Goal: Task Accomplishment & Management: Use online tool/utility

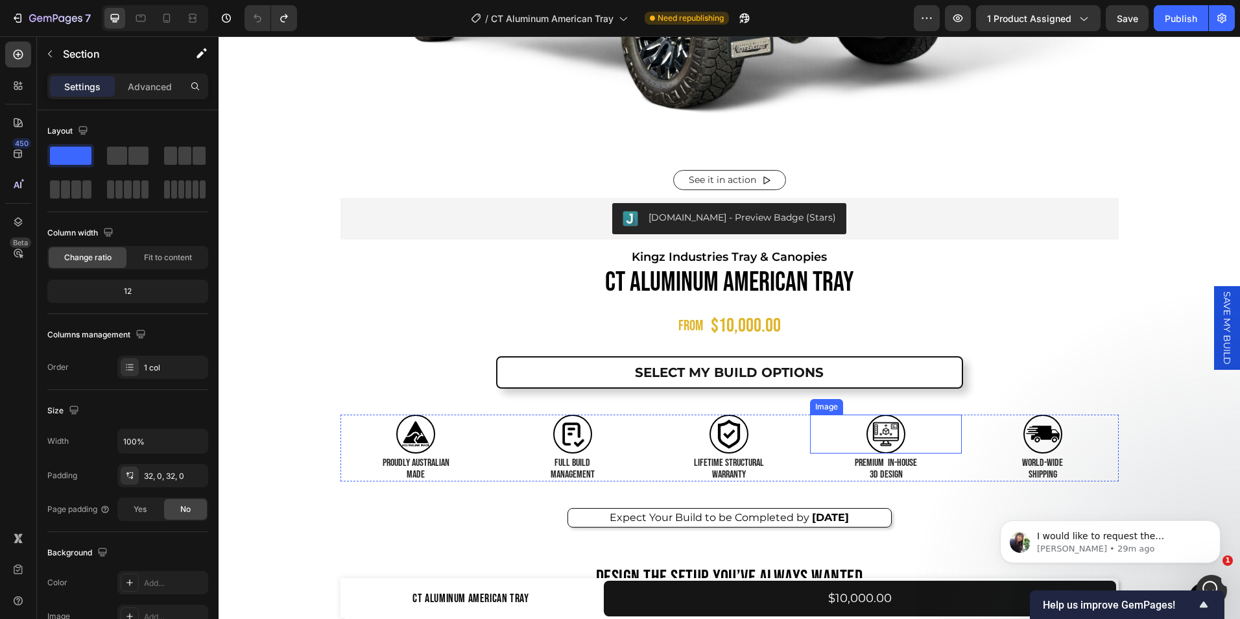
scroll to position [2, 0]
click at [1090, 532] on div "[DOMAIN_NAME] - Preview Badge (Stars) [DOMAIN_NAME] Kingz Industries Tray & Can…" at bounding box center [729, 377] width 778 height 358
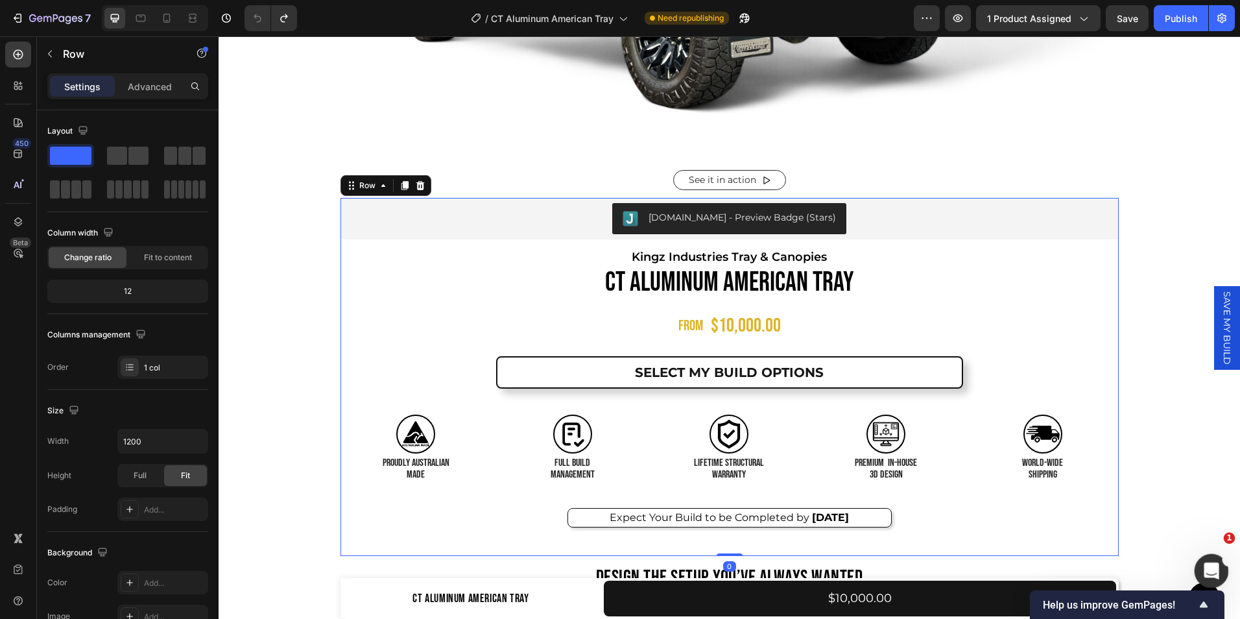
click at [1200, 555] on div "Open Intercom Messenger" at bounding box center [1209, 568] width 43 height 43
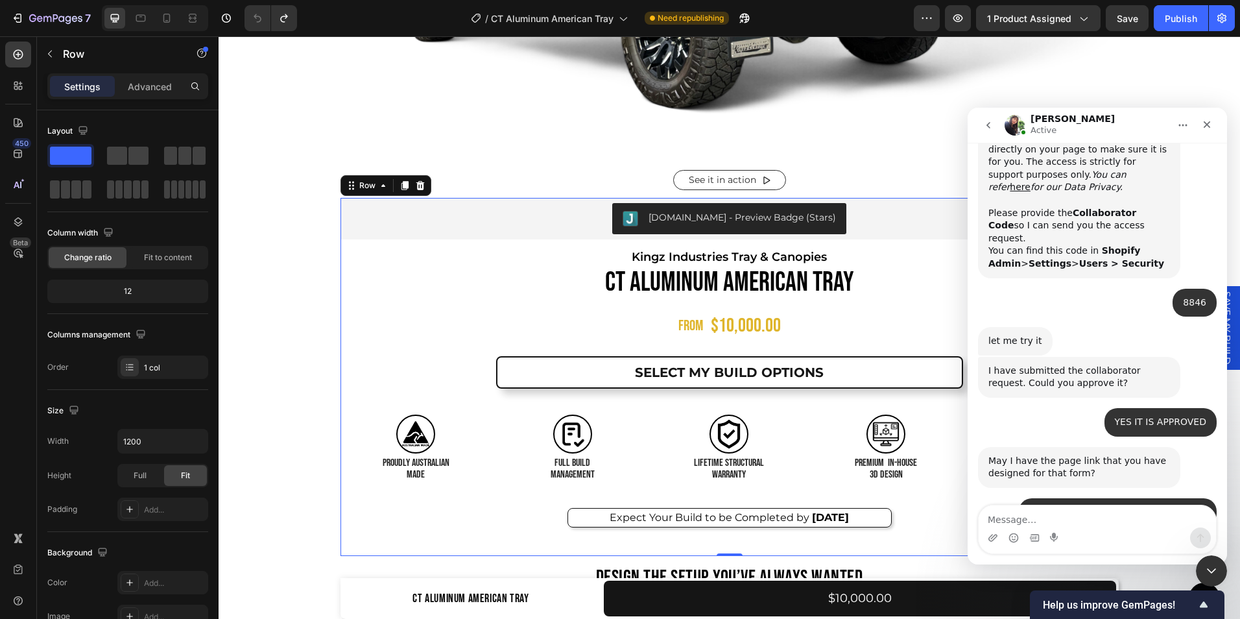
scroll to position [1084, 0]
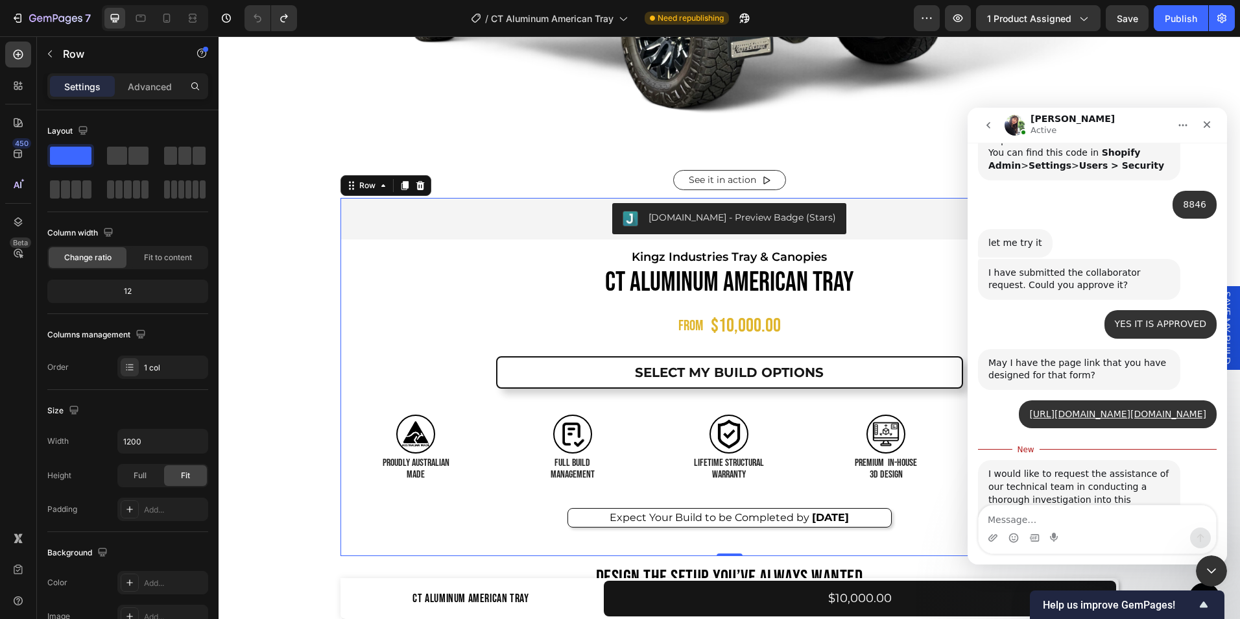
click at [1068, 511] on textarea "Message…" at bounding box center [1096, 516] width 237 height 22
type textarea "okay thank you"
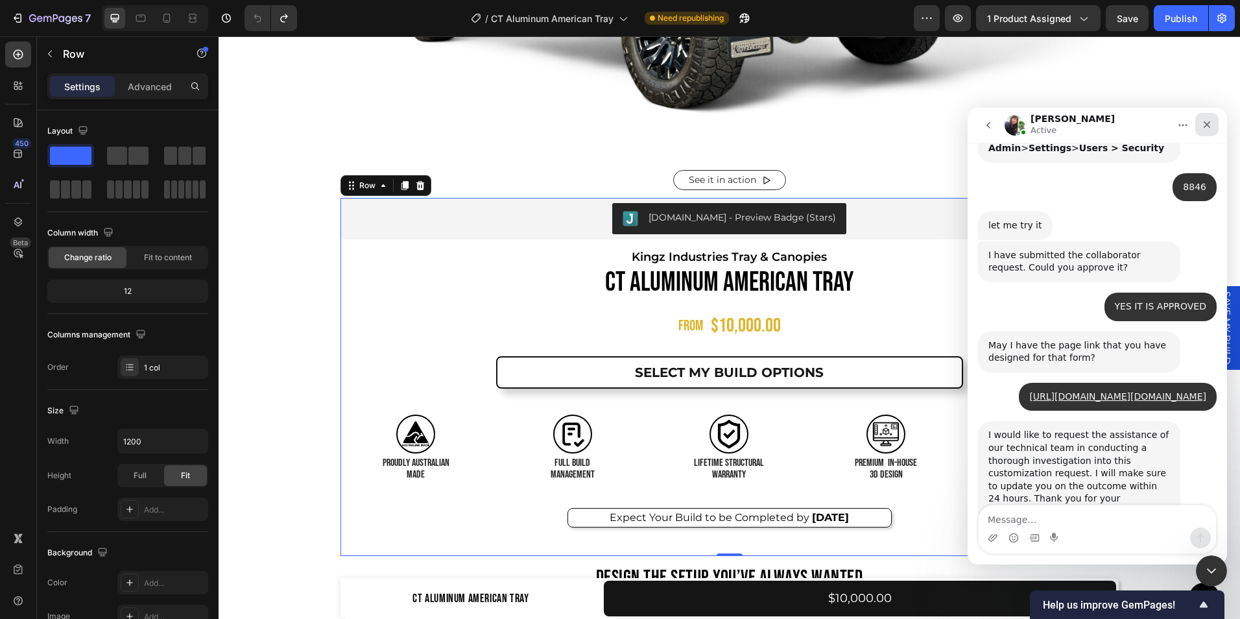
click at [1211, 126] on icon "Close" at bounding box center [1207, 124] width 10 height 10
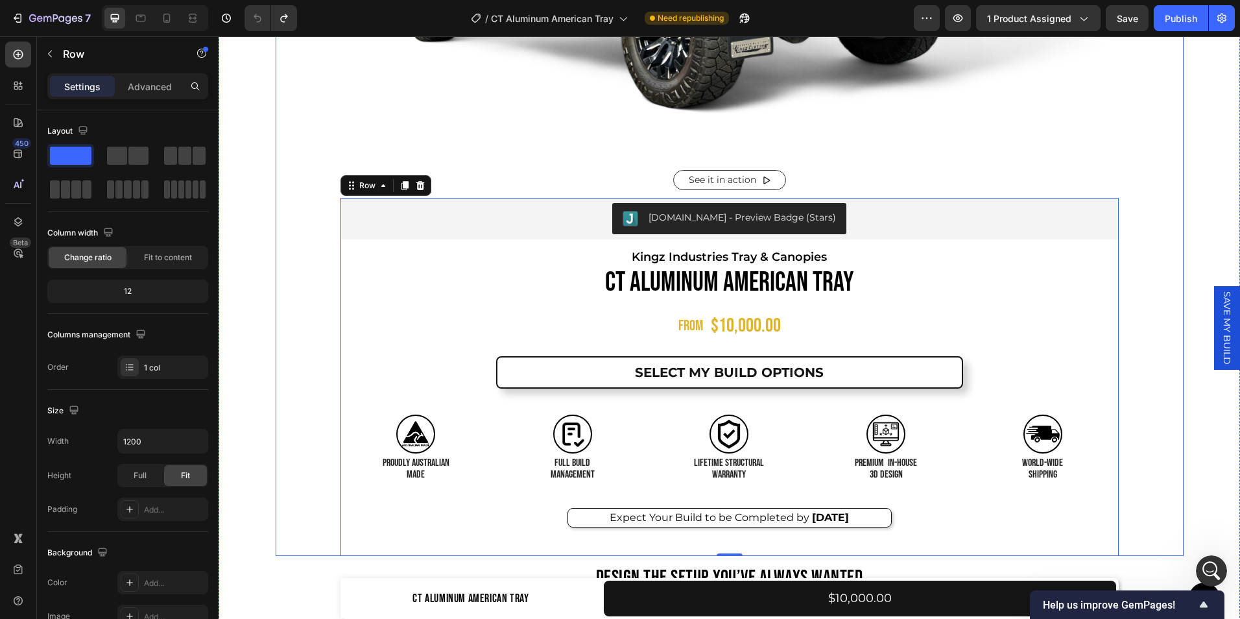
click at [303, 340] on div "[DOMAIN_NAME] - Preview Badge (Stars) [DOMAIN_NAME] Kingz Industries Tray & Can…" at bounding box center [730, 377] width 908 height 358
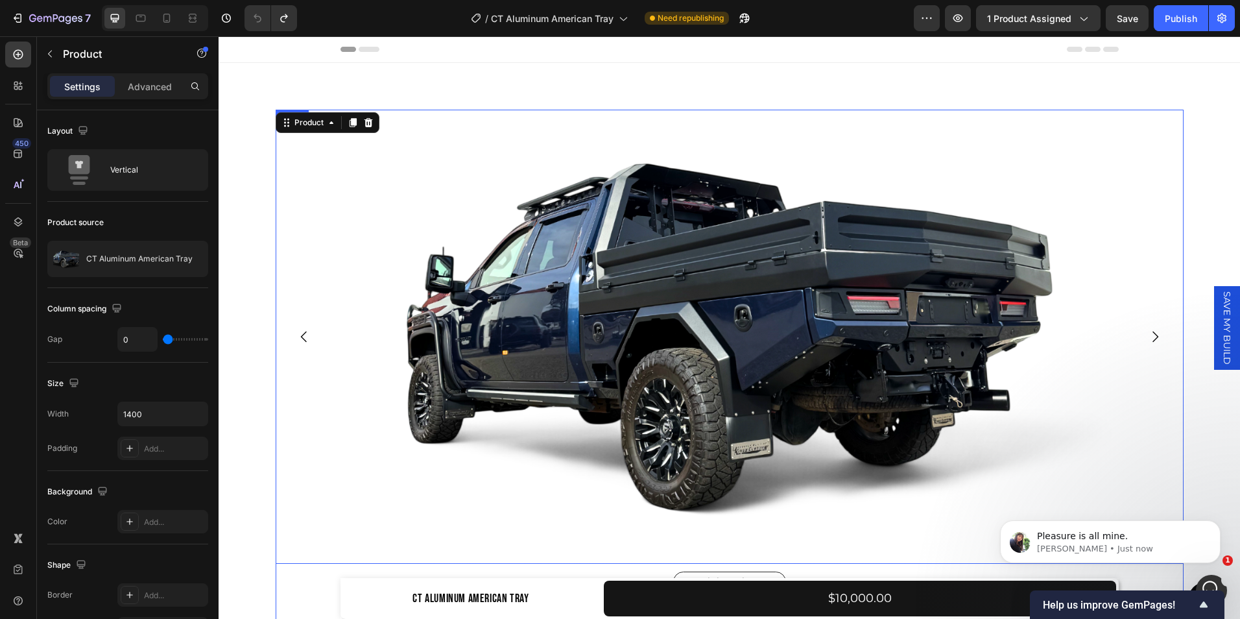
scroll to position [49, 0]
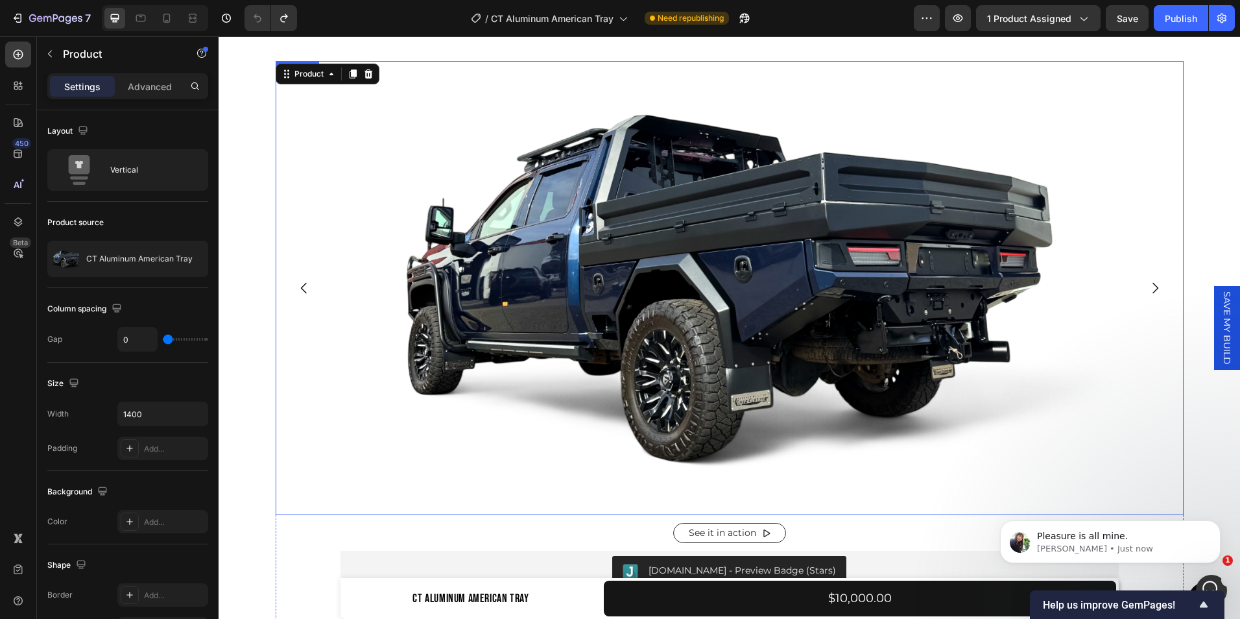
click at [1150, 295] on icon "Carousel Next Arrow" at bounding box center [1155, 288] width 16 height 16
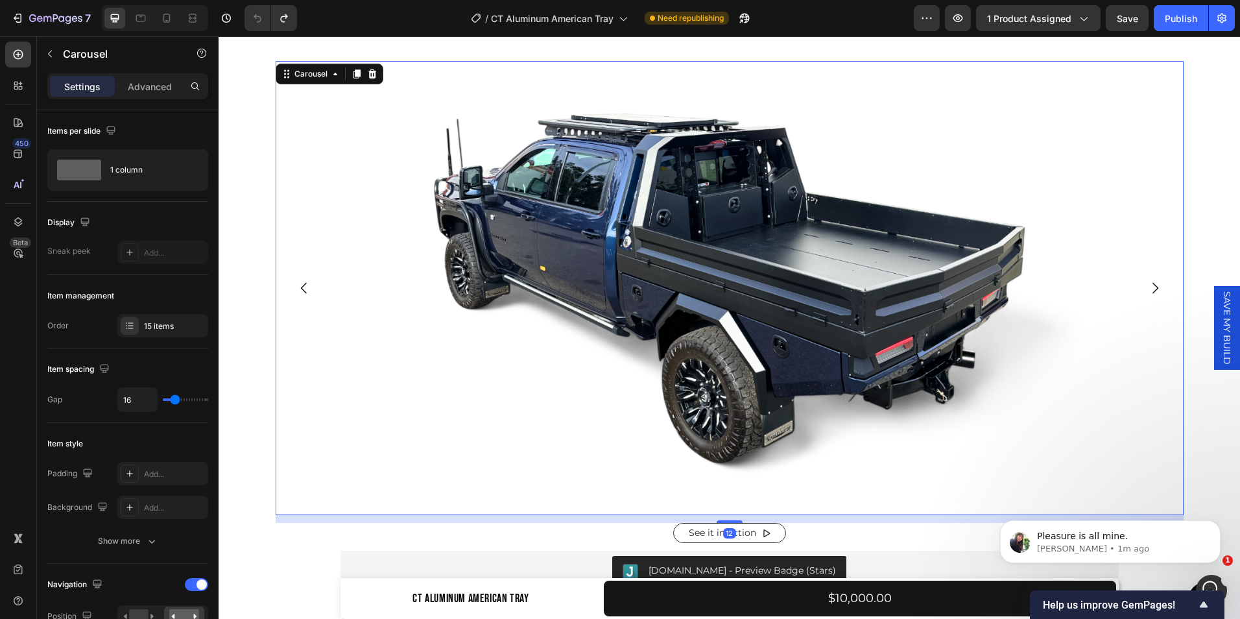
click at [299, 292] on icon "Carousel Back Arrow" at bounding box center [304, 288] width 16 height 16
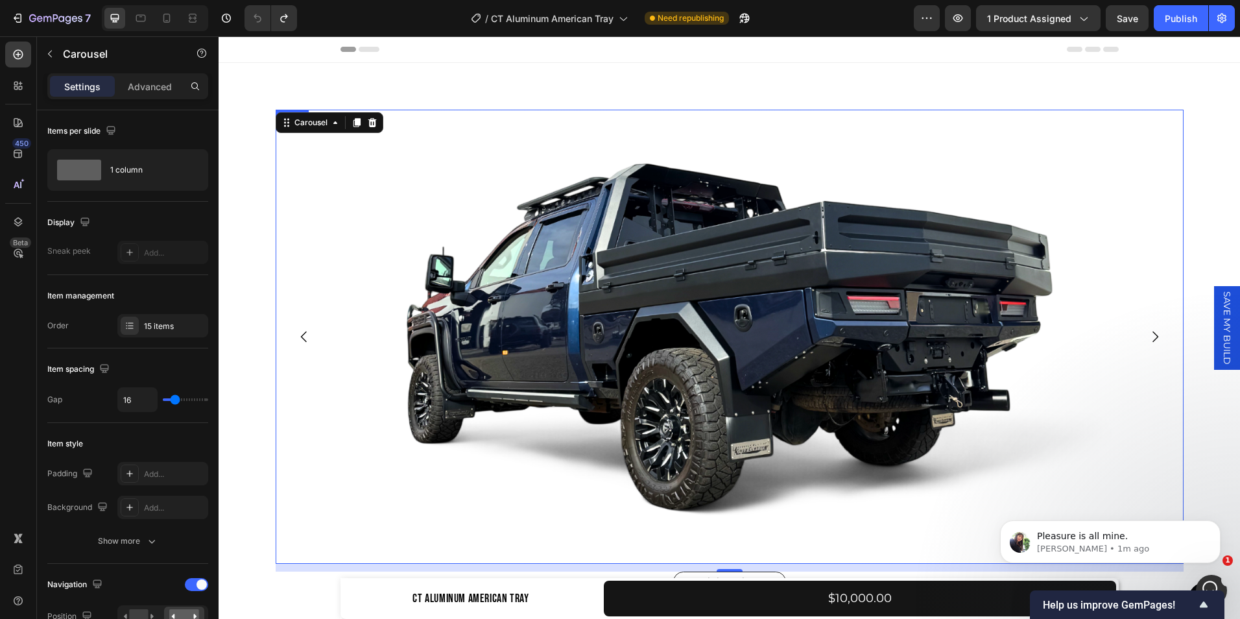
scroll to position [252, 0]
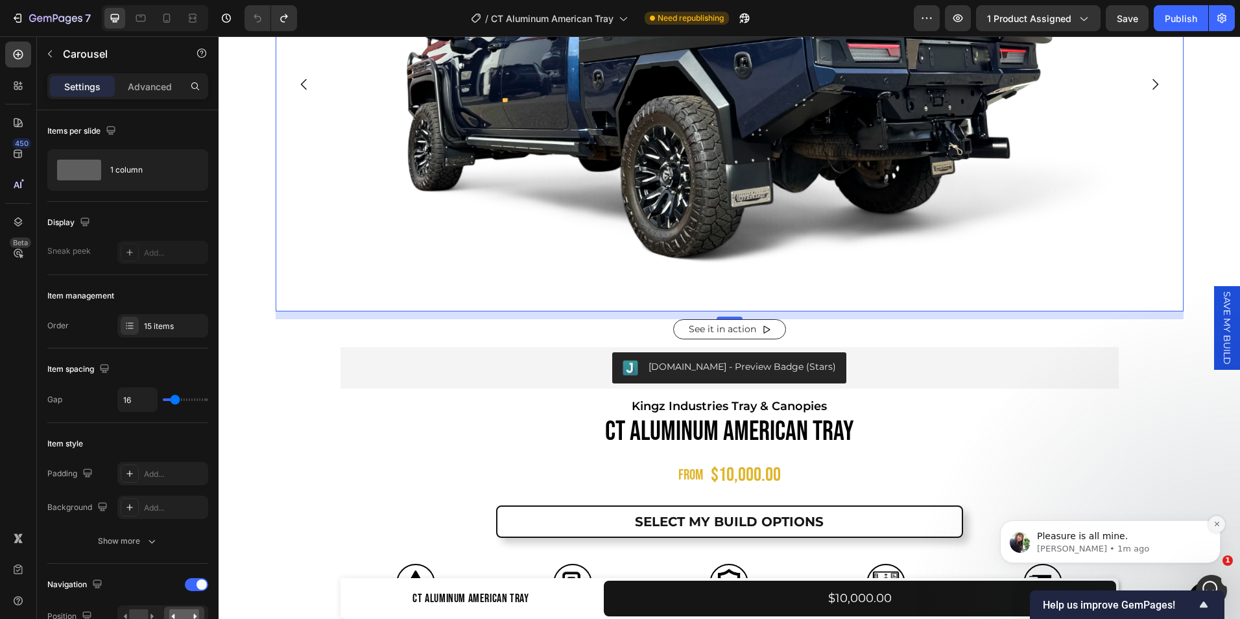
click at [1216, 527] on icon "Dismiss notification" at bounding box center [1216, 523] width 7 height 7
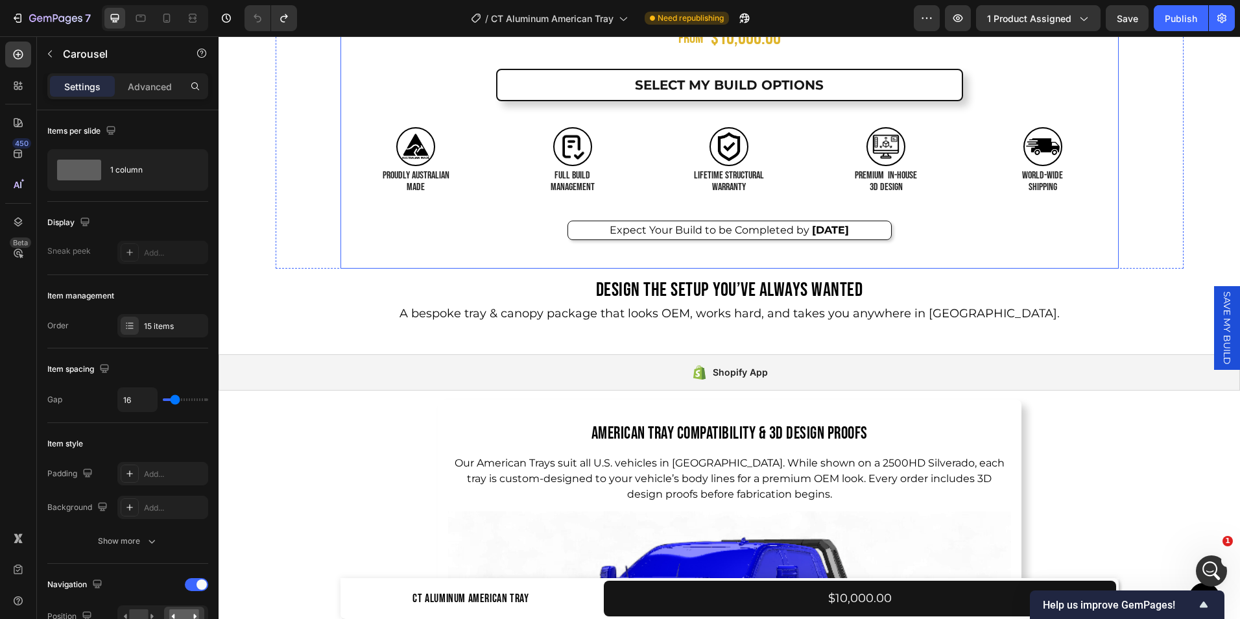
scroll to position [938, 0]
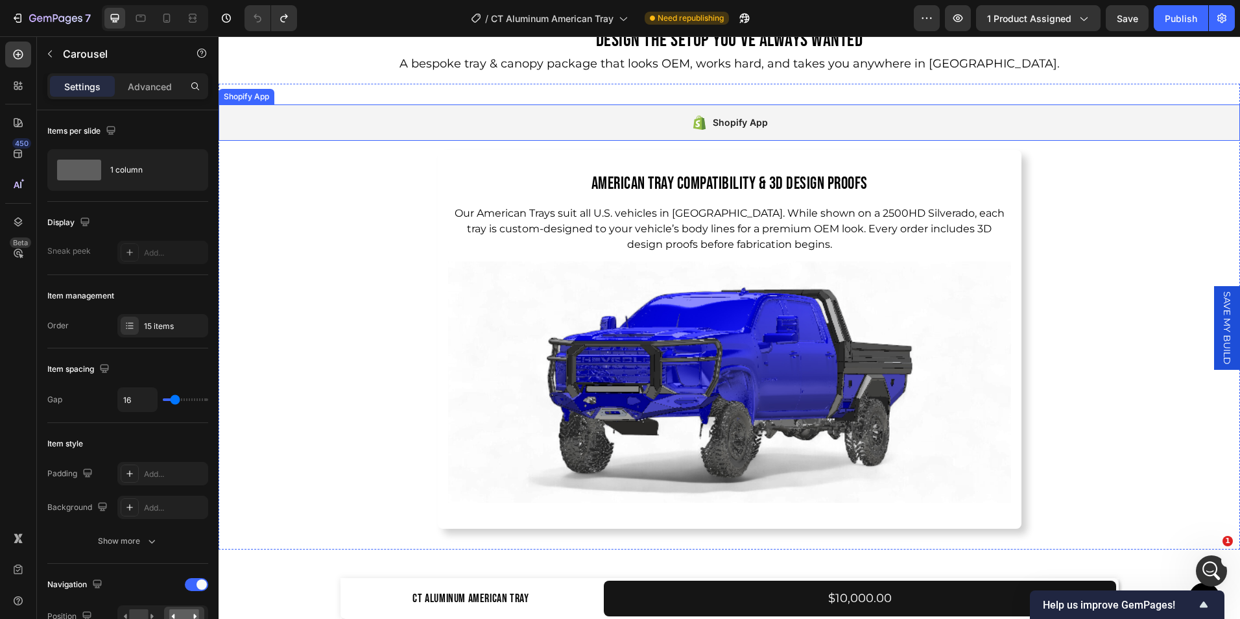
click at [536, 120] on div "Shopify App" at bounding box center [729, 122] width 1021 height 36
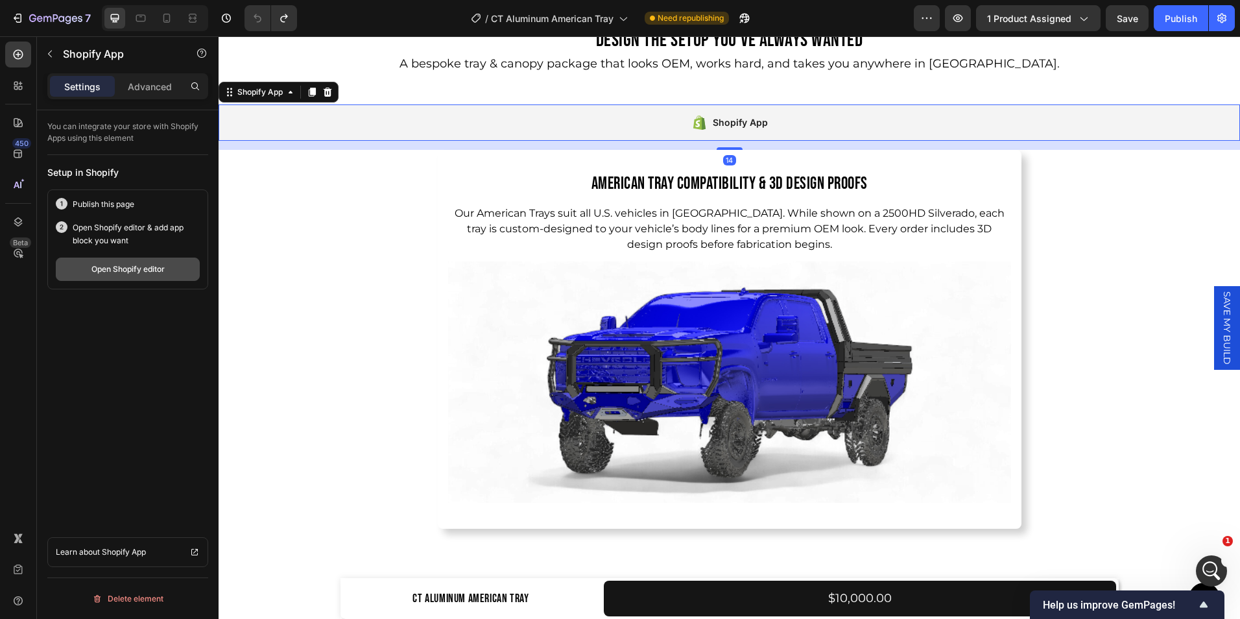
click at [135, 262] on button "Open Shopify editor" at bounding box center [128, 268] width 144 height 23
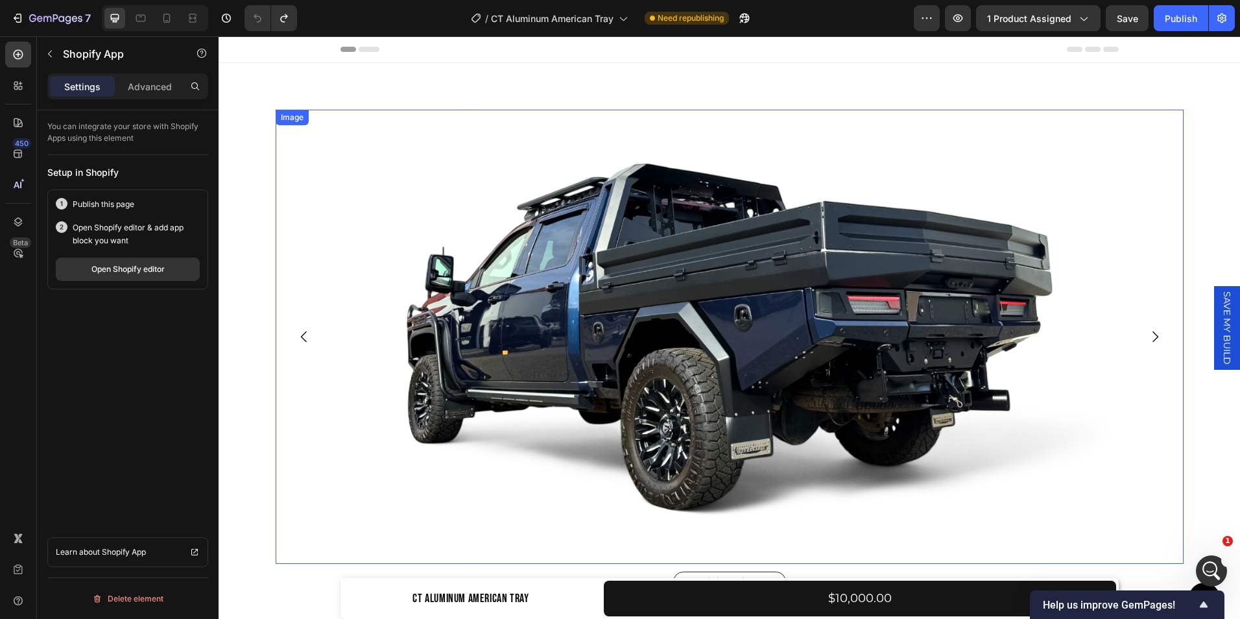
scroll to position [0, 0]
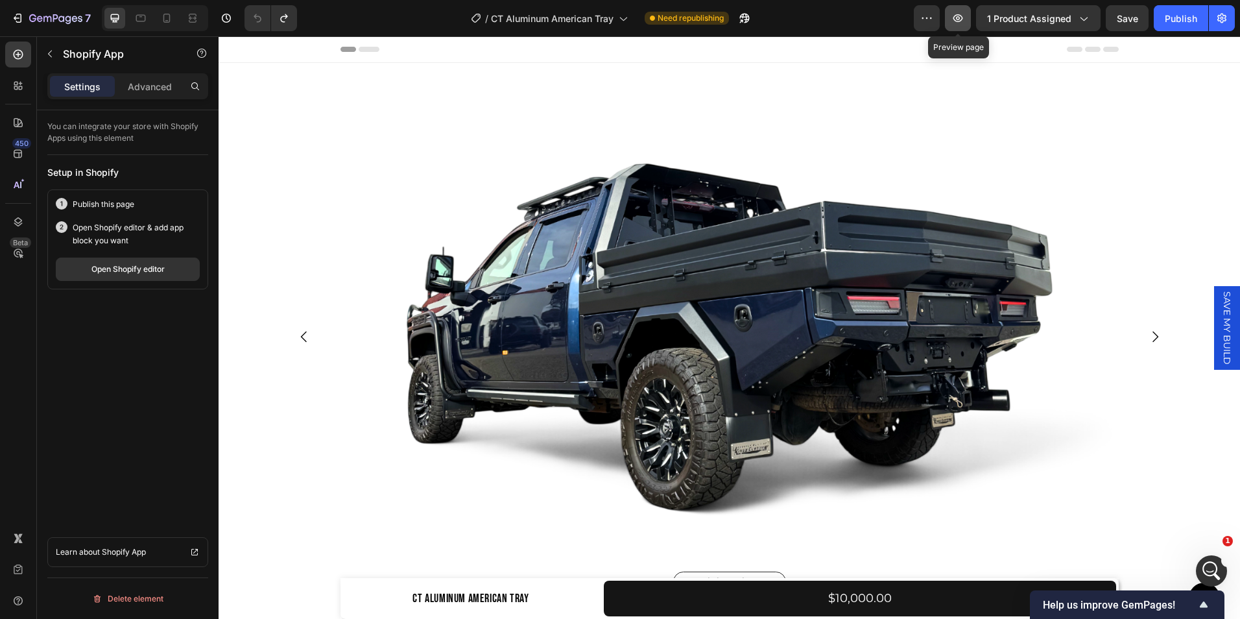
click at [954, 17] on icon "button" at bounding box center [957, 18] width 13 height 13
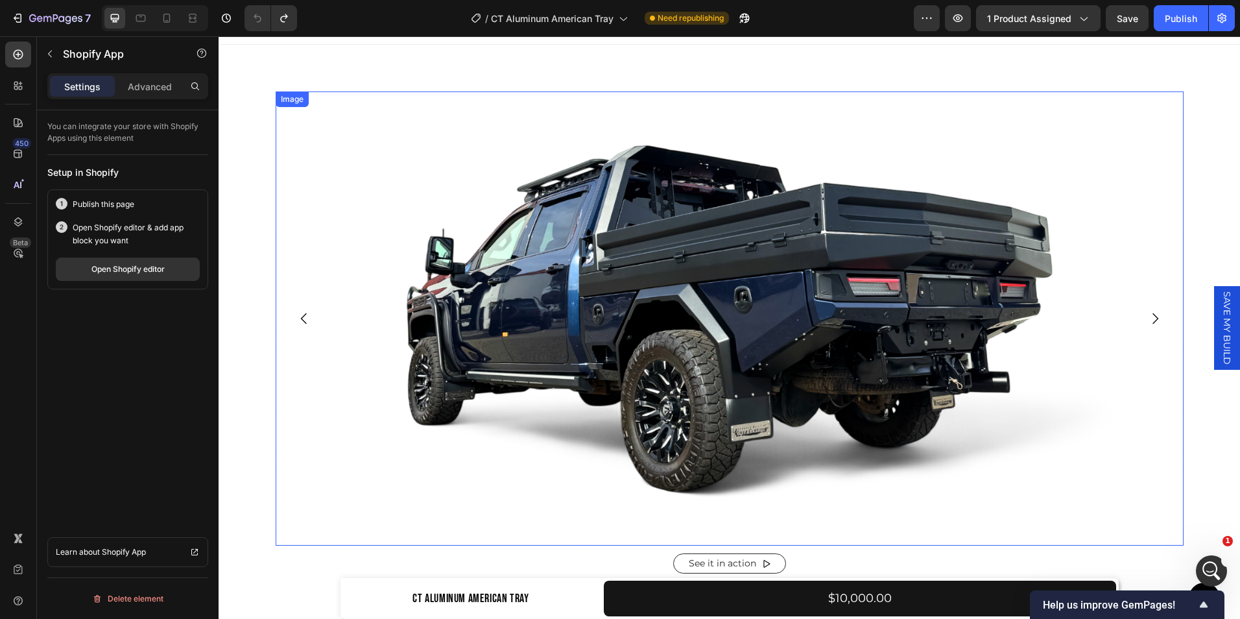
scroll to position [55, 0]
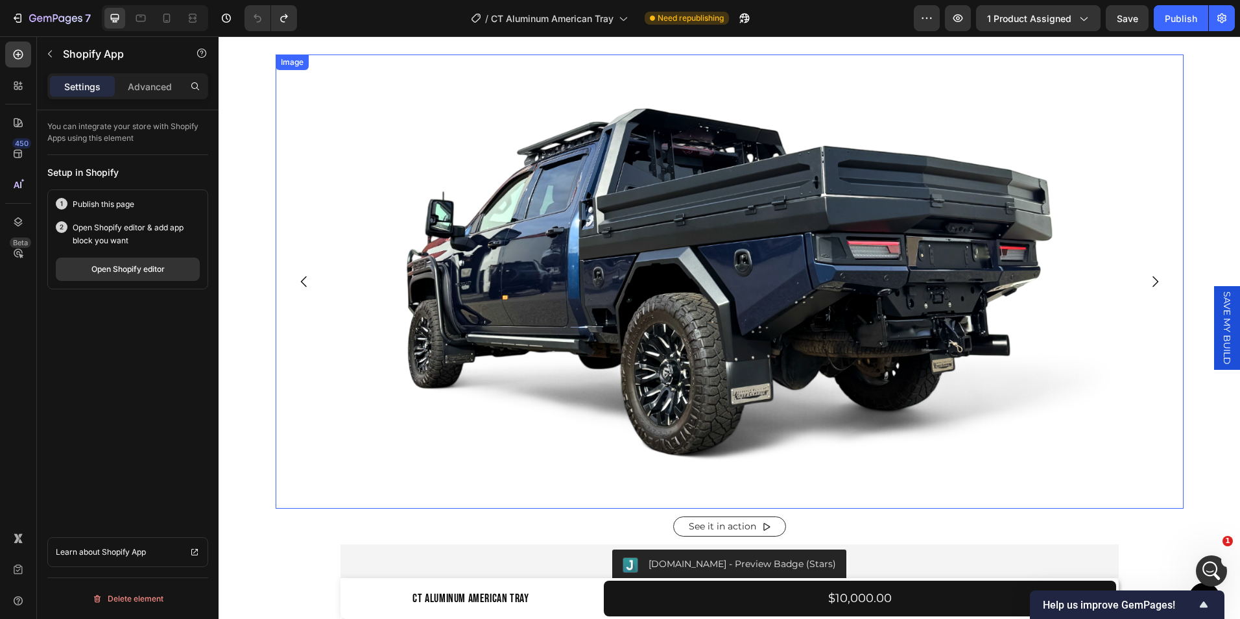
click at [618, 270] on img at bounding box center [730, 281] width 908 height 454
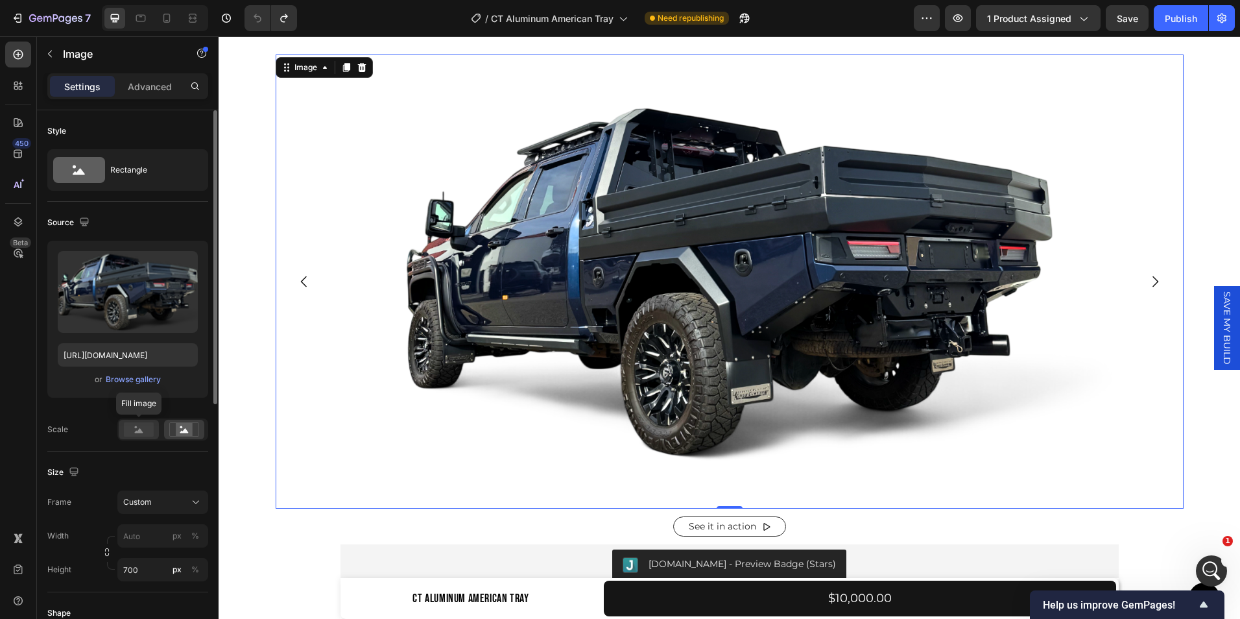
click at [139, 431] on icon at bounding box center [139, 430] width 8 height 5
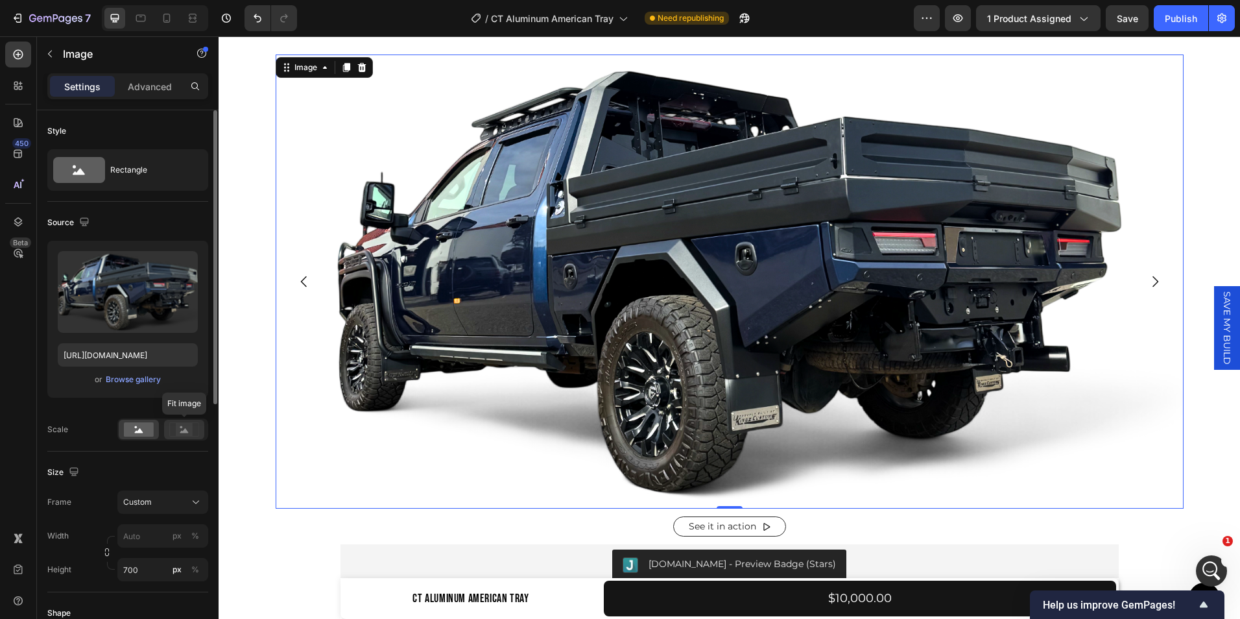
click at [171, 431] on icon at bounding box center [184, 429] width 30 height 14
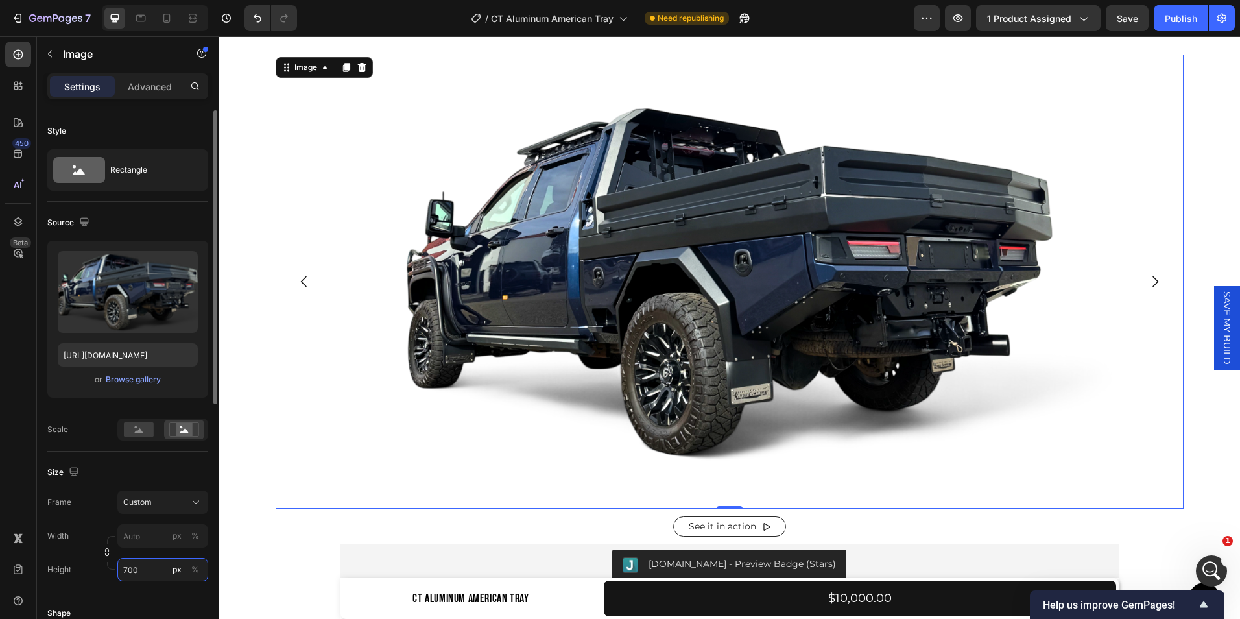
click at [146, 566] on input "700" at bounding box center [162, 569] width 91 height 23
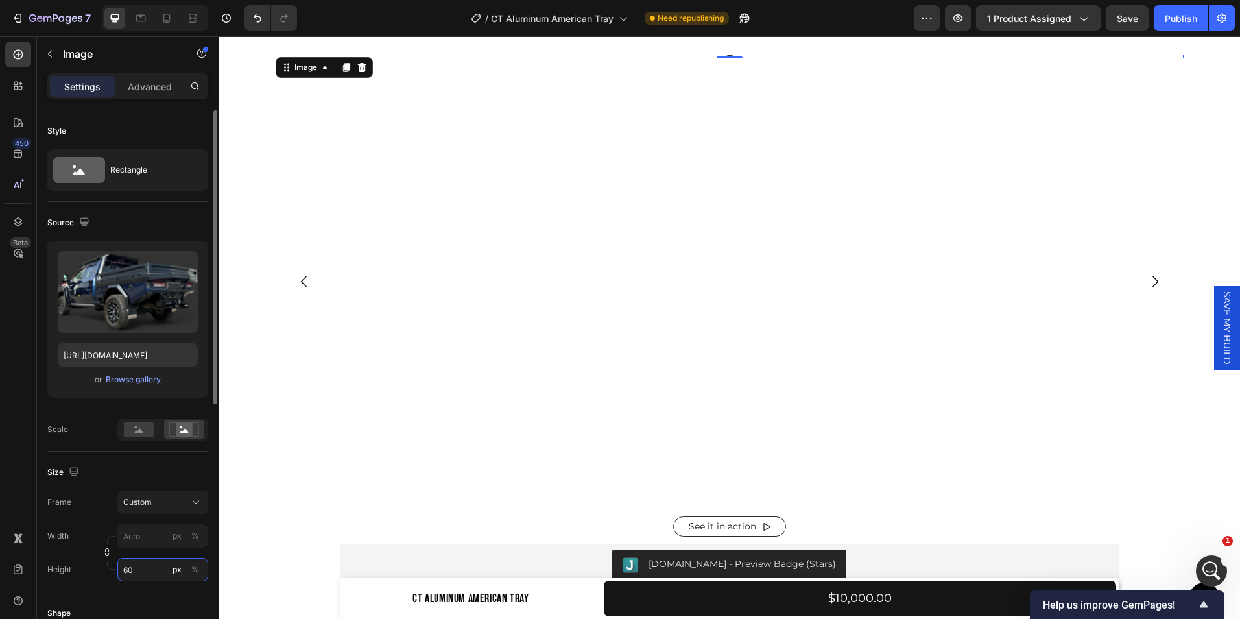
type input "600"
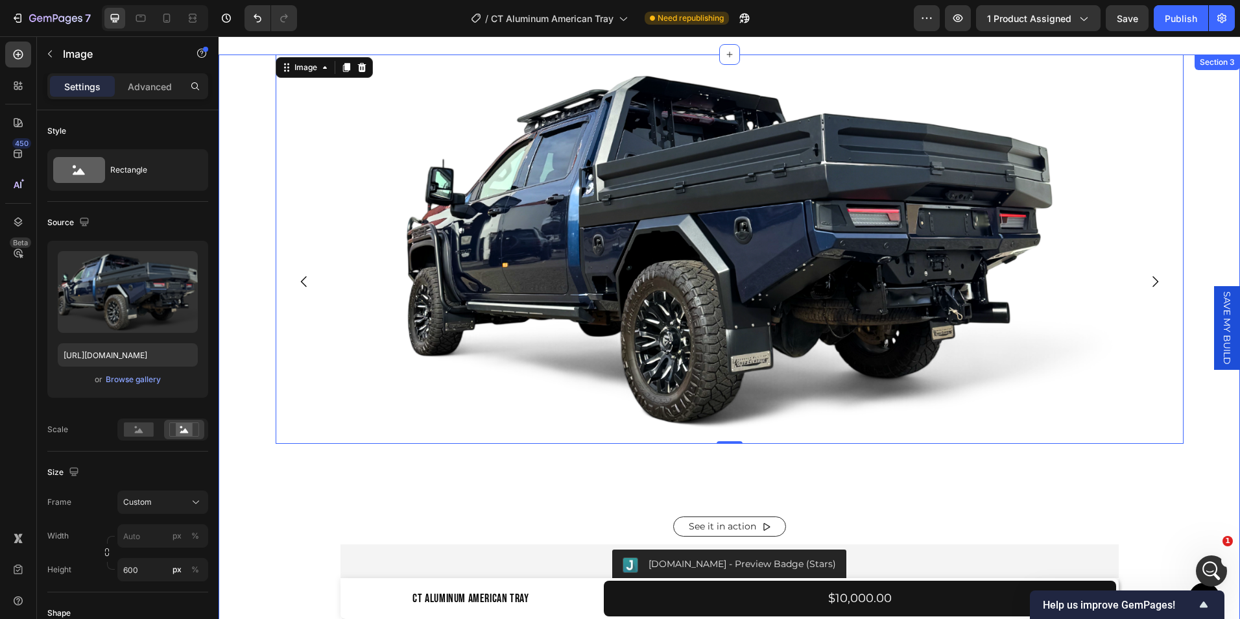
click at [242, 434] on div "Image 0 Image Image Image Image Image Image Image Image Image Image Image Image…" at bounding box center [729, 510] width 1021 height 912
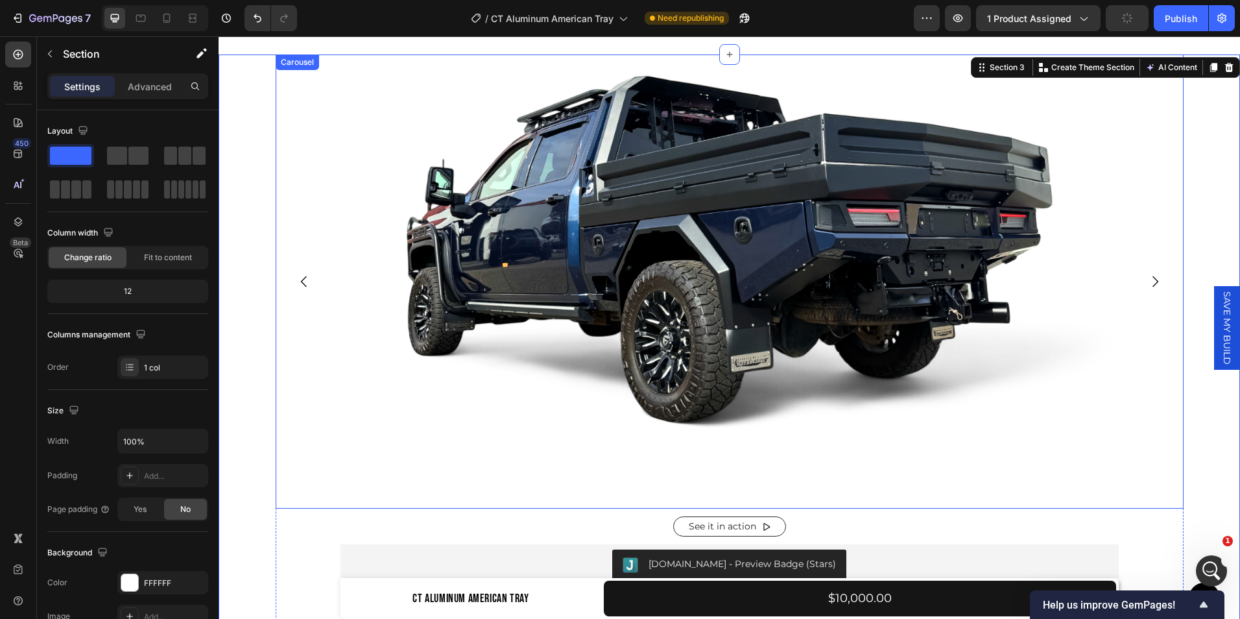
click at [617, 490] on div "Image" at bounding box center [730, 281] width 908 height 454
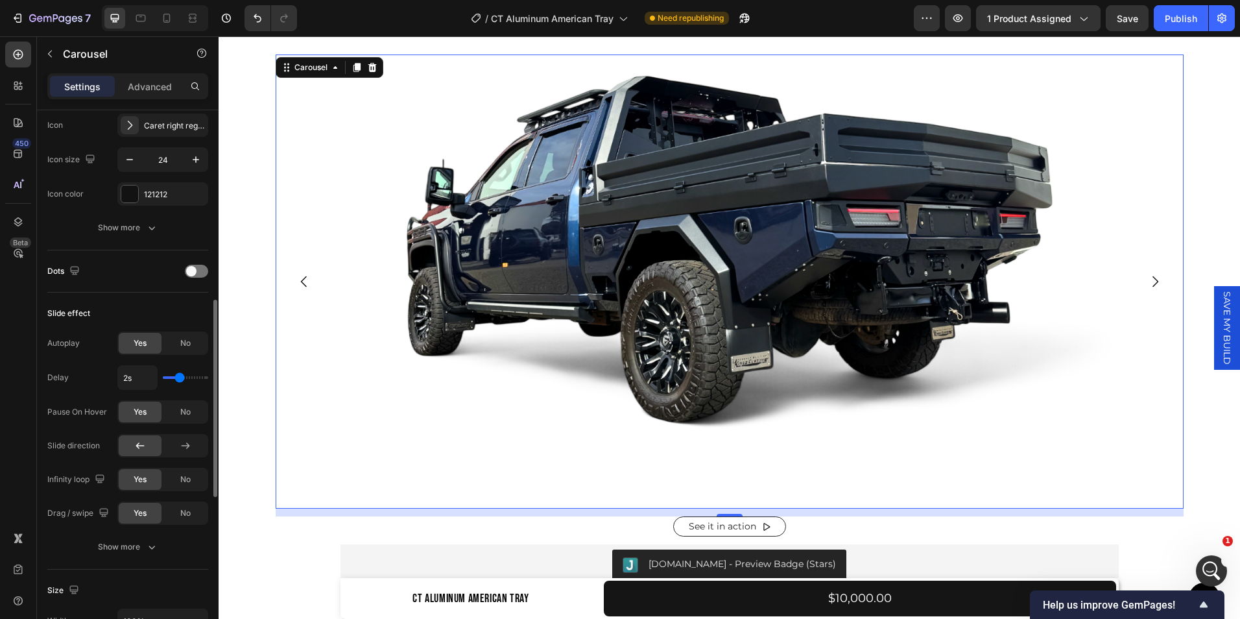
scroll to position [676, 0]
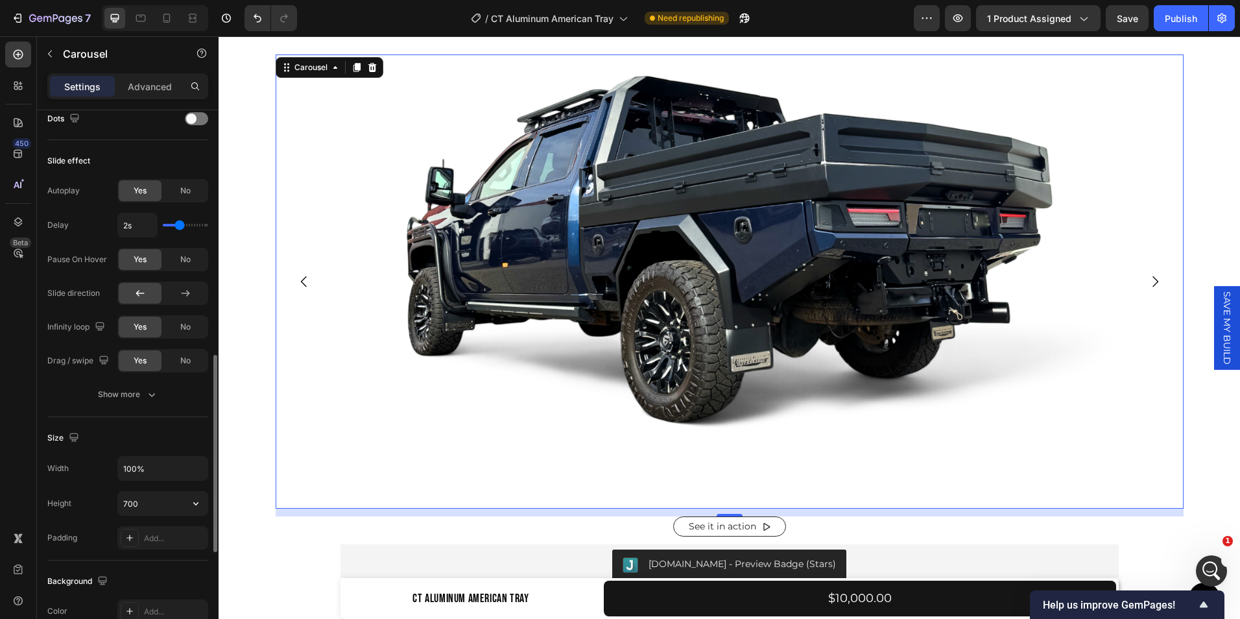
click at [144, 502] on input "700" at bounding box center [162, 503] width 89 height 23
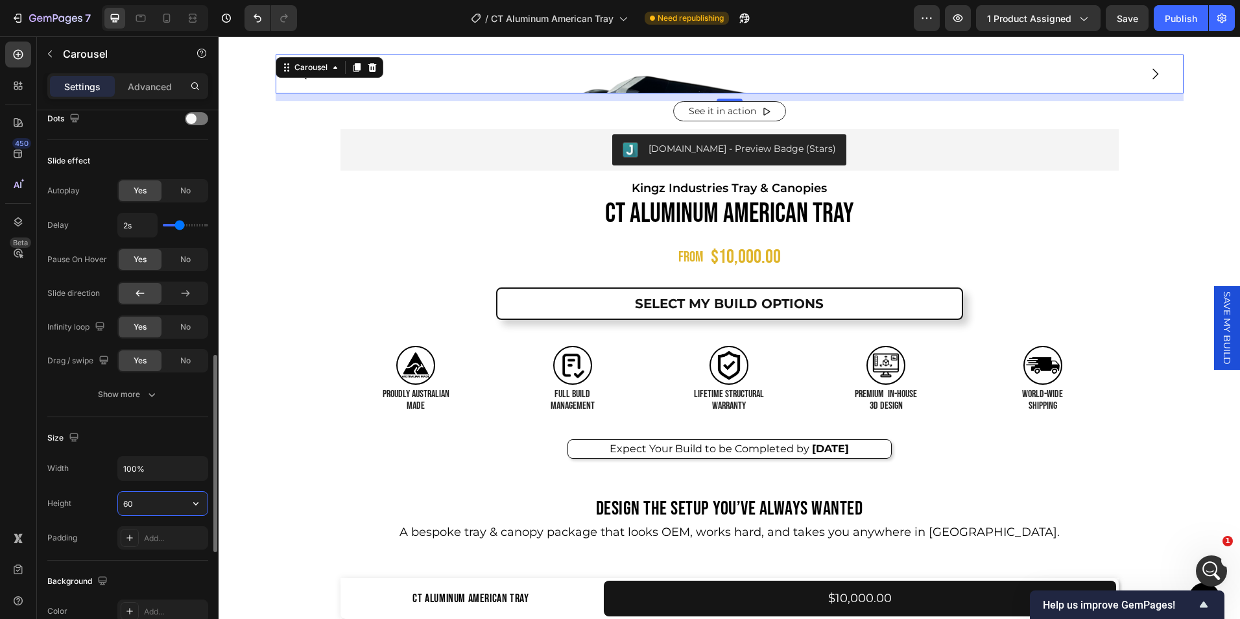
type input "600"
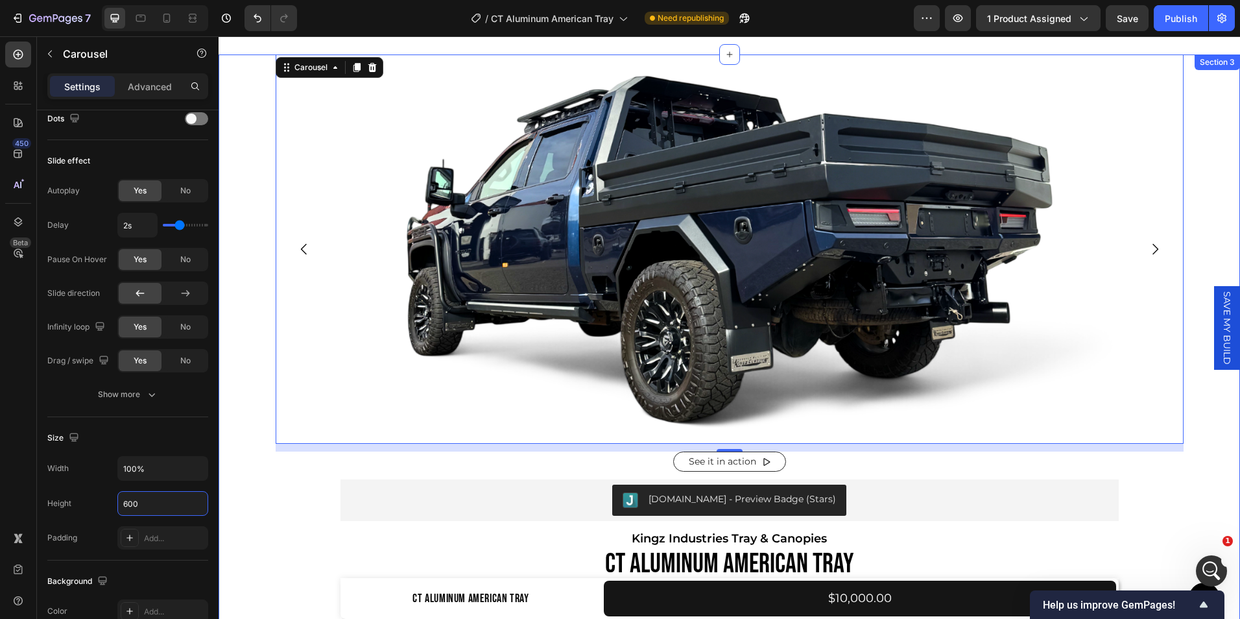
click at [264, 460] on div "Image Image Image Image Image Image Image Image Image Image Image Image Image I…" at bounding box center [729, 477] width 1021 height 847
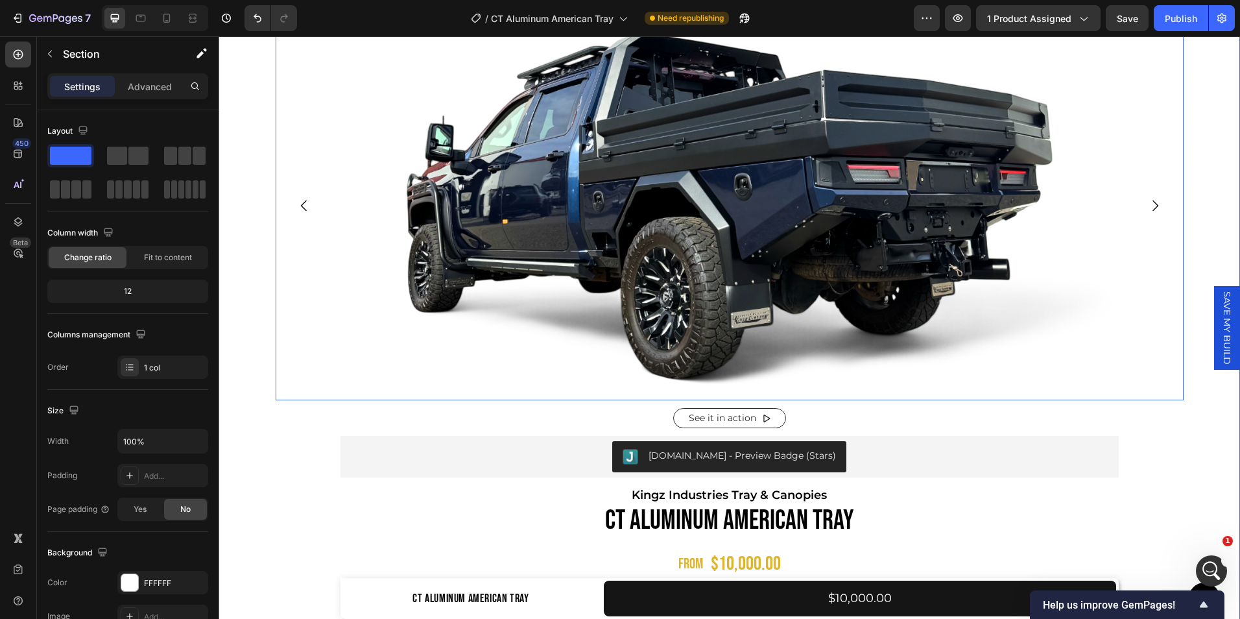
scroll to position [0, 0]
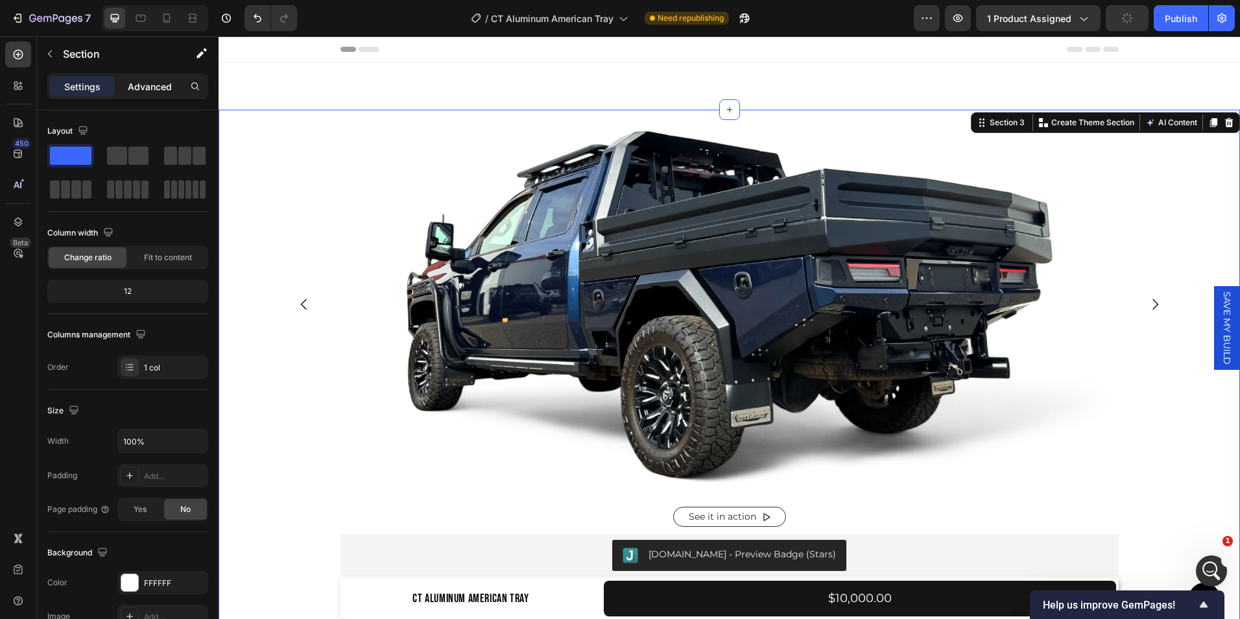
click at [154, 89] on p "Advanced" at bounding box center [150, 87] width 44 height 14
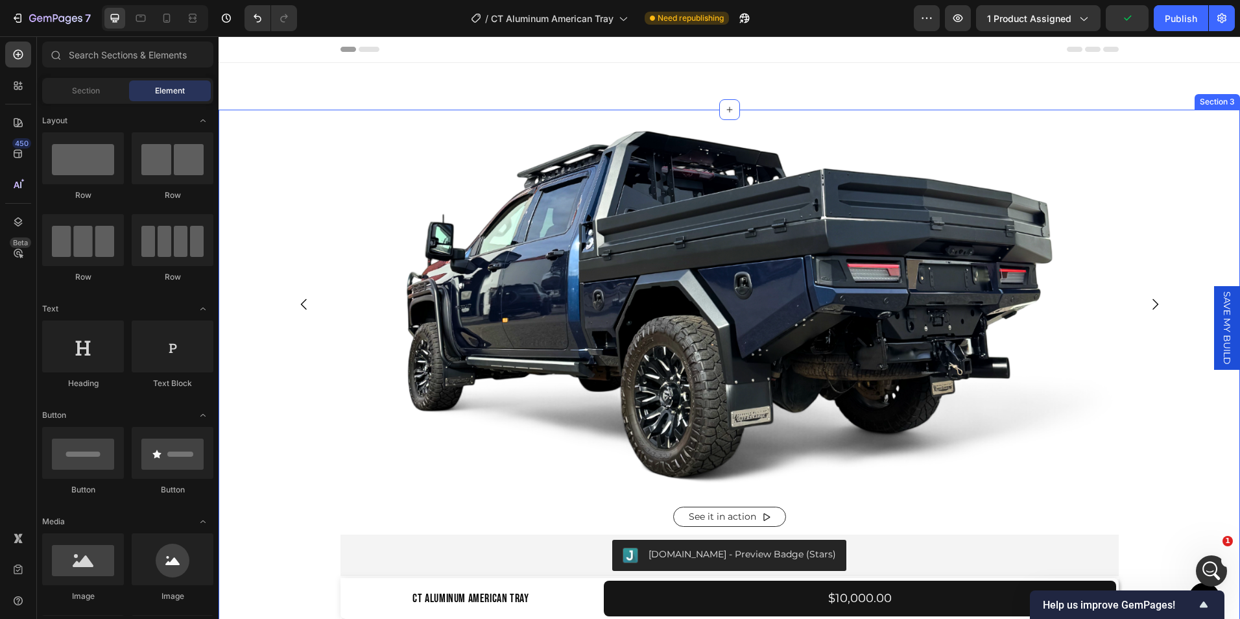
click at [252, 167] on div "Image Image Image Image Image Image Image Image Image Image Image Image Image I…" at bounding box center [729, 533] width 1021 height 847
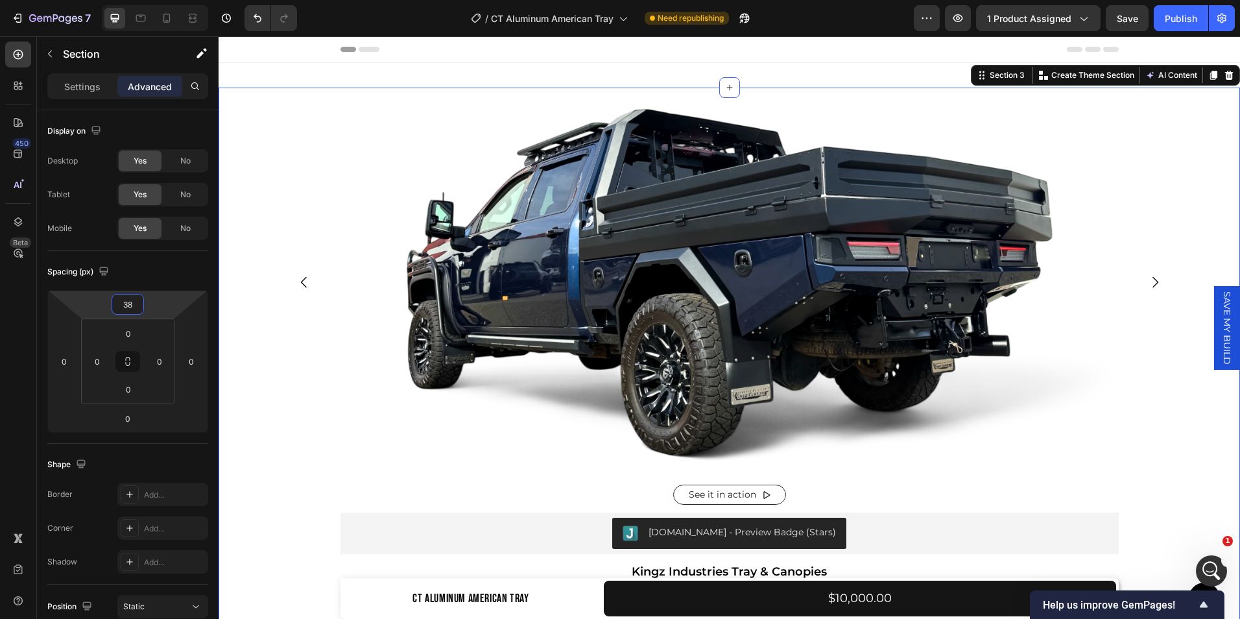
drag, startPoint x: 129, startPoint y: 283, endPoint x: 130, endPoint y: 303, distance: 20.8
click at [130, 0] on html "7 Version history / CT Aluminum American Tray Need republishing Preview 1 produ…" at bounding box center [620, 0] width 1240 height 0
click at [134, 306] on input "38" at bounding box center [128, 303] width 26 height 19
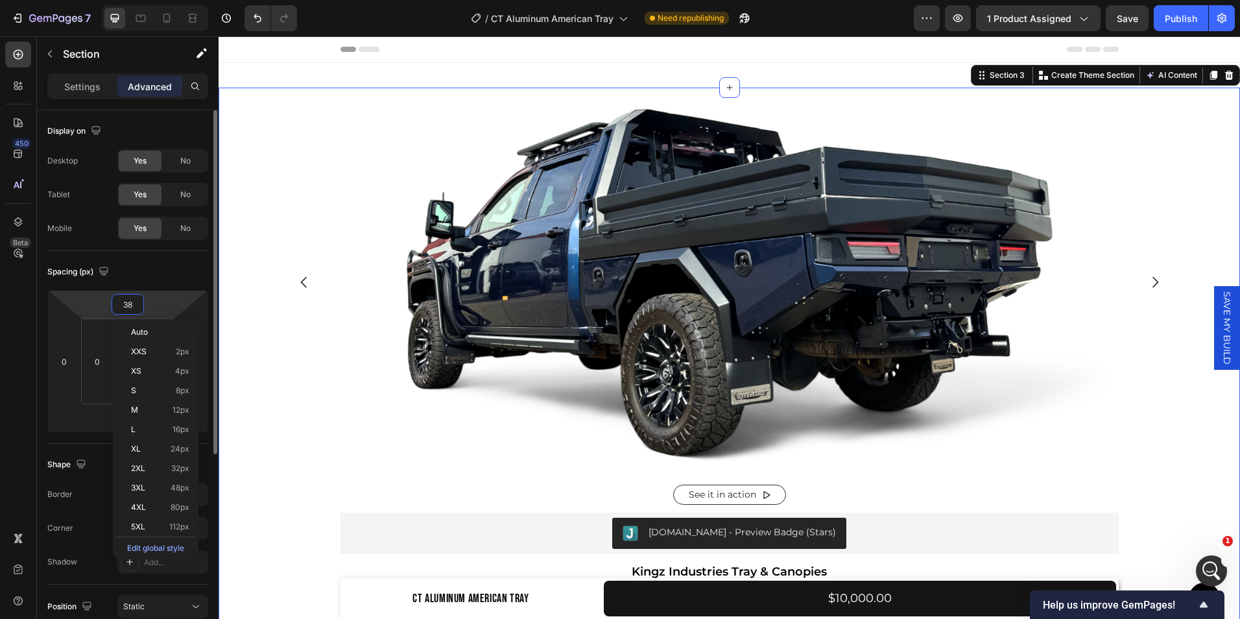
type input "3"
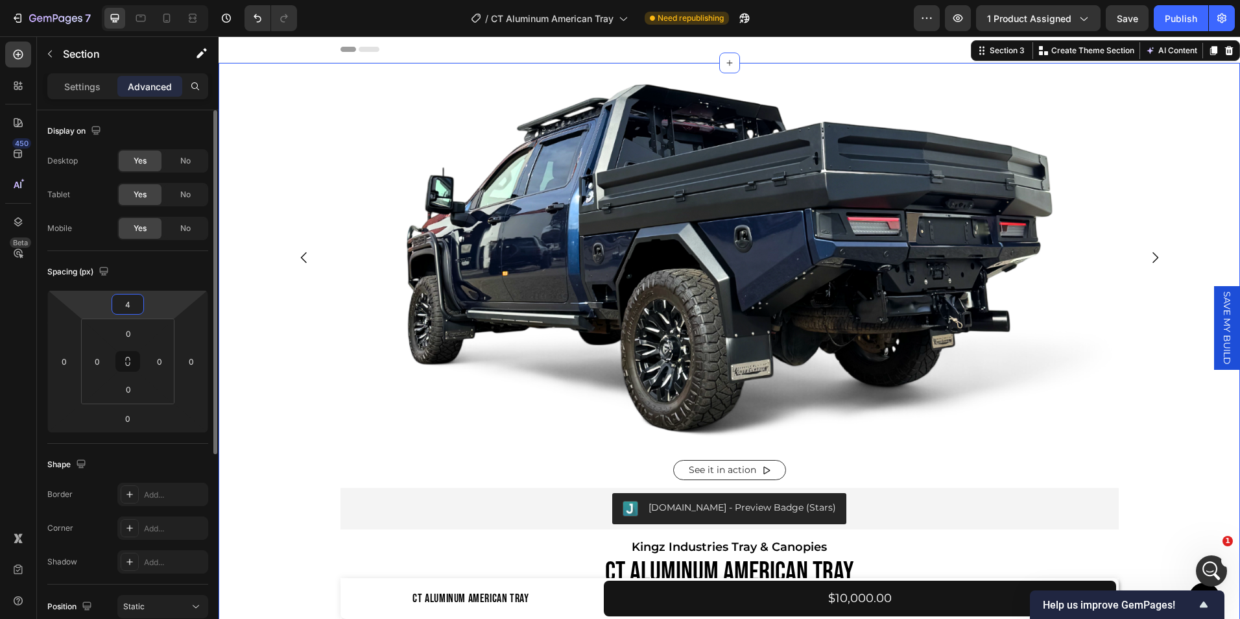
type input "40"
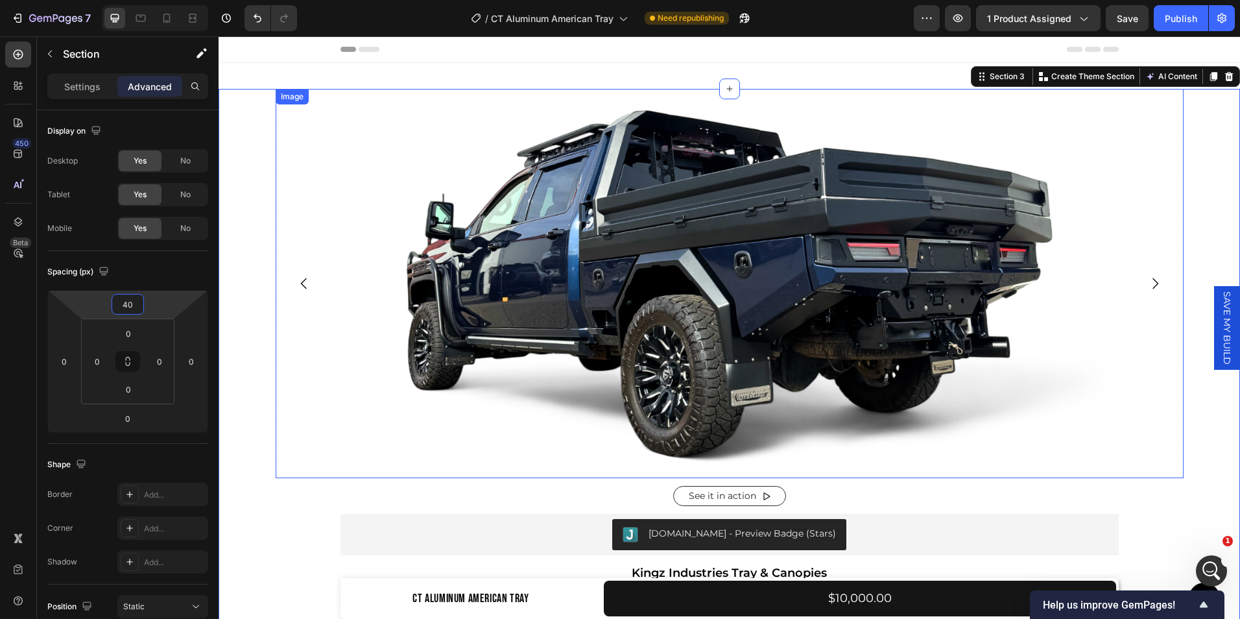
click at [280, 256] on img at bounding box center [730, 283] width 908 height 389
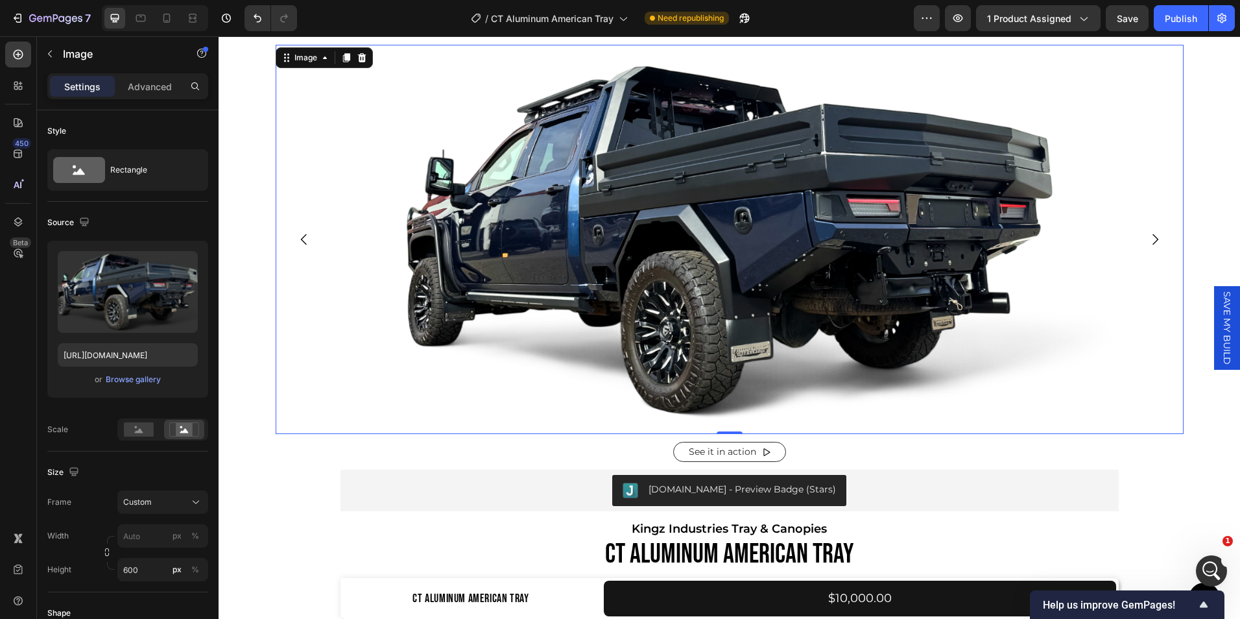
scroll to position [45, 0]
click at [52, 55] on icon "button" at bounding box center [50, 54] width 10 height 10
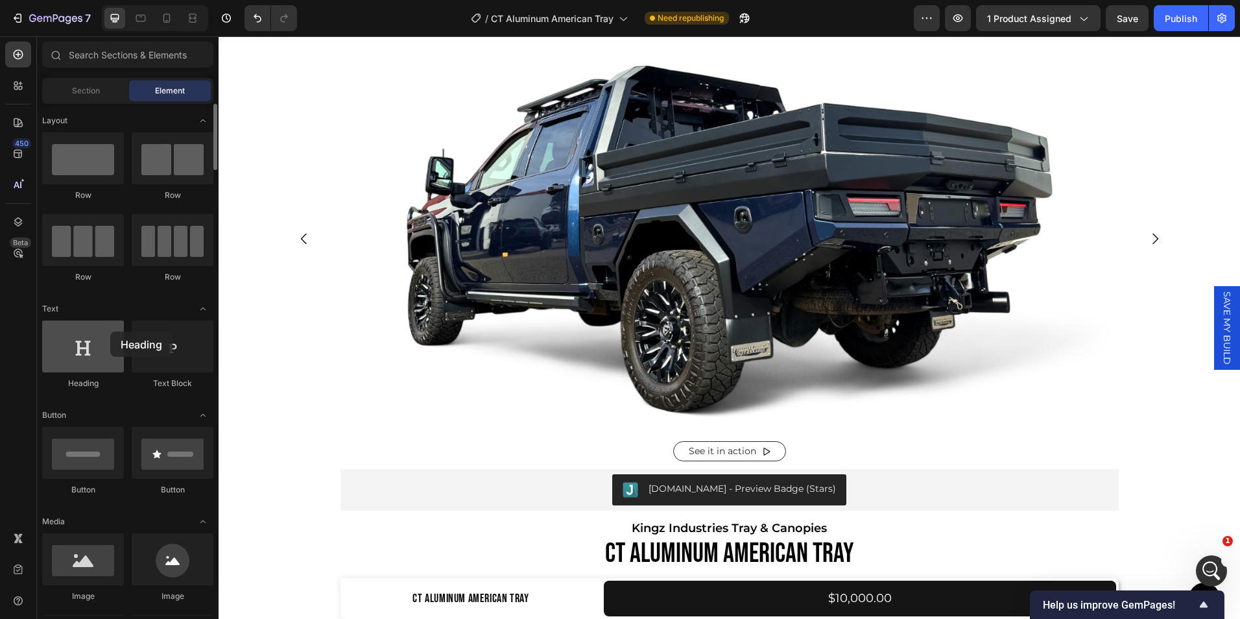
drag, startPoint x: 89, startPoint y: 350, endPoint x: 108, endPoint y: 333, distance: 25.3
click at [108, 333] on div at bounding box center [83, 346] width 82 height 52
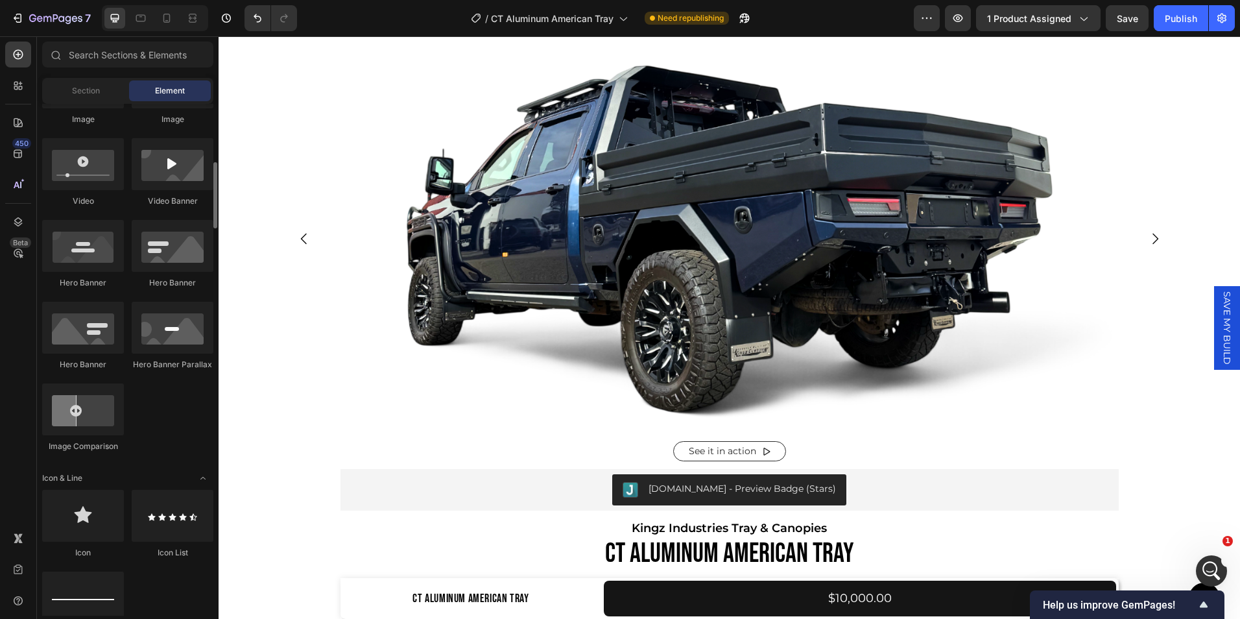
scroll to position [468, 0]
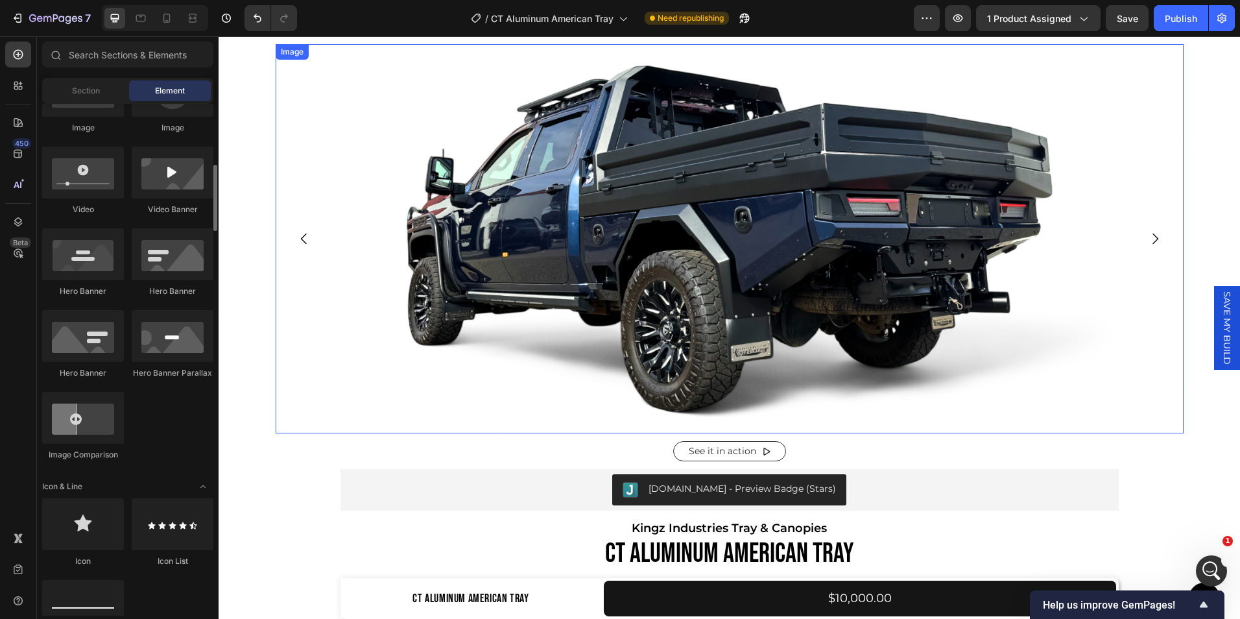
click at [672, 240] on img at bounding box center [730, 238] width 908 height 389
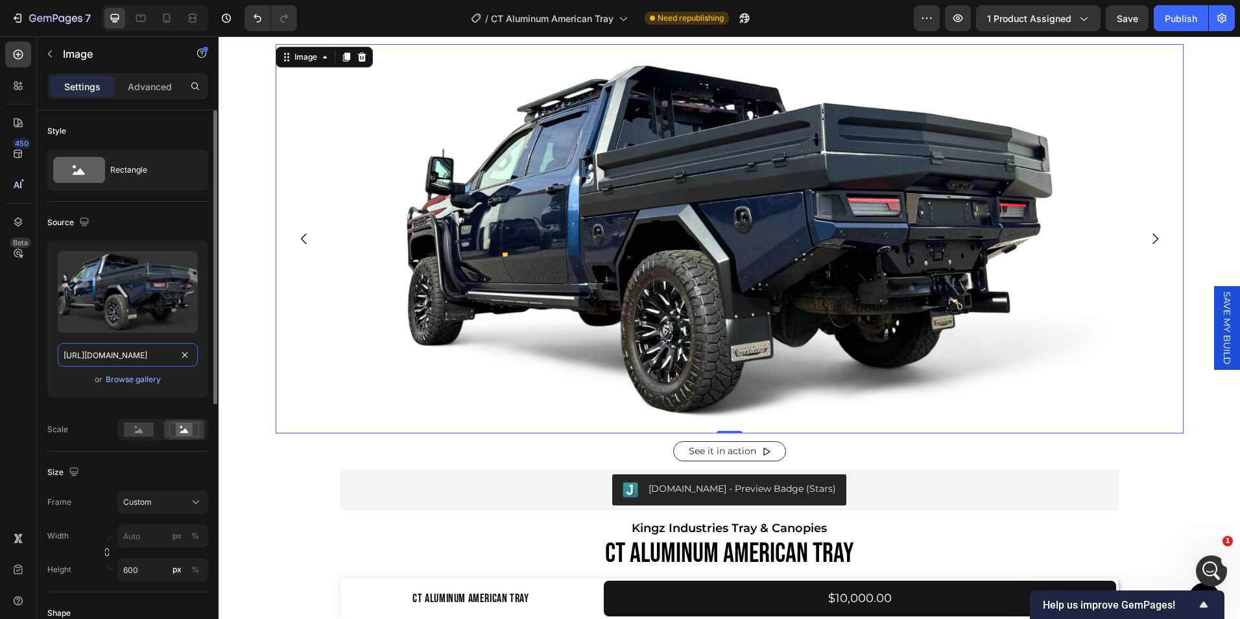
click at [144, 351] on input "[URL][DOMAIN_NAME]" at bounding box center [128, 354] width 140 height 23
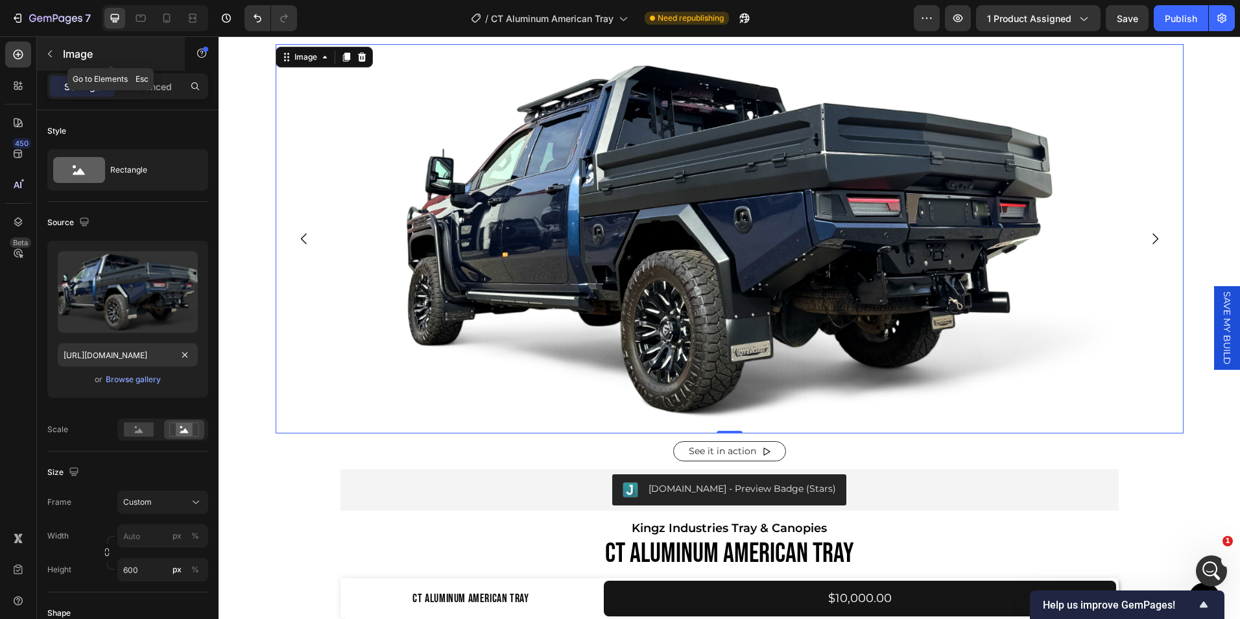
click at [44, 54] on button "button" at bounding box center [50, 53] width 21 height 21
click at [396, 420] on img at bounding box center [730, 238] width 908 height 389
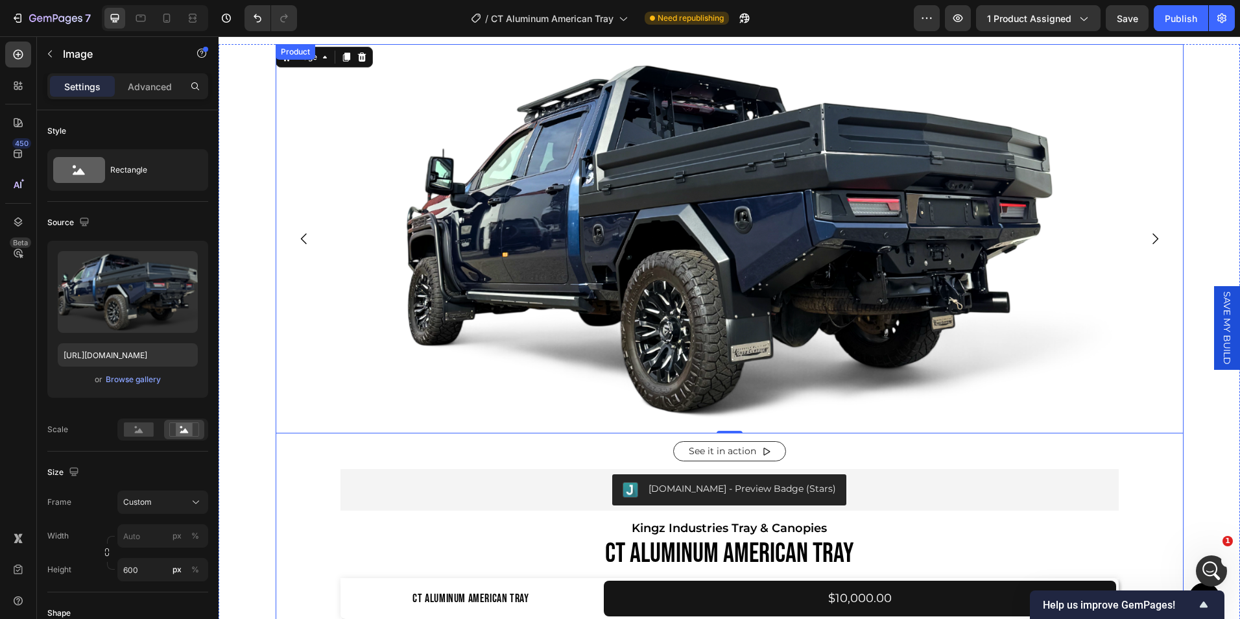
click at [418, 440] on div "Image 0 Image Image Image Image Image Image Image Image Image Image Image Image…" at bounding box center [730, 242] width 908 height 397
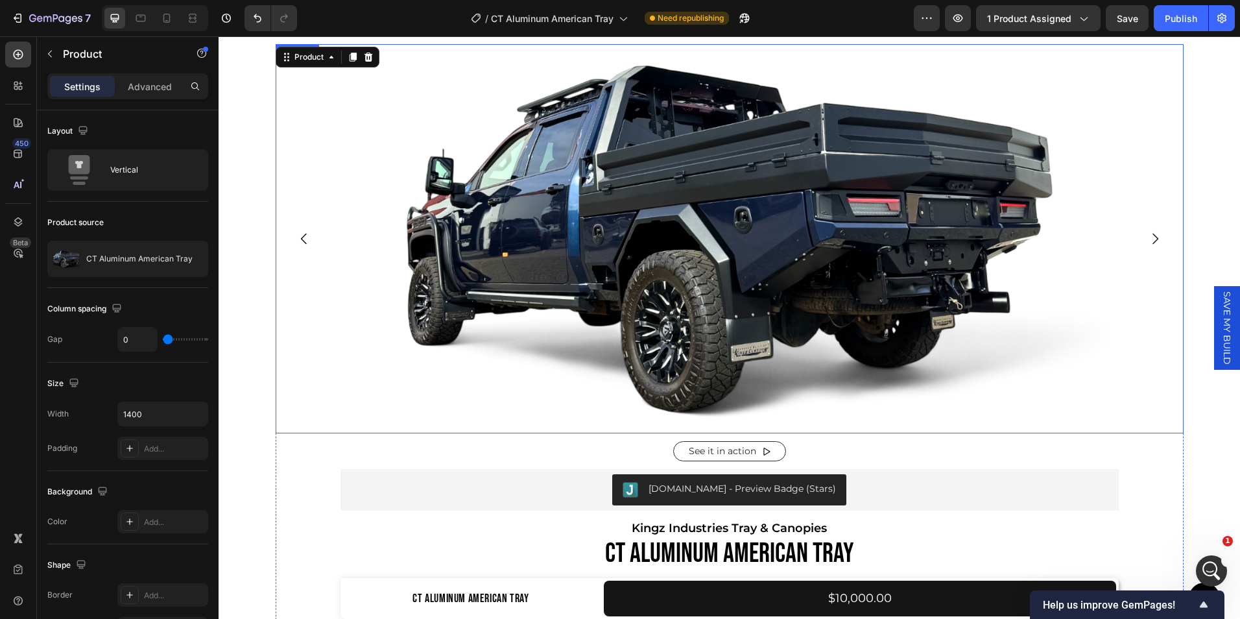
click at [1147, 237] on icon "Carousel Next Arrow" at bounding box center [1155, 239] width 16 height 16
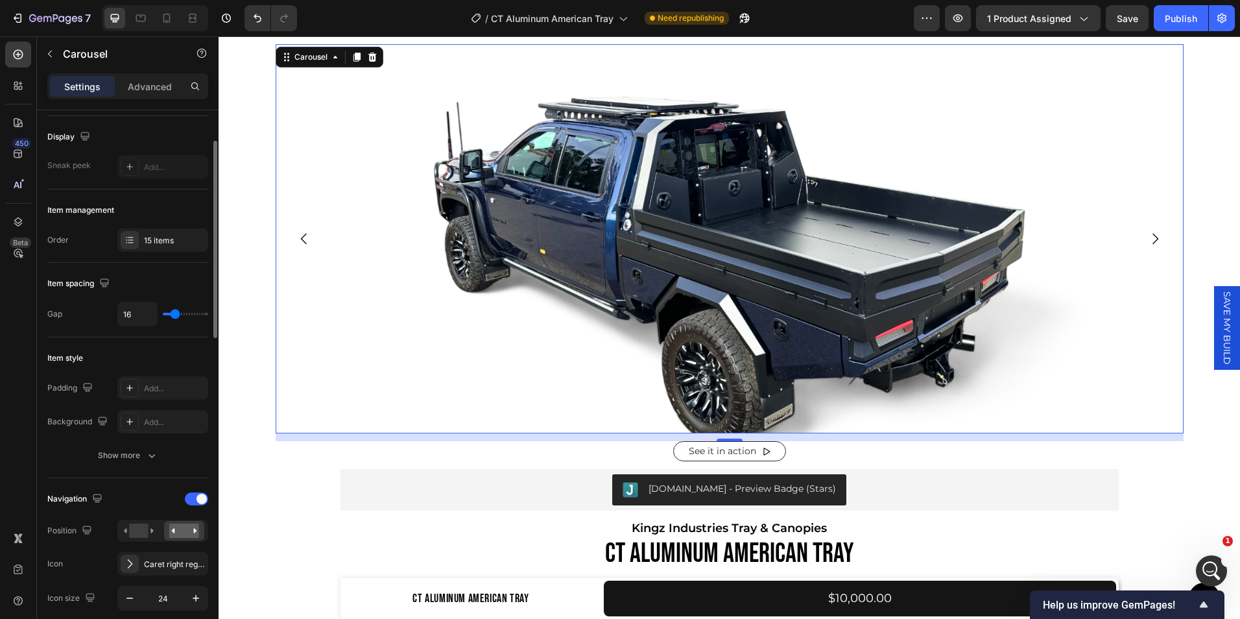
scroll to position [86, 0]
click at [148, 243] on div "15 items" at bounding box center [174, 240] width 61 height 12
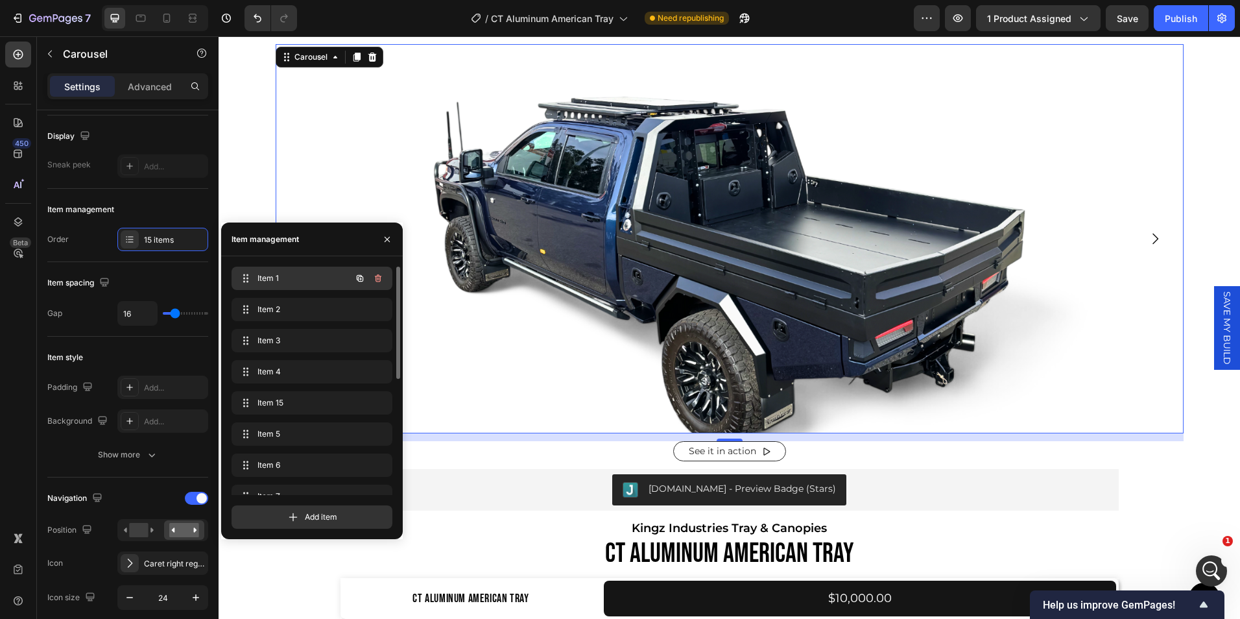
click at [260, 277] on span "Item 1" at bounding box center [293, 278] width 73 height 12
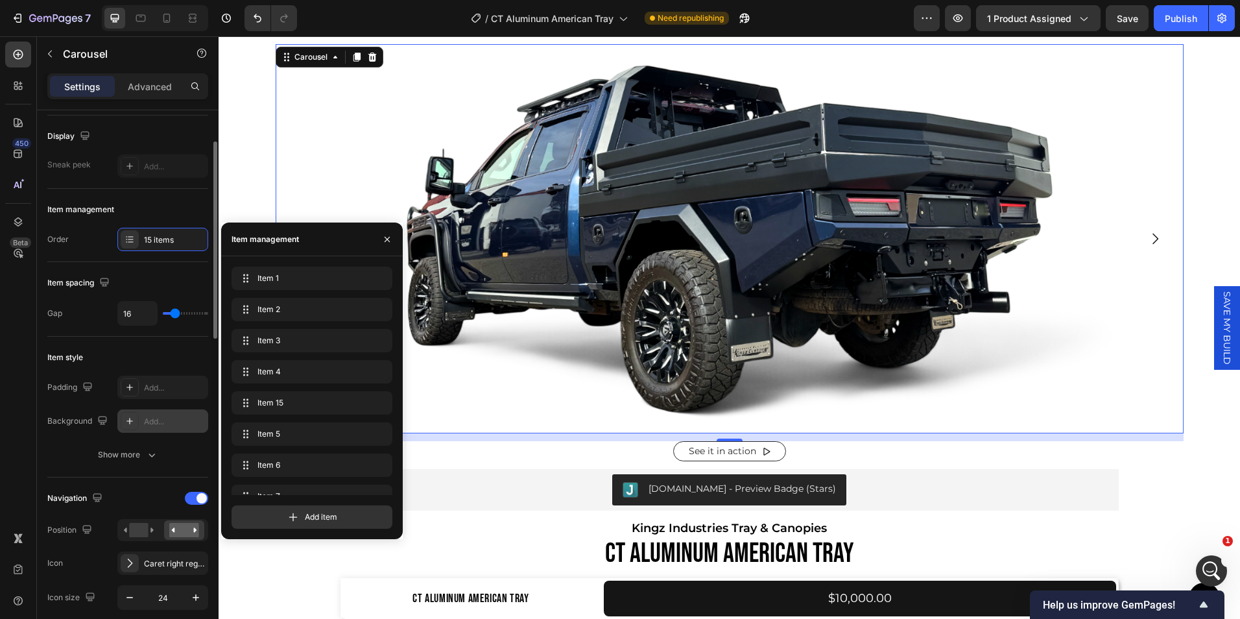
click at [130, 418] on icon at bounding box center [129, 421] width 10 height 10
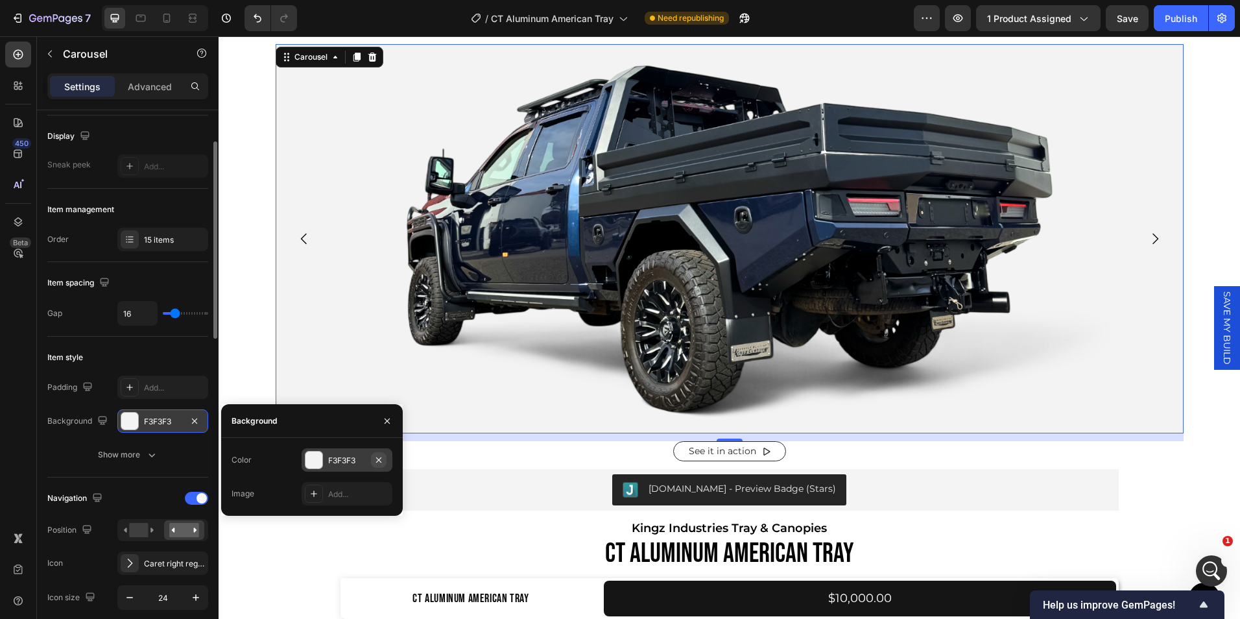
click at [375, 458] on icon "button" at bounding box center [378, 460] width 10 height 10
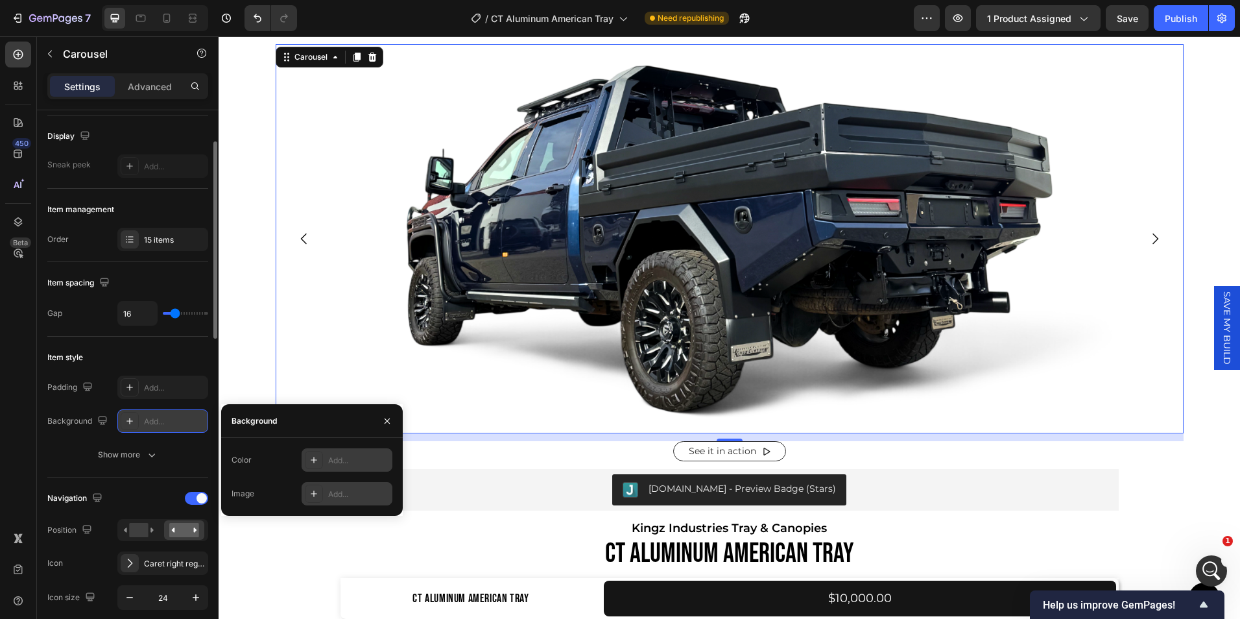
click at [313, 489] on icon at bounding box center [314, 493] width 10 height 10
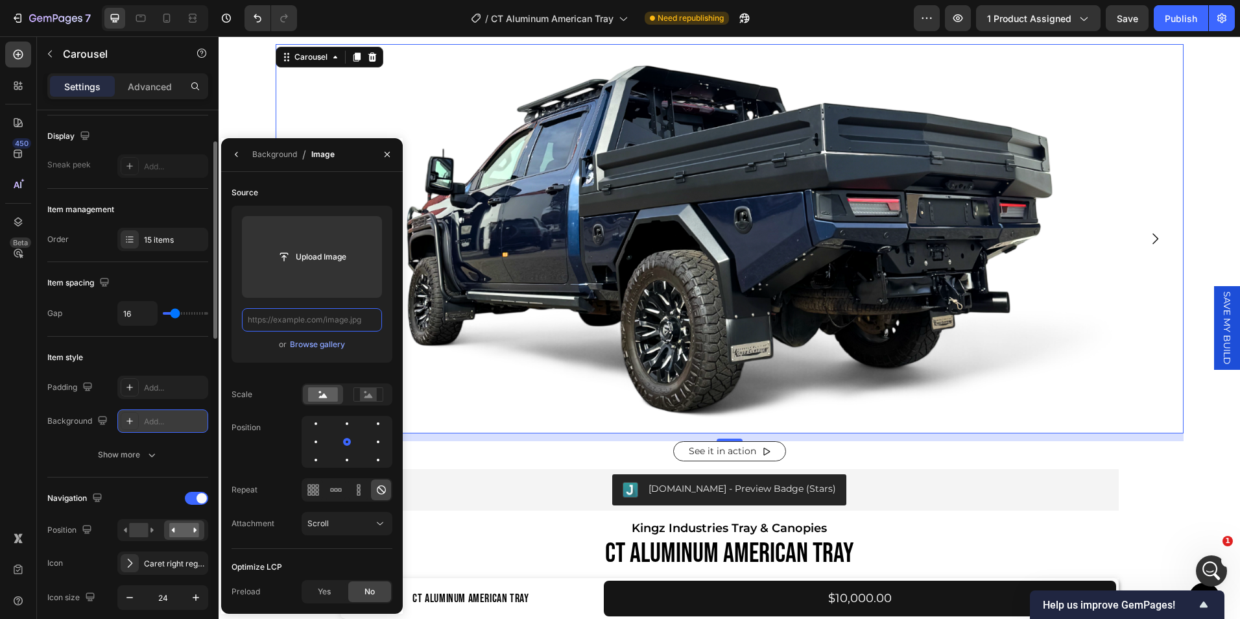
scroll to position [0, 0]
click at [308, 321] on input "text" at bounding box center [312, 319] width 140 height 23
paste input "[URL][DOMAIN_NAME]"
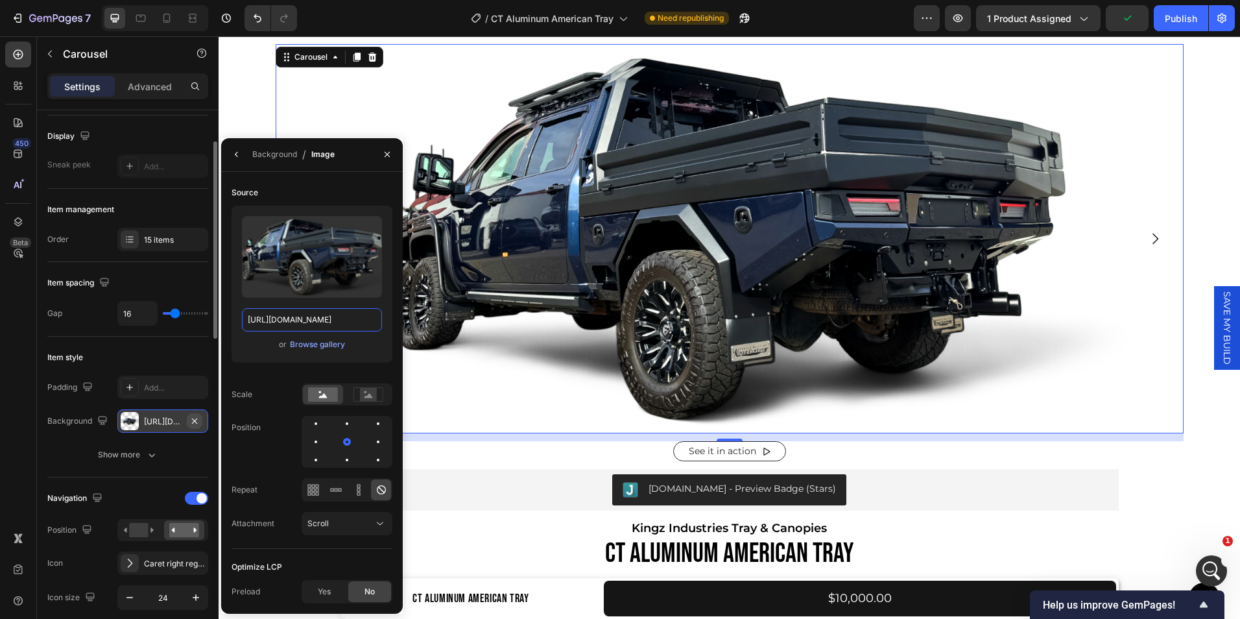
type input "[URL][DOMAIN_NAME]"
click at [193, 423] on icon "button" at bounding box center [194, 421] width 10 height 10
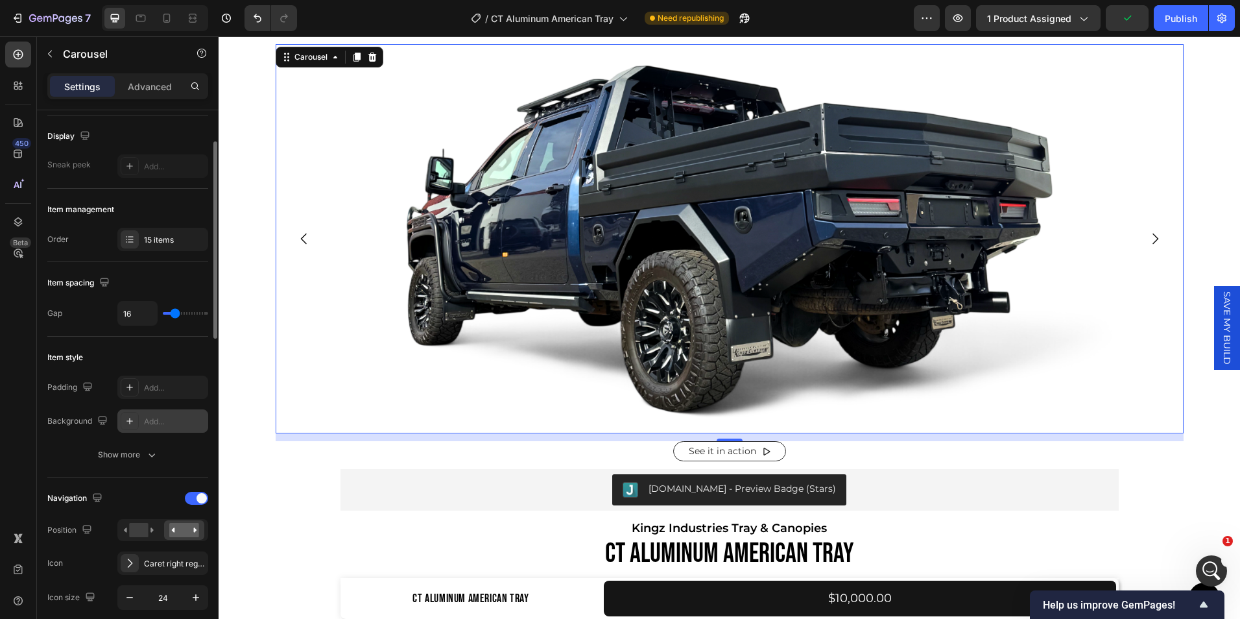
scroll to position [0, 0]
click at [134, 246] on div at bounding box center [130, 239] width 18 height 18
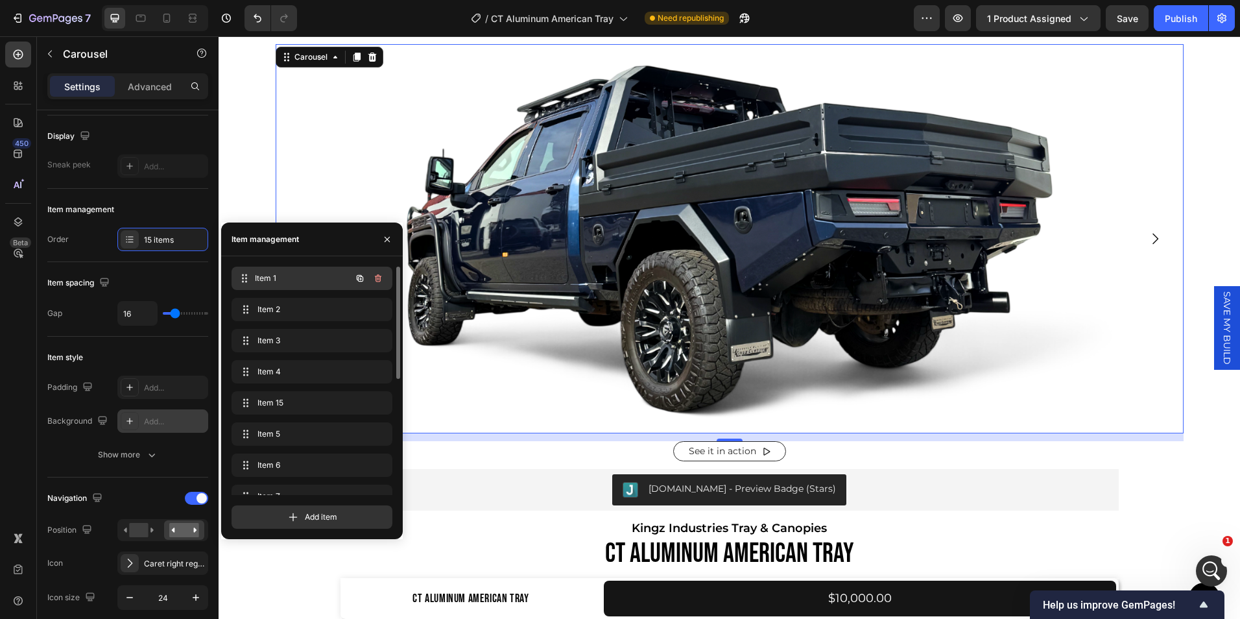
click at [281, 274] on span "Item 1" at bounding box center [303, 278] width 96 height 12
drag, startPoint x: 281, startPoint y: 274, endPoint x: 200, endPoint y: 276, distance: 80.4
click at [200, 276] on div "450 Beta Sections(18) Elements(84) Section Element Hero Section Product Detail …" at bounding box center [109, 327] width 219 height 582
click at [261, 275] on span "Item 1" at bounding box center [293, 278] width 73 height 12
click at [166, 281] on div "Item spacing" at bounding box center [127, 282] width 161 height 21
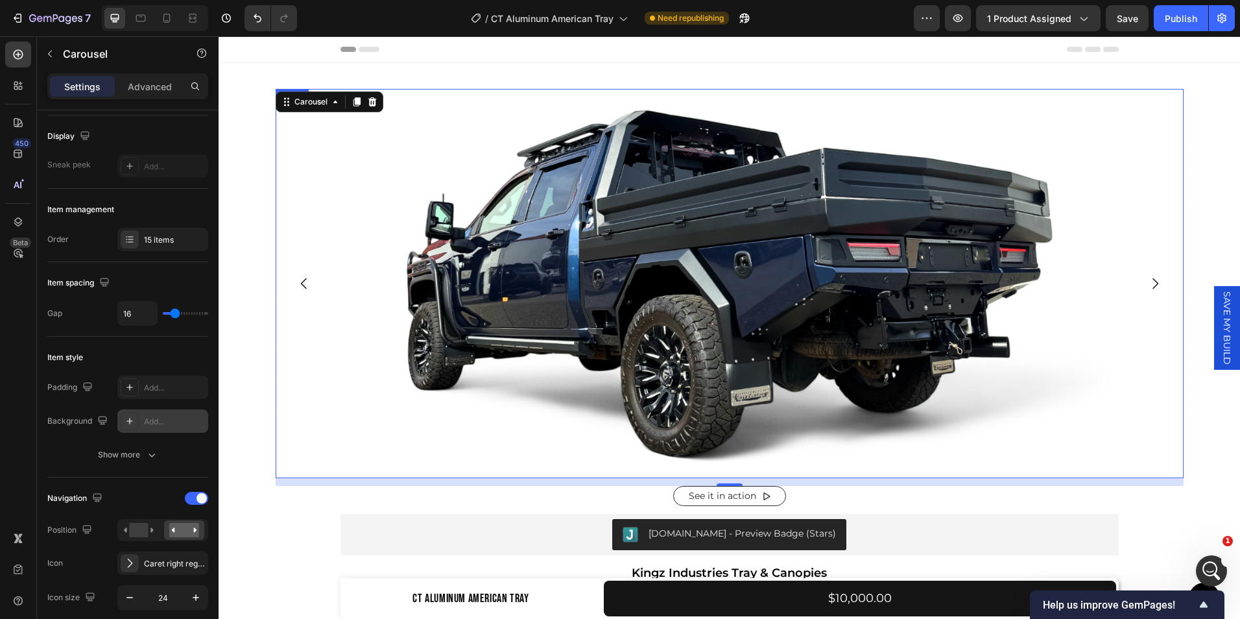
click at [370, 187] on img at bounding box center [730, 283] width 908 height 389
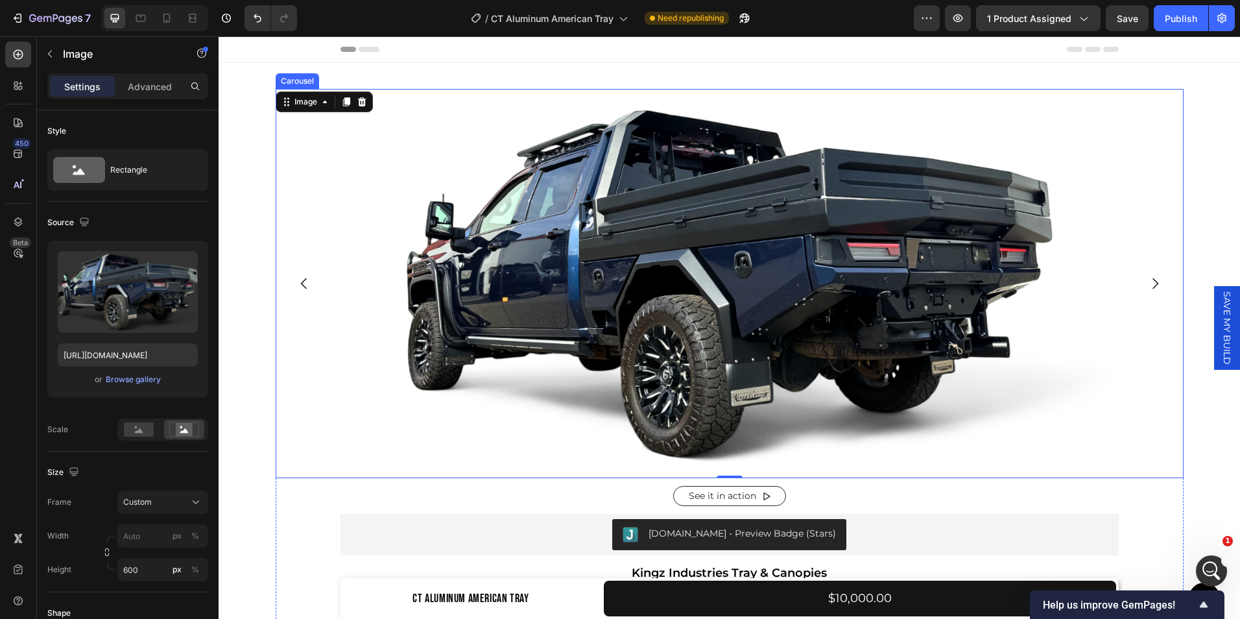
click at [298, 294] on button "Carousel Back Arrow" at bounding box center [304, 283] width 36 height 36
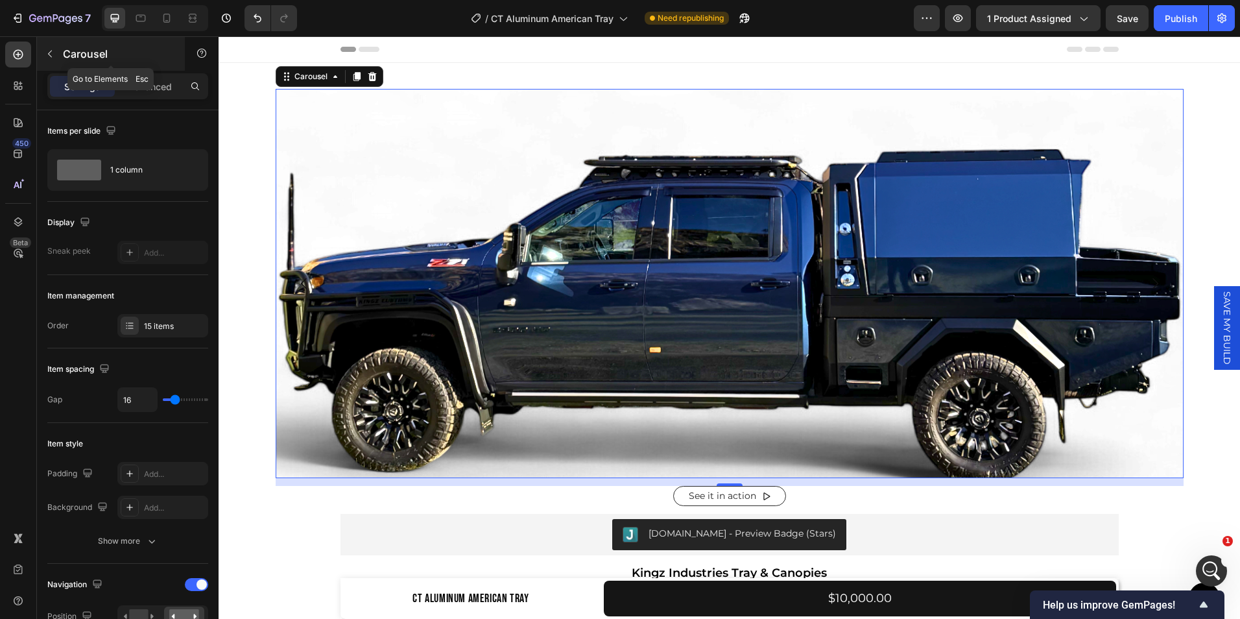
click at [47, 57] on icon "button" at bounding box center [50, 54] width 10 height 10
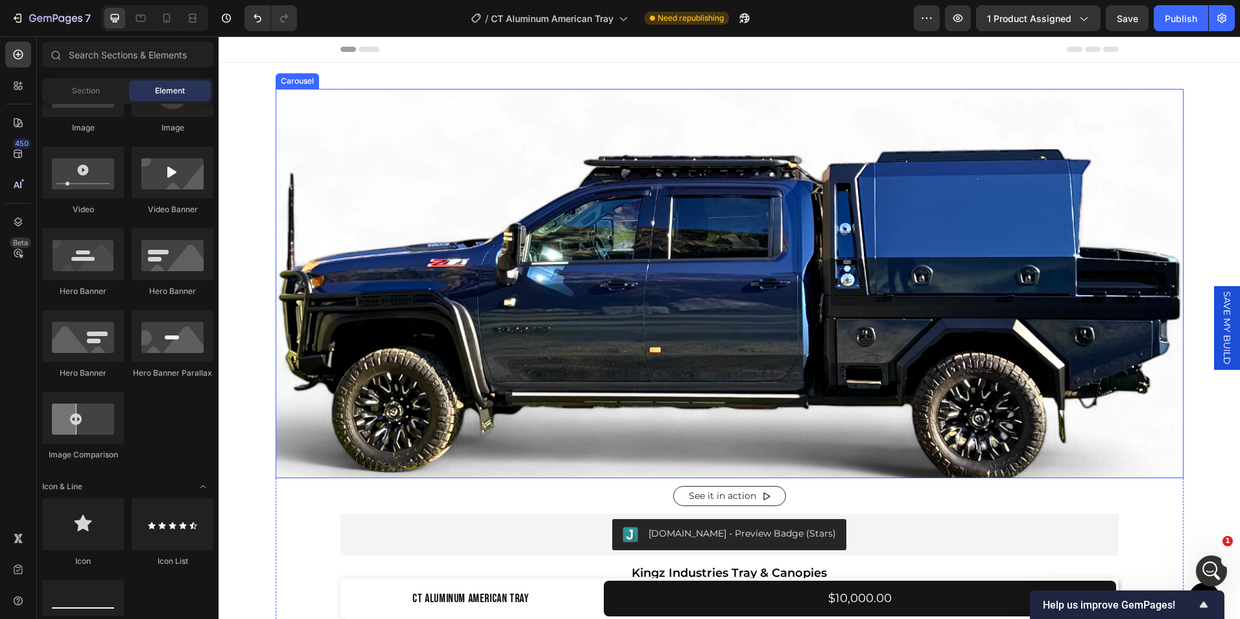
click at [296, 281] on icon "Carousel Back Arrow" at bounding box center [304, 284] width 16 height 16
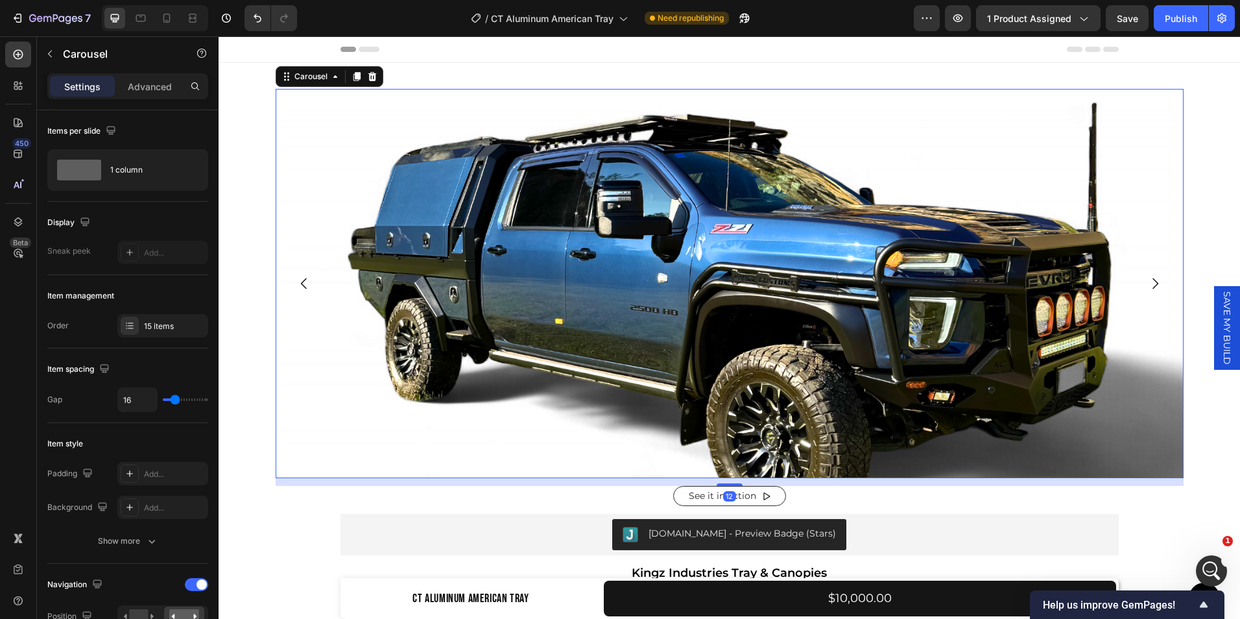
click at [296, 281] on icon "Carousel Back Arrow" at bounding box center [304, 284] width 16 height 16
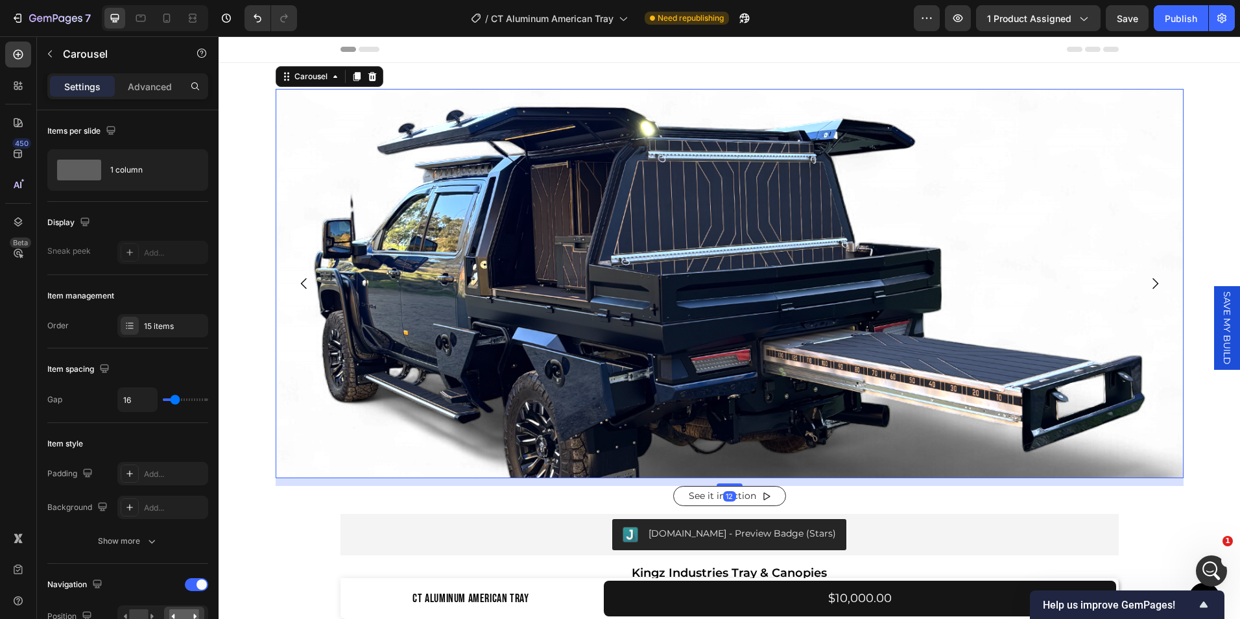
click at [296, 281] on icon "Carousel Back Arrow" at bounding box center [304, 284] width 16 height 16
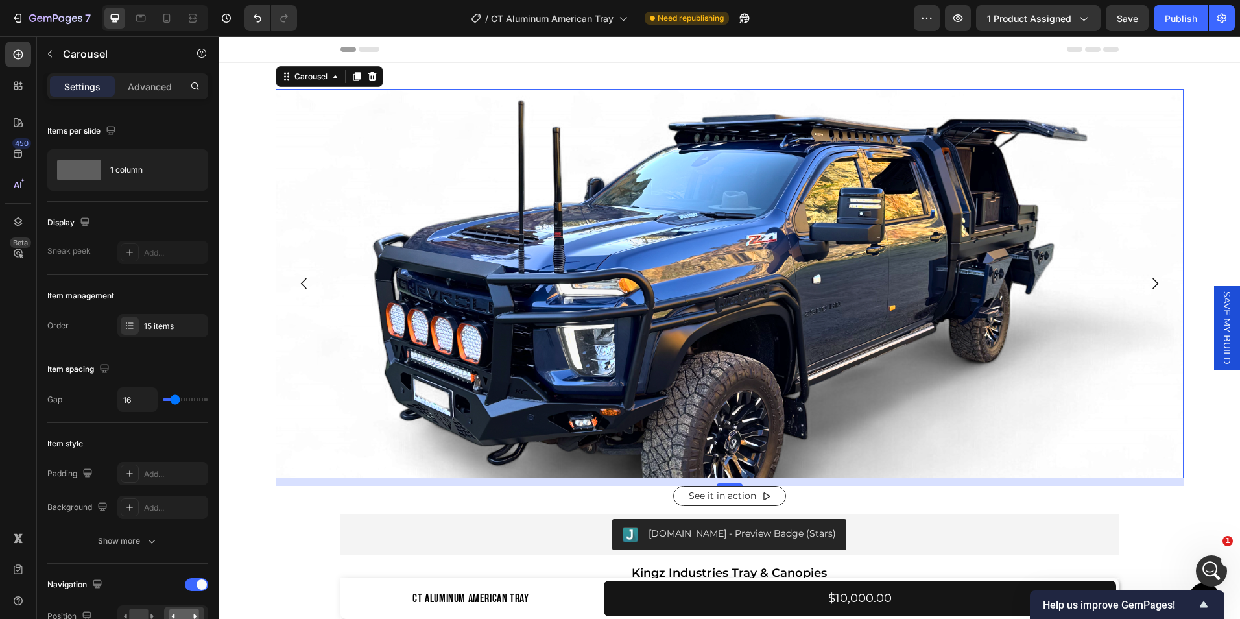
click at [1148, 287] on icon "Carousel Next Arrow" at bounding box center [1155, 284] width 16 height 16
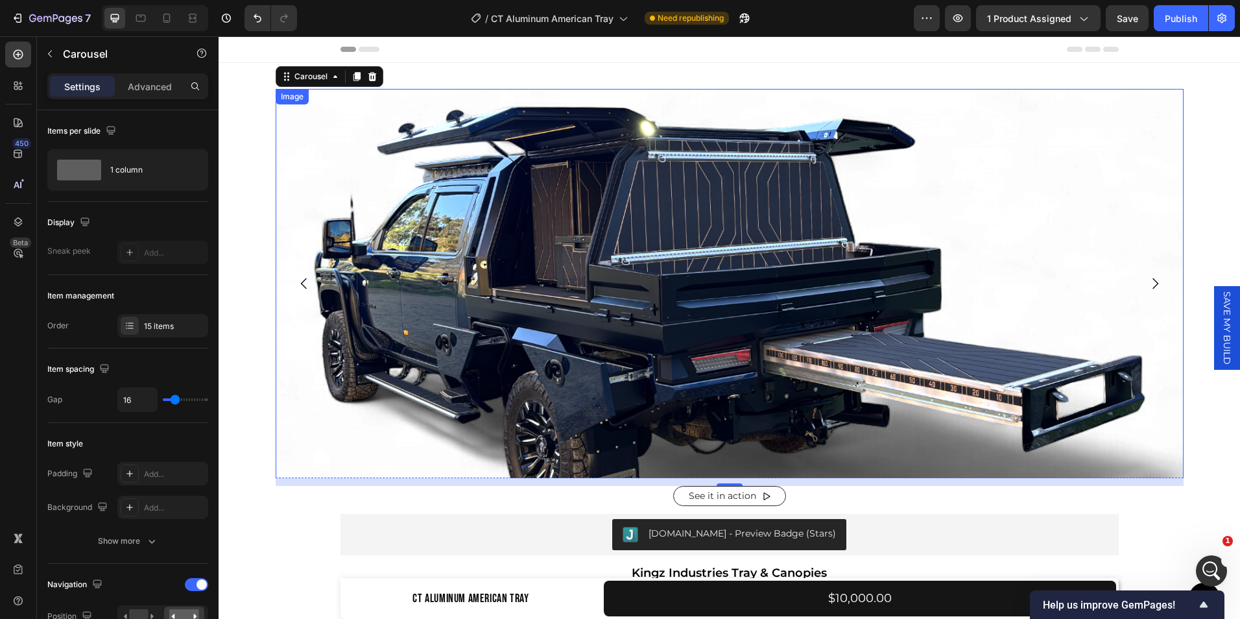
click at [641, 276] on img at bounding box center [730, 316] width 908 height 454
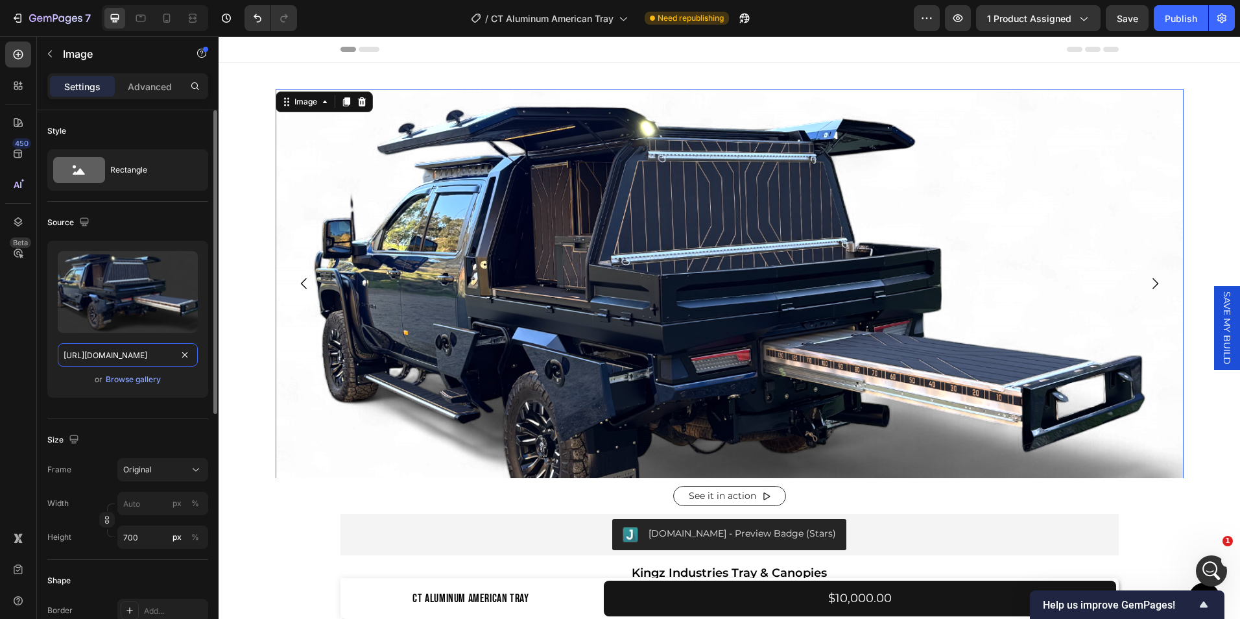
click at [136, 359] on input "[URL][DOMAIN_NAME]" at bounding box center [128, 354] width 140 height 23
click at [385, 322] on img at bounding box center [730, 316] width 908 height 454
click at [357, 106] on icon at bounding box center [361, 101] width 8 height 9
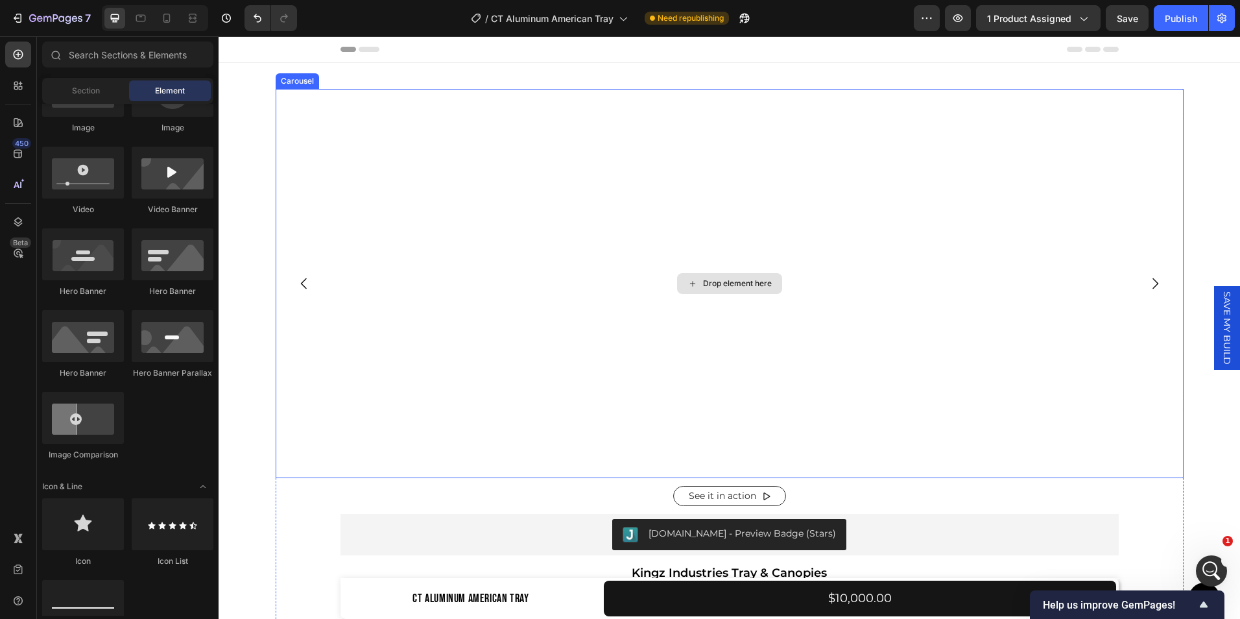
click at [320, 228] on div "Drop element here" at bounding box center [730, 283] width 908 height 389
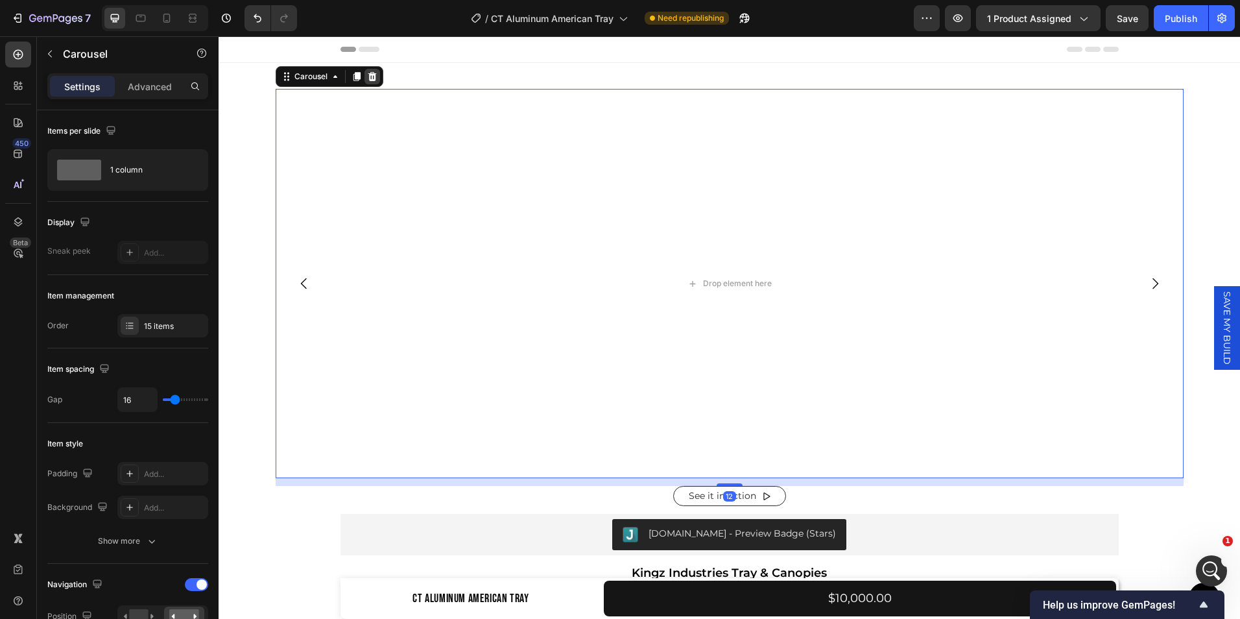
click at [368, 75] on icon at bounding box center [372, 76] width 8 height 9
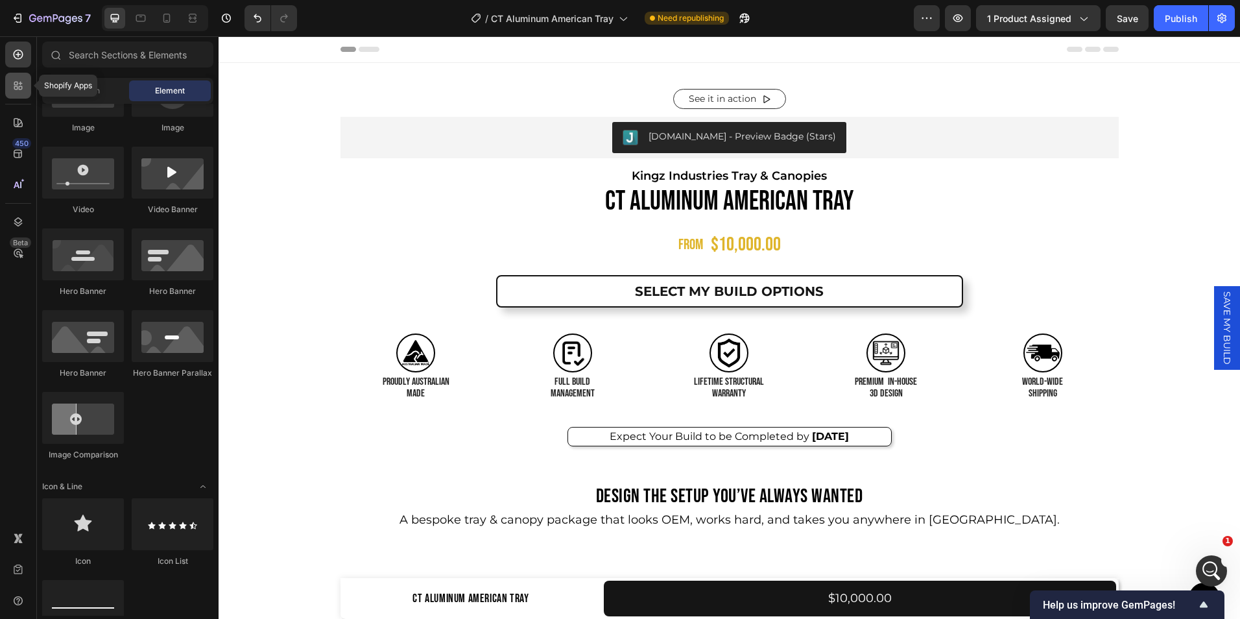
click at [20, 82] on icon at bounding box center [21, 84] width 4 height 4
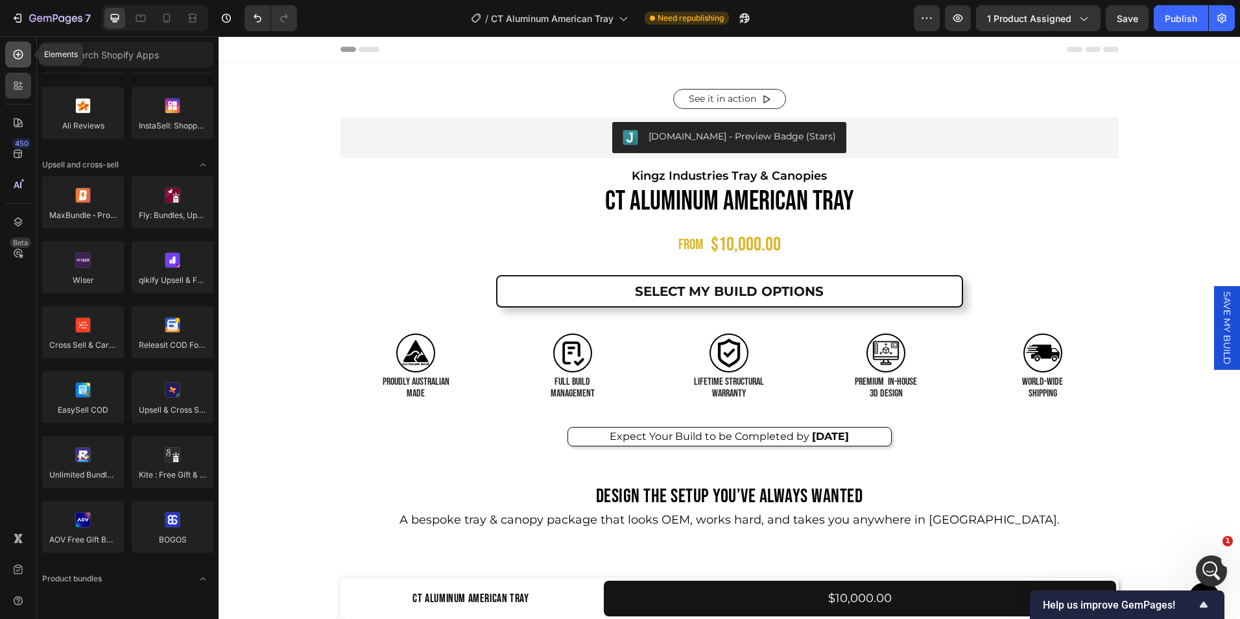
click at [17, 53] on icon at bounding box center [18, 54] width 13 height 13
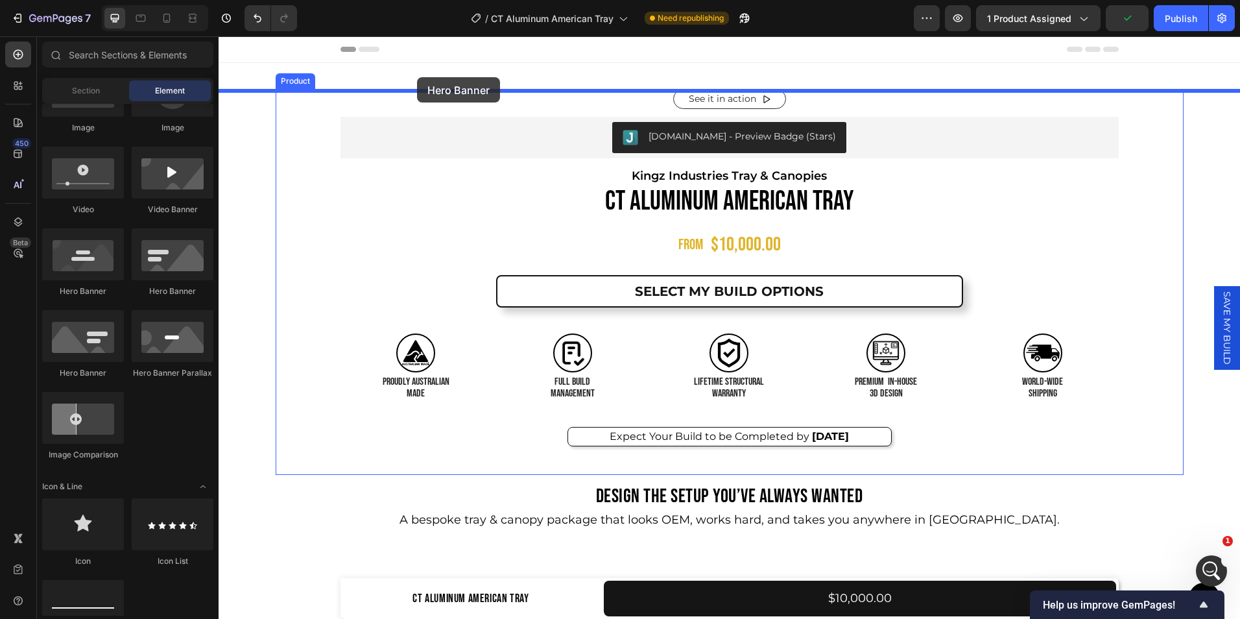
drag, startPoint x: 375, startPoint y: 301, endPoint x: 415, endPoint y: 78, distance: 226.5
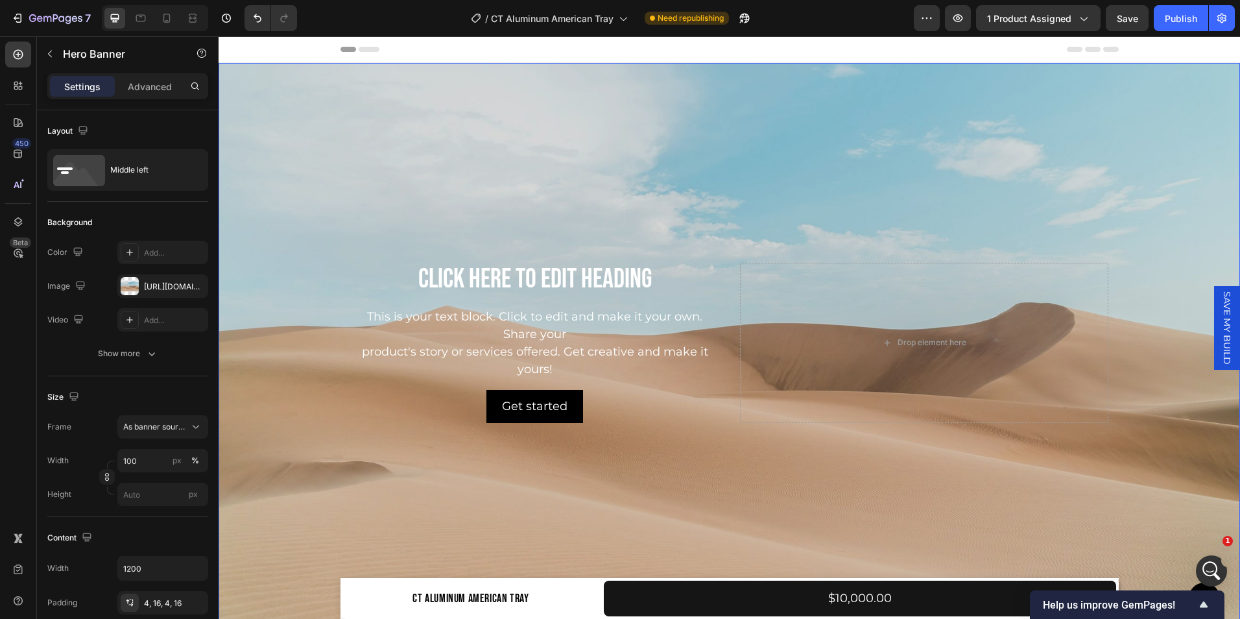
click at [422, 150] on div "Background Image" at bounding box center [729, 343] width 1021 height 560
click at [195, 283] on icon "button" at bounding box center [194, 286] width 10 height 10
type input "Auto"
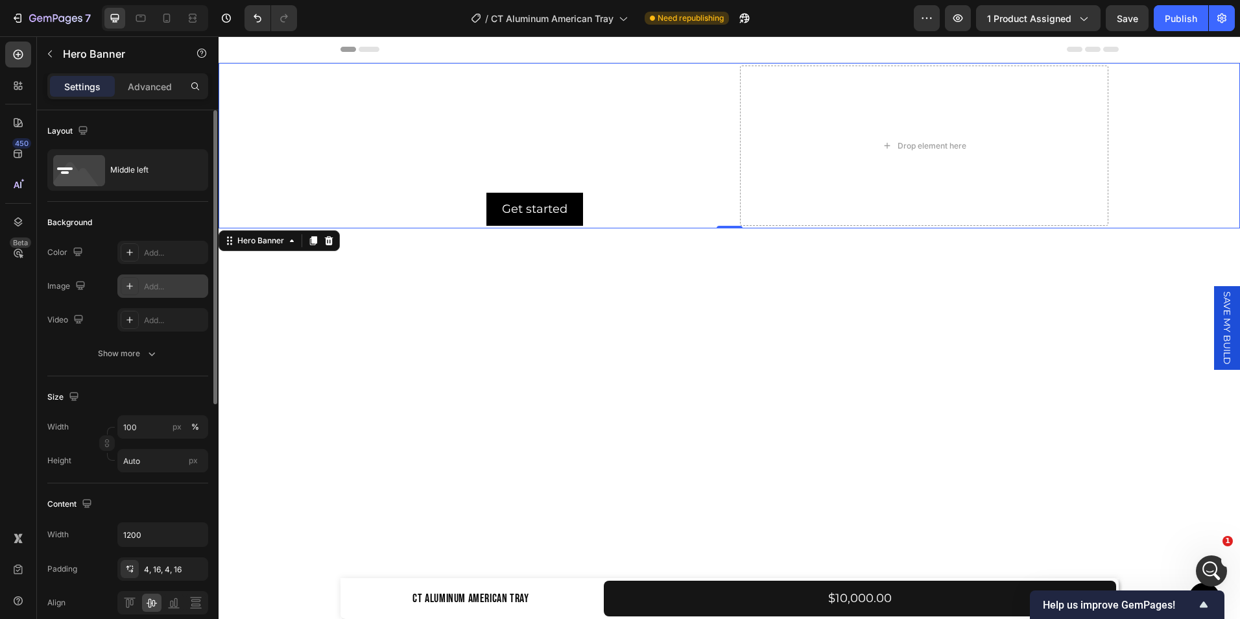
click at [151, 283] on div "Add..." at bounding box center [174, 287] width 61 height 12
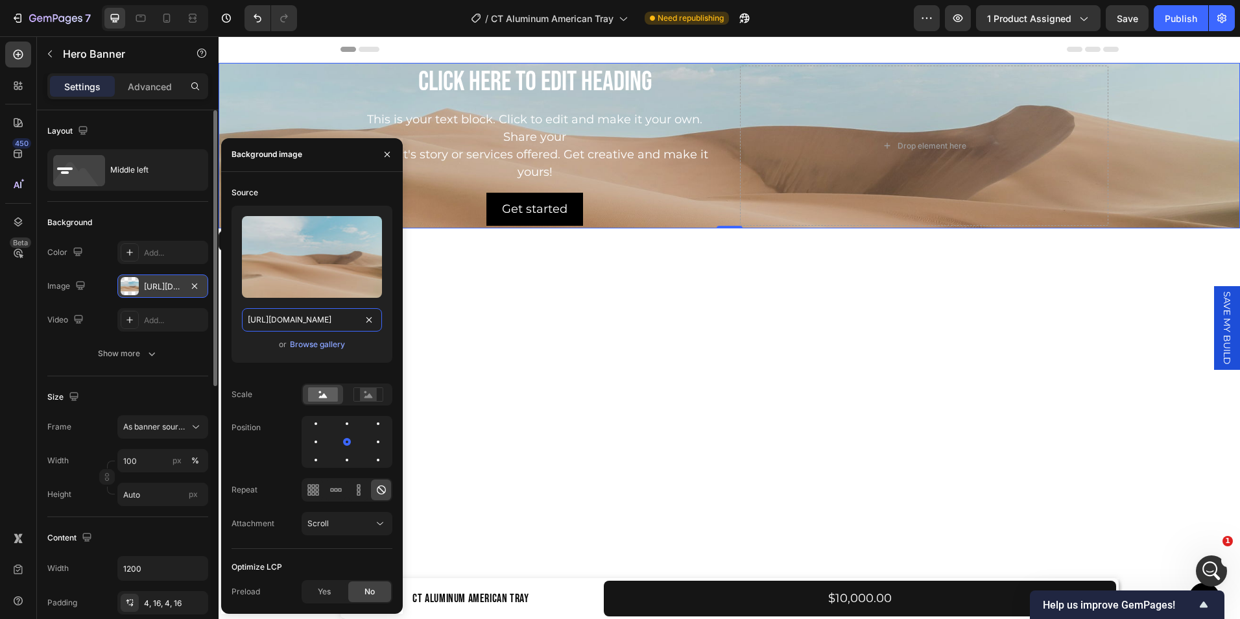
click at [293, 322] on input "[URL][DOMAIN_NAME]" at bounding box center [312, 319] width 140 height 23
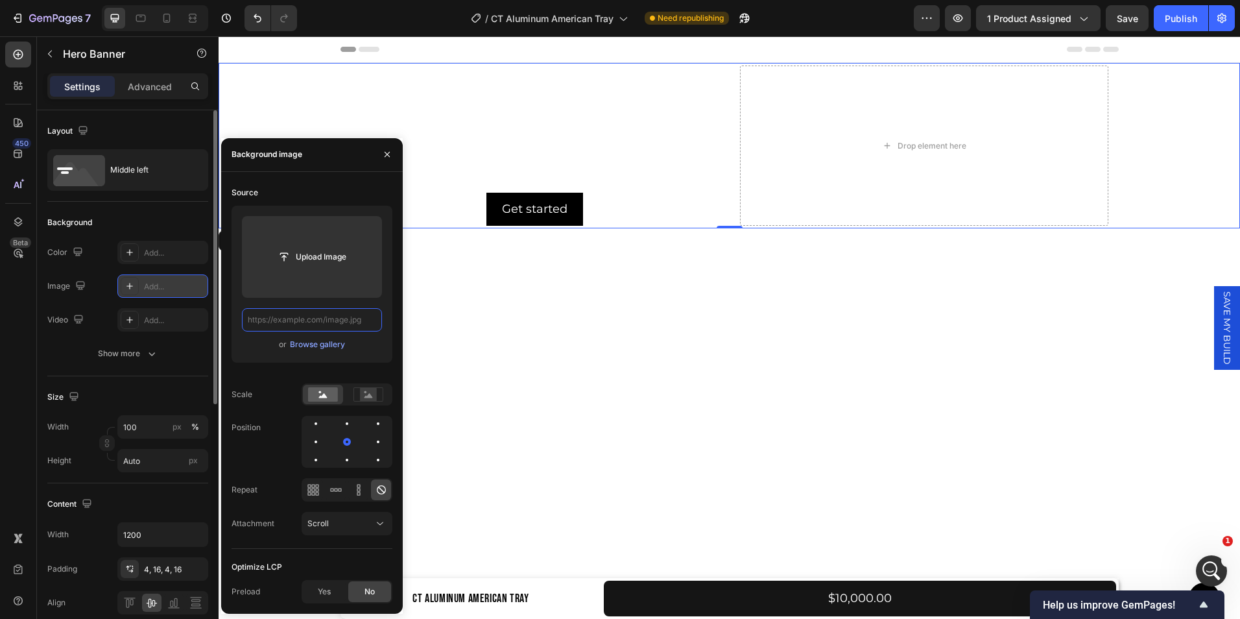
paste input "[URL][DOMAIN_NAME]"
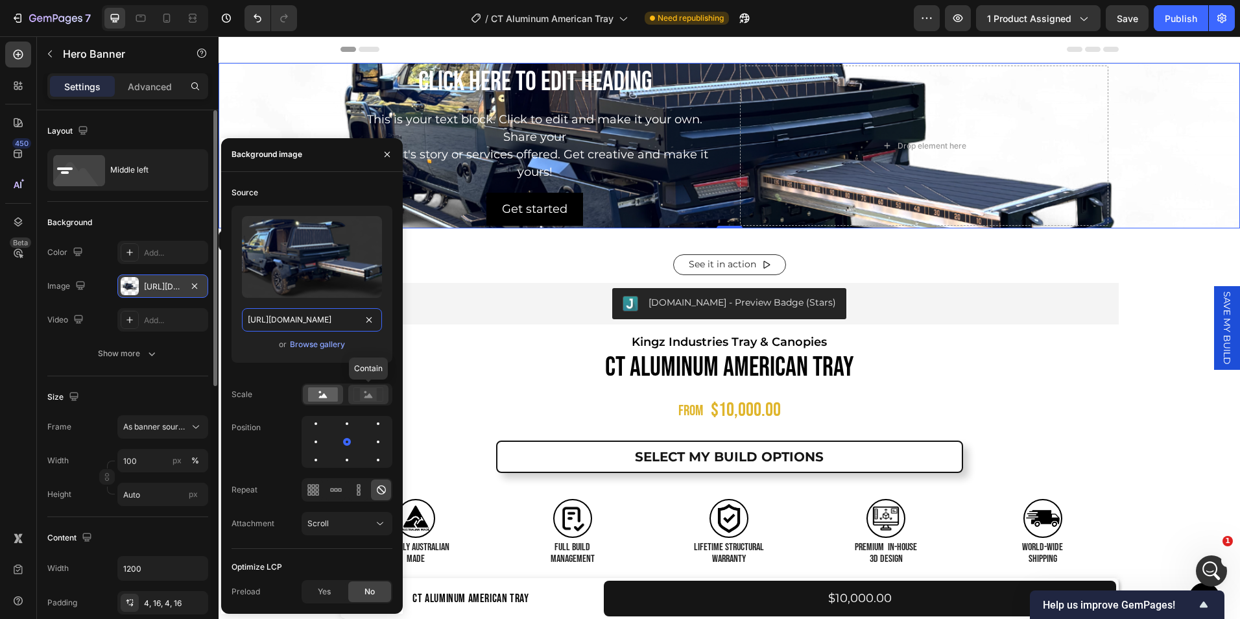
type input "[URL][DOMAIN_NAME]"
click at [370, 386] on div at bounding box center [368, 394] width 40 height 19
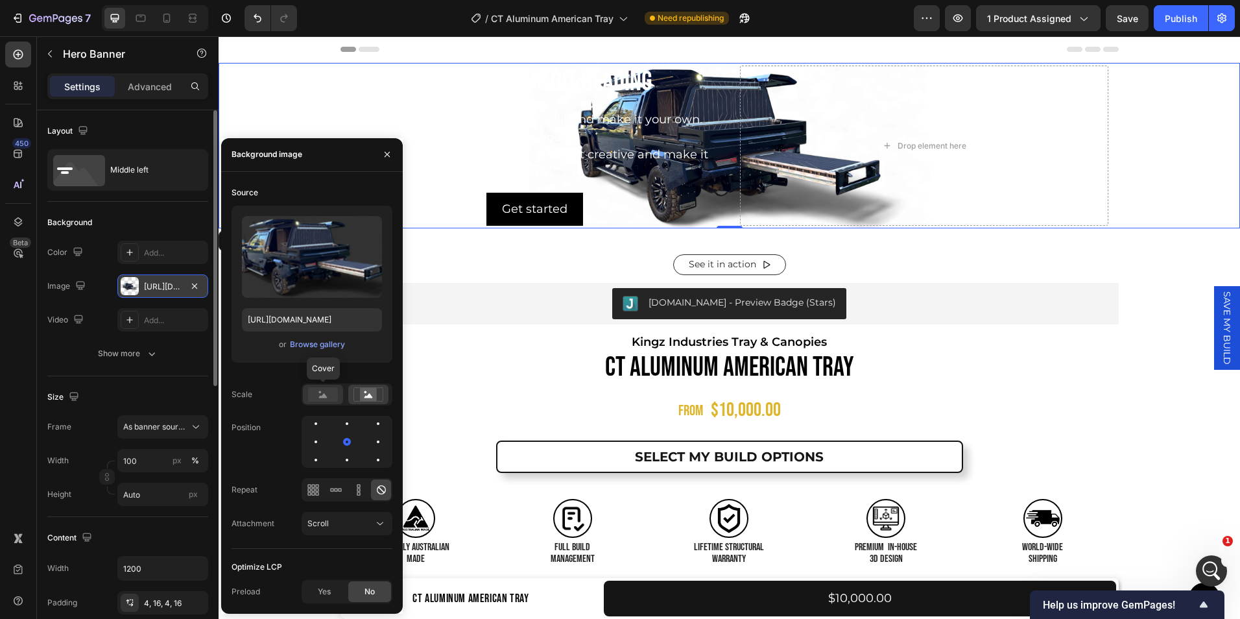
click at [318, 399] on rect at bounding box center [323, 394] width 30 height 14
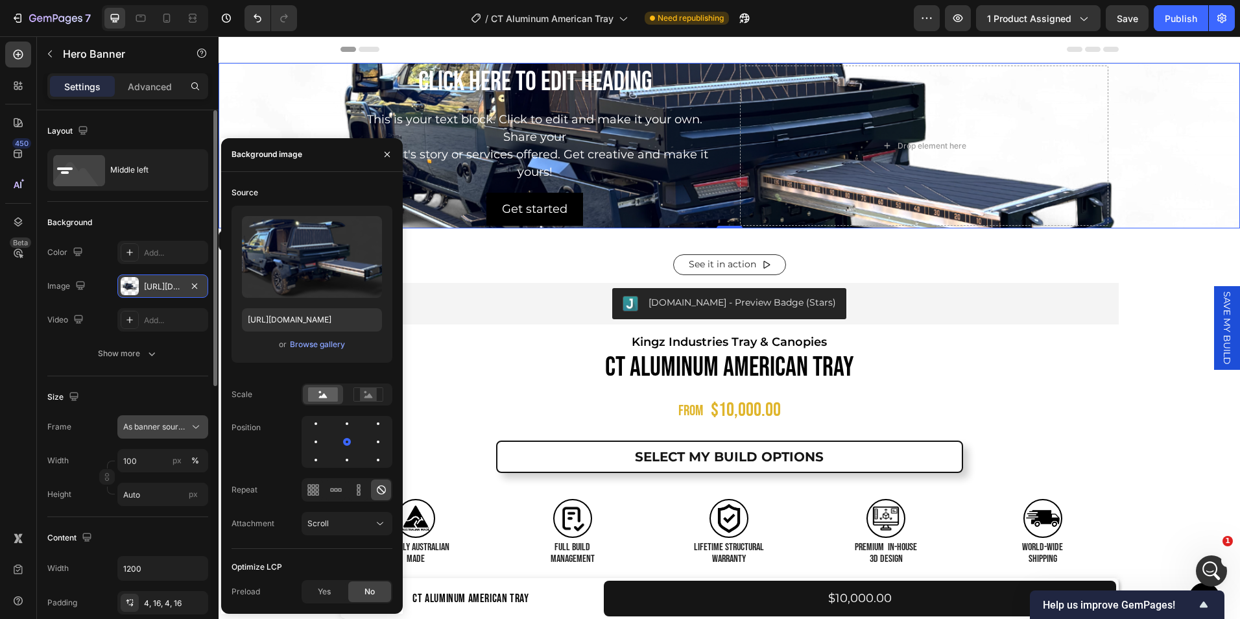
click at [193, 429] on icon at bounding box center [195, 426] width 13 height 13
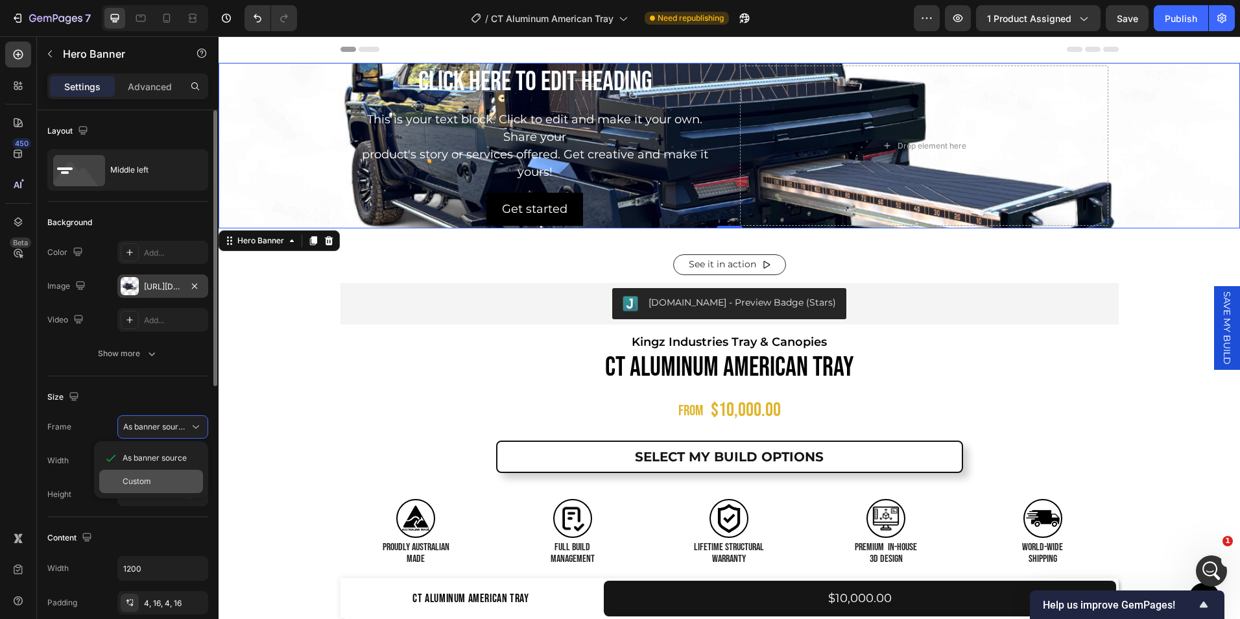
click at [154, 485] on div "Custom" at bounding box center [160, 481] width 75 height 12
click at [333, 241] on icon at bounding box center [329, 240] width 10 height 10
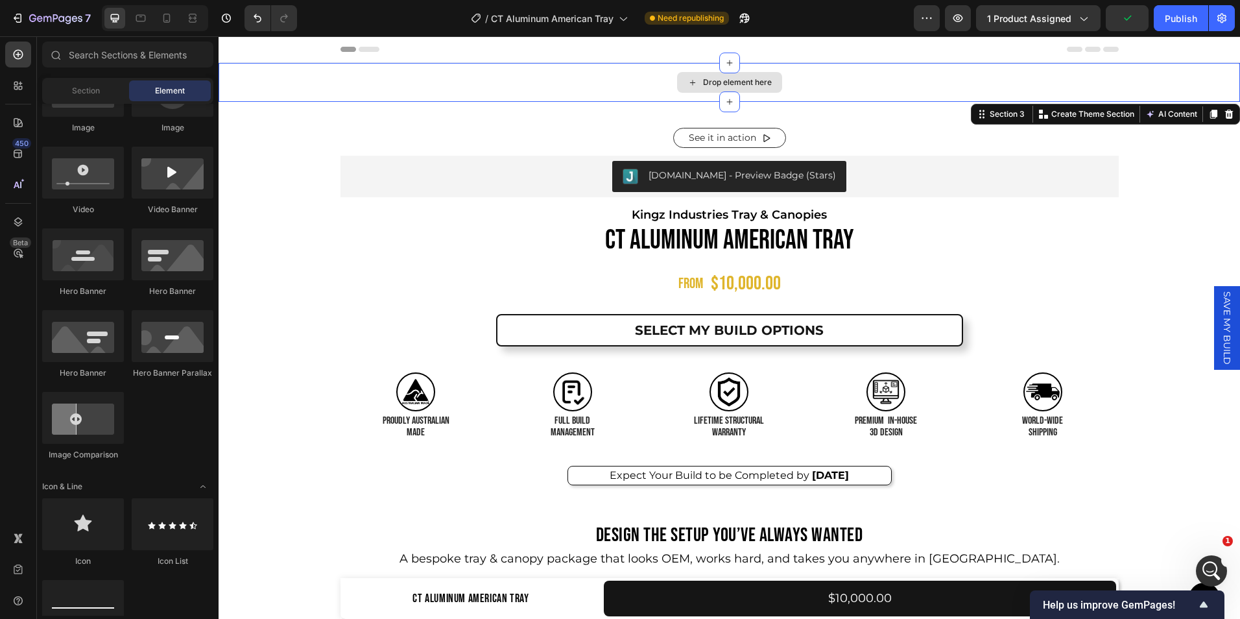
click at [378, 84] on div "Drop element here" at bounding box center [729, 82] width 1021 height 39
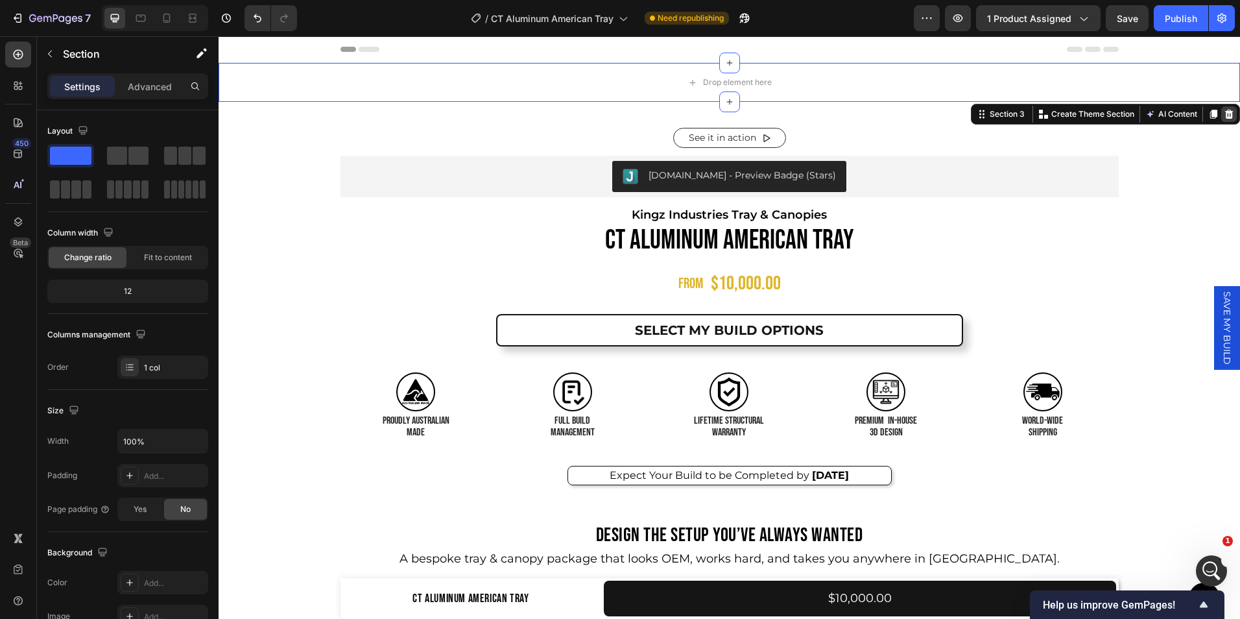
click at [1225, 115] on icon at bounding box center [1229, 114] width 8 height 9
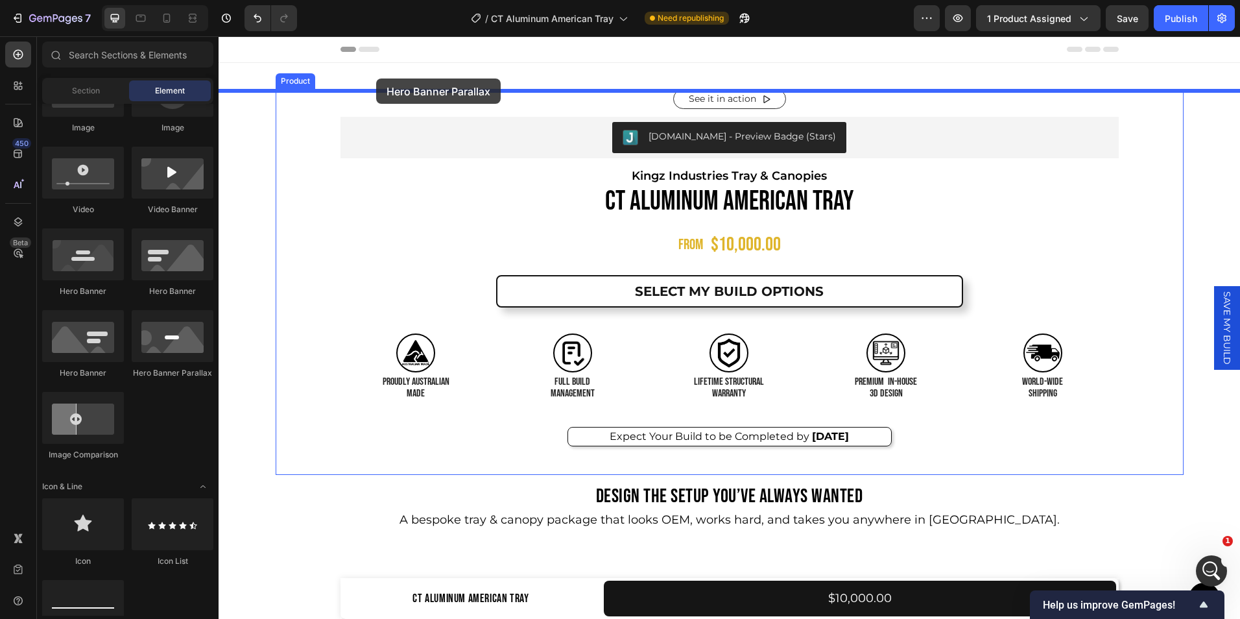
drag, startPoint x: 382, startPoint y: 385, endPoint x: 376, endPoint y: 77, distance: 308.7
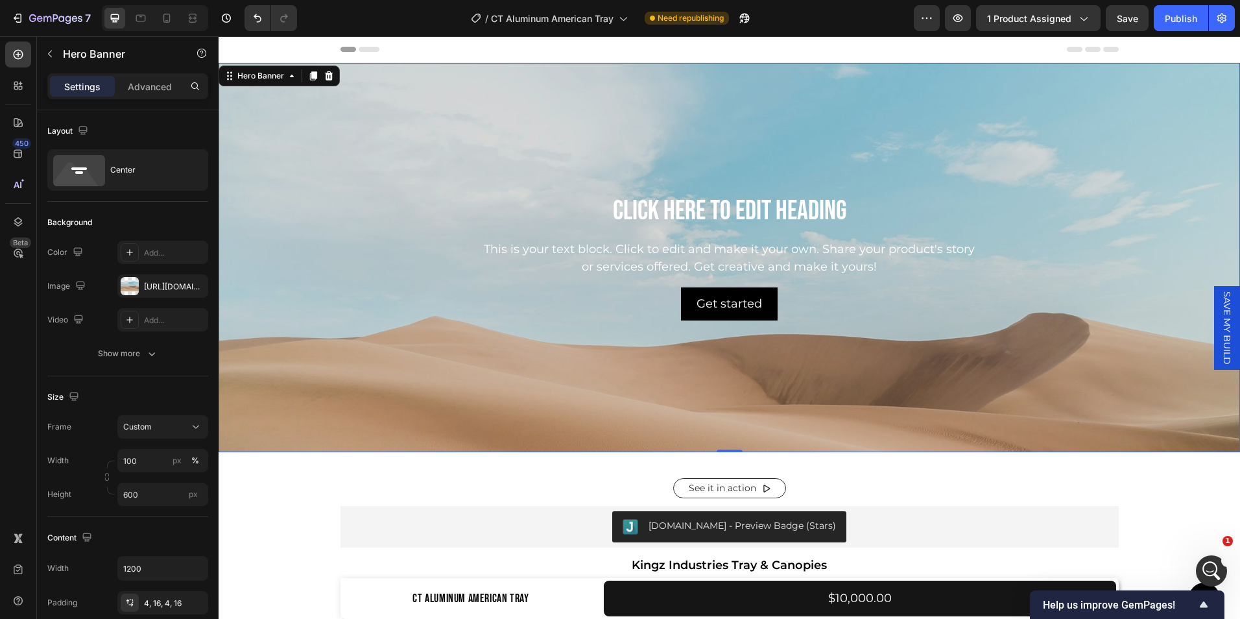
click at [394, 327] on div "Background Image" at bounding box center [729, 355] width 1021 height 584
click at [361, 381] on div "Background Image" at bounding box center [729, 355] width 1021 height 584
click at [118, 157] on div "Center" at bounding box center [149, 170] width 79 height 30
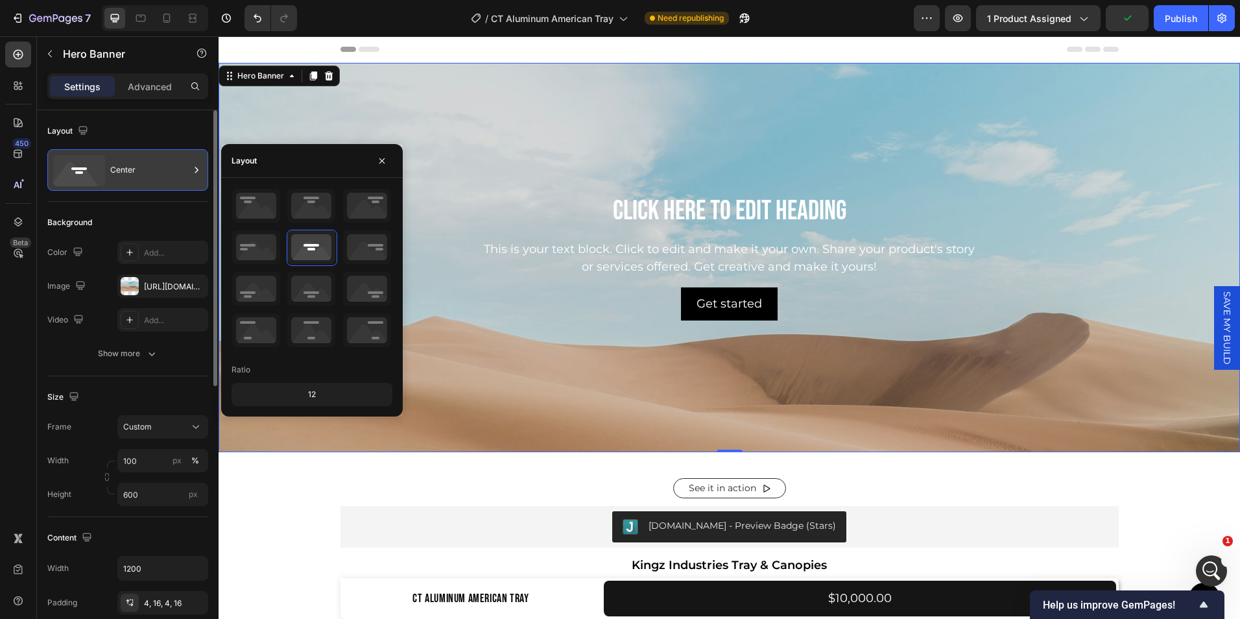
click at [118, 157] on div "Center" at bounding box center [149, 170] width 79 height 30
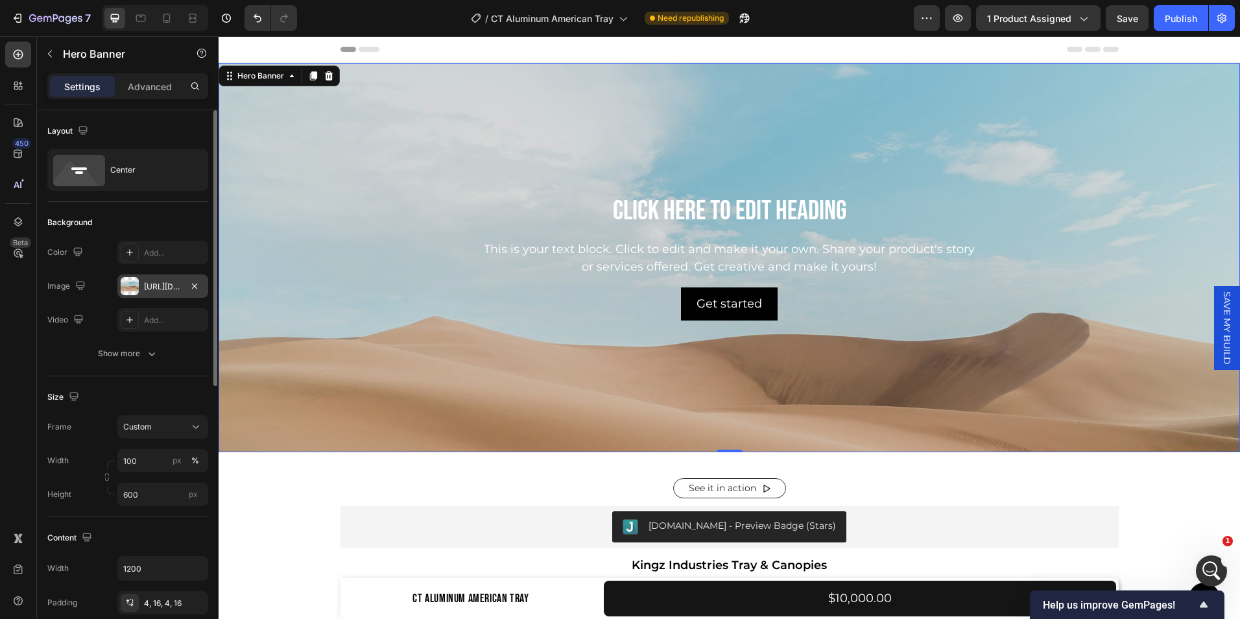
click at [181, 282] on div "[URL][DOMAIN_NAME]" at bounding box center [163, 287] width 38 height 12
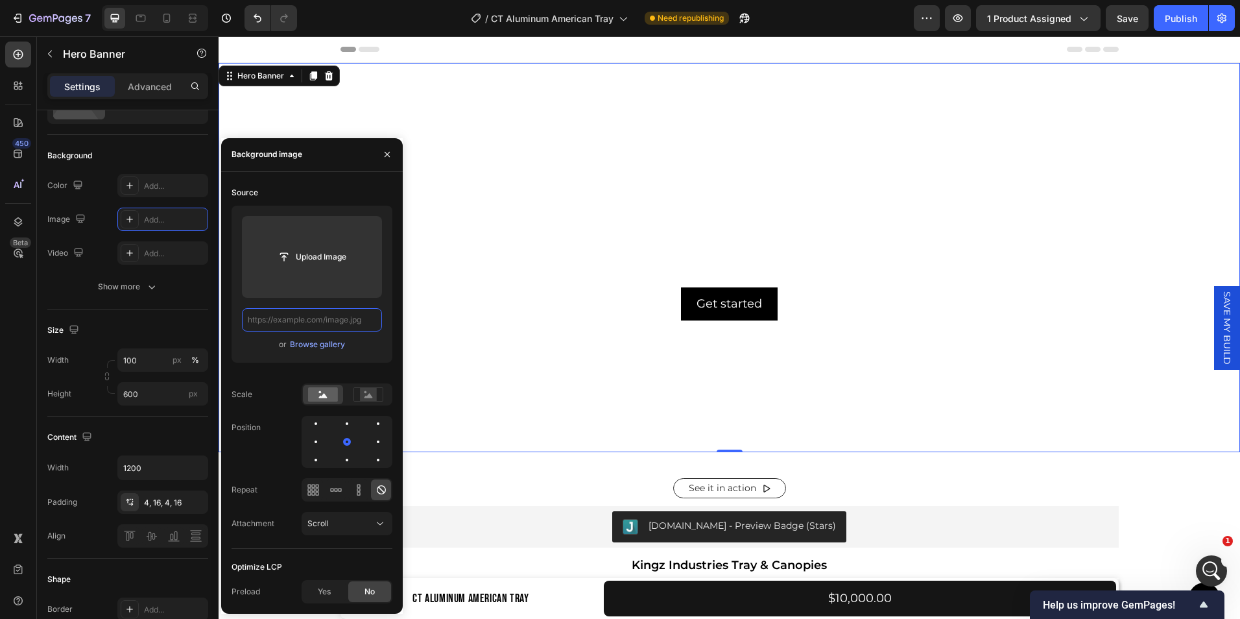
click at [309, 316] on input "text" at bounding box center [312, 319] width 140 height 23
paste input "[URL][DOMAIN_NAME]"
type input "[URL][DOMAIN_NAME]"
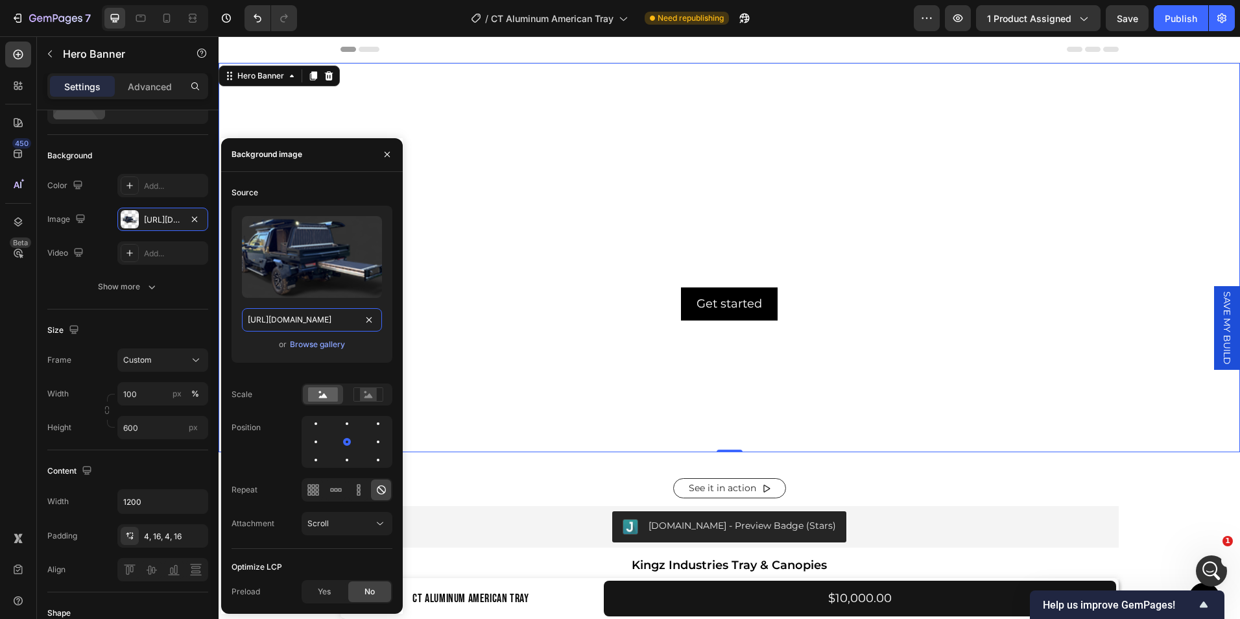
scroll to position [0, 396]
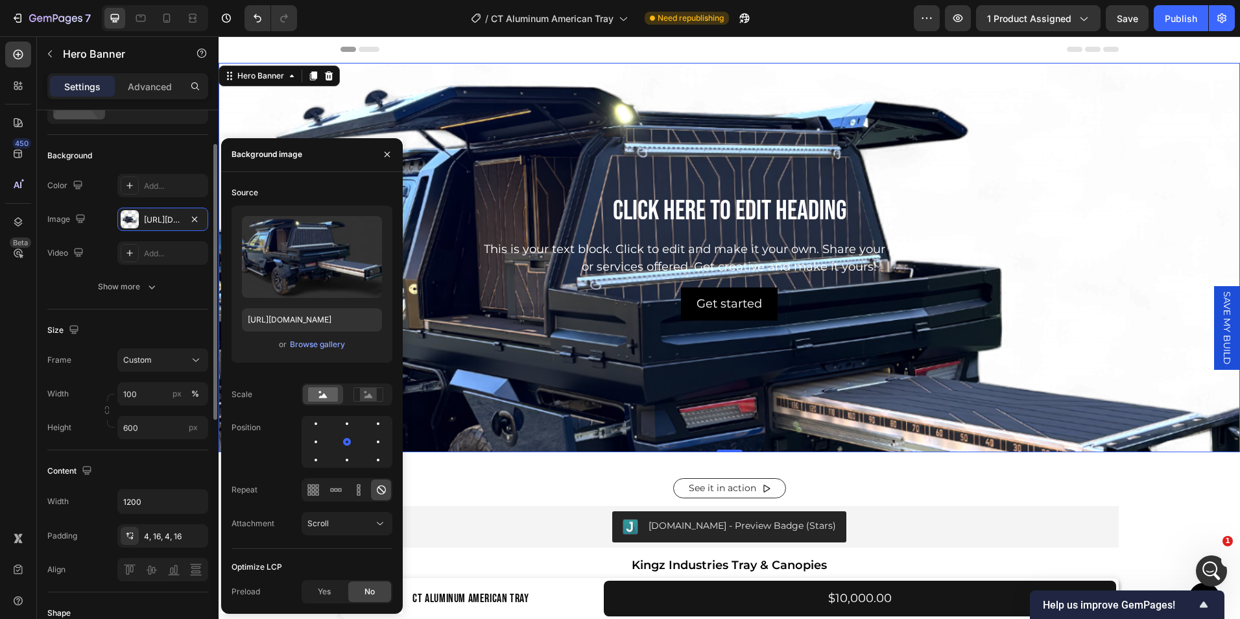
click at [137, 324] on div "Size" at bounding box center [127, 330] width 161 height 21
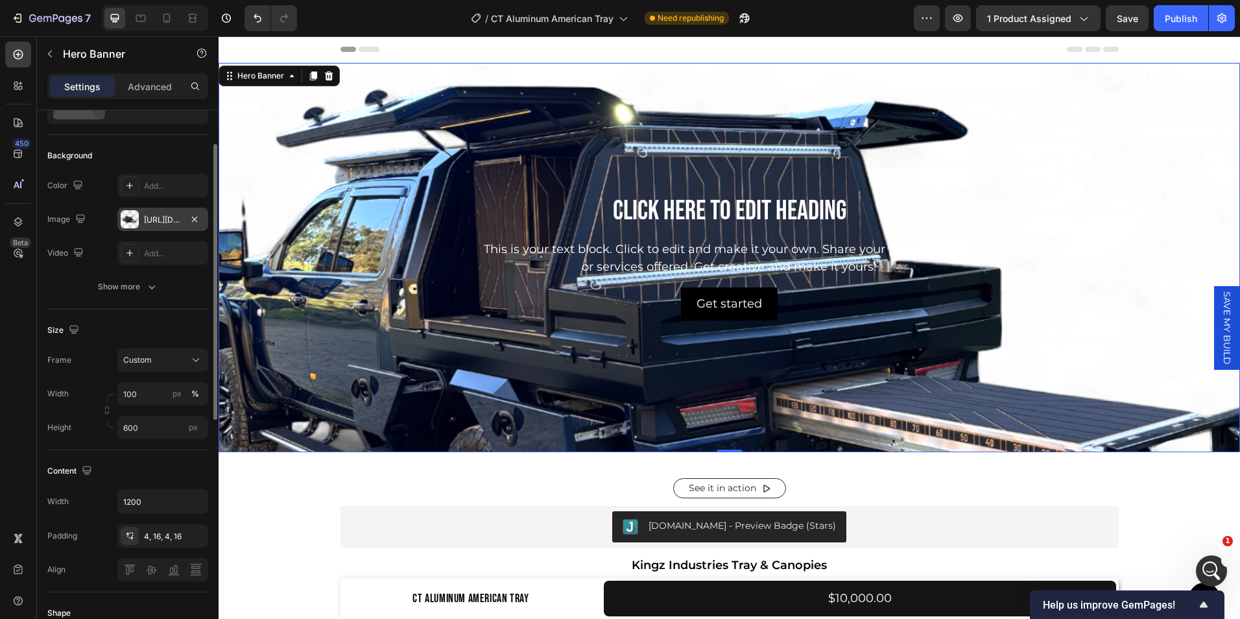
click at [161, 220] on div "[URL][DOMAIN_NAME]" at bounding box center [163, 220] width 38 height 12
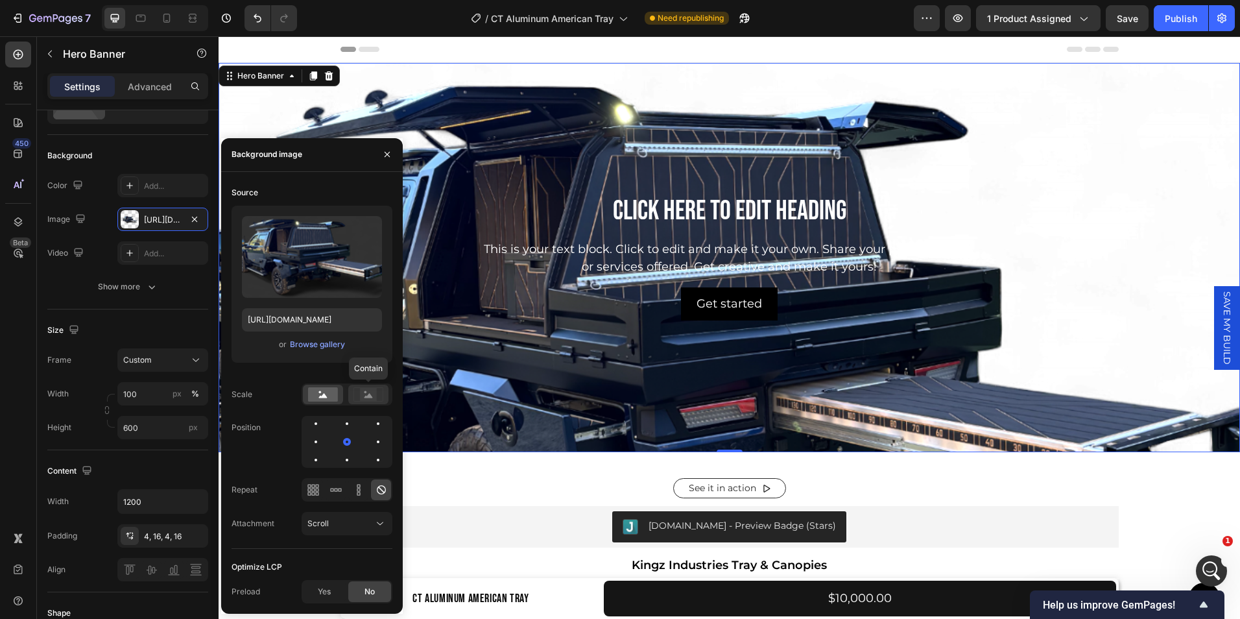
click at [358, 390] on icon at bounding box center [368, 394] width 30 height 14
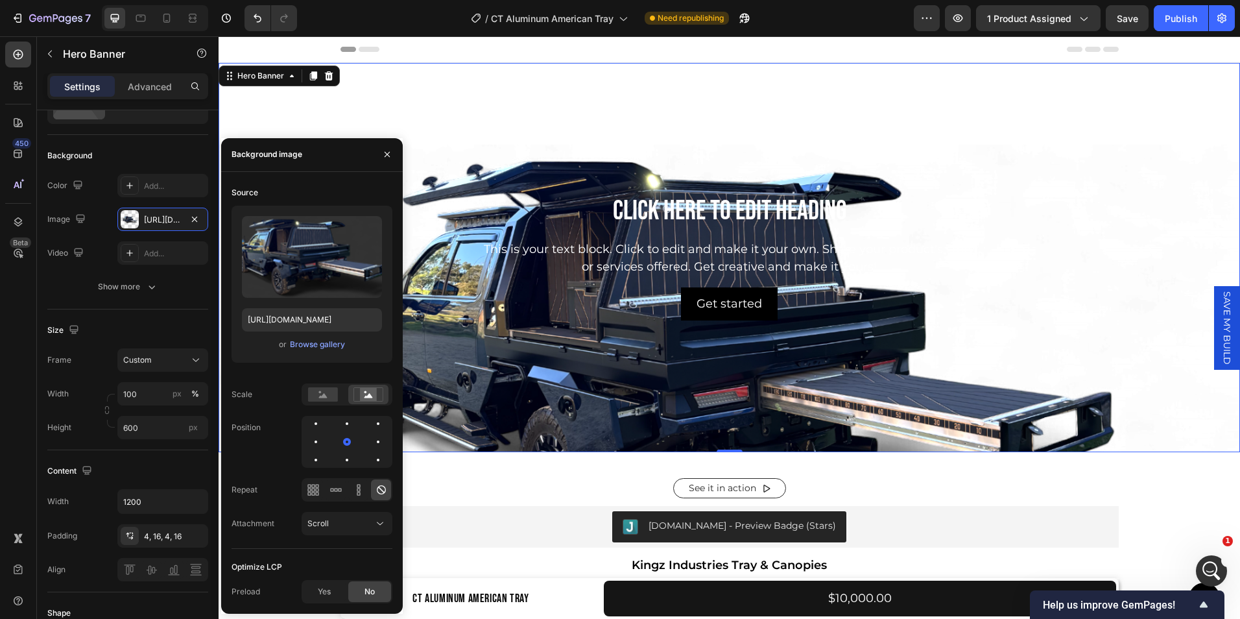
click at [504, 378] on div "Background Image" at bounding box center [729, 355] width 1021 height 584
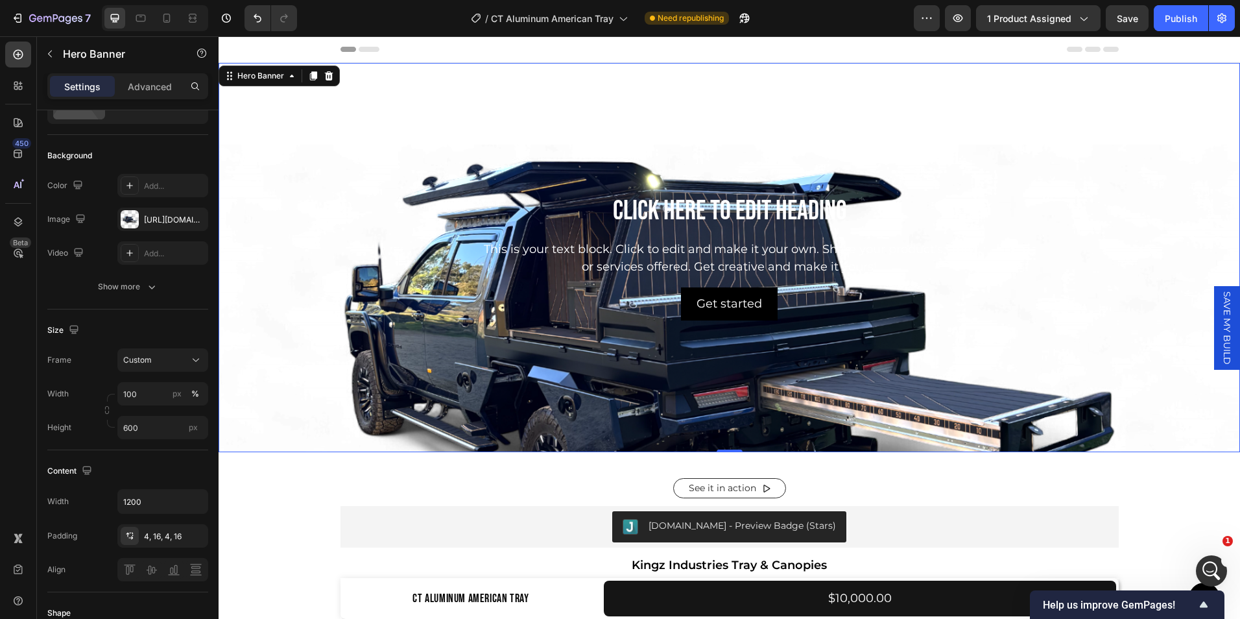
click at [466, 278] on div "Click here to edit heading Heading This is your text block. Click to edit and m…" at bounding box center [729, 257] width 757 height 125
click at [154, 217] on div "[URL][DOMAIN_NAME]" at bounding box center [163, 220] width 38 height 12
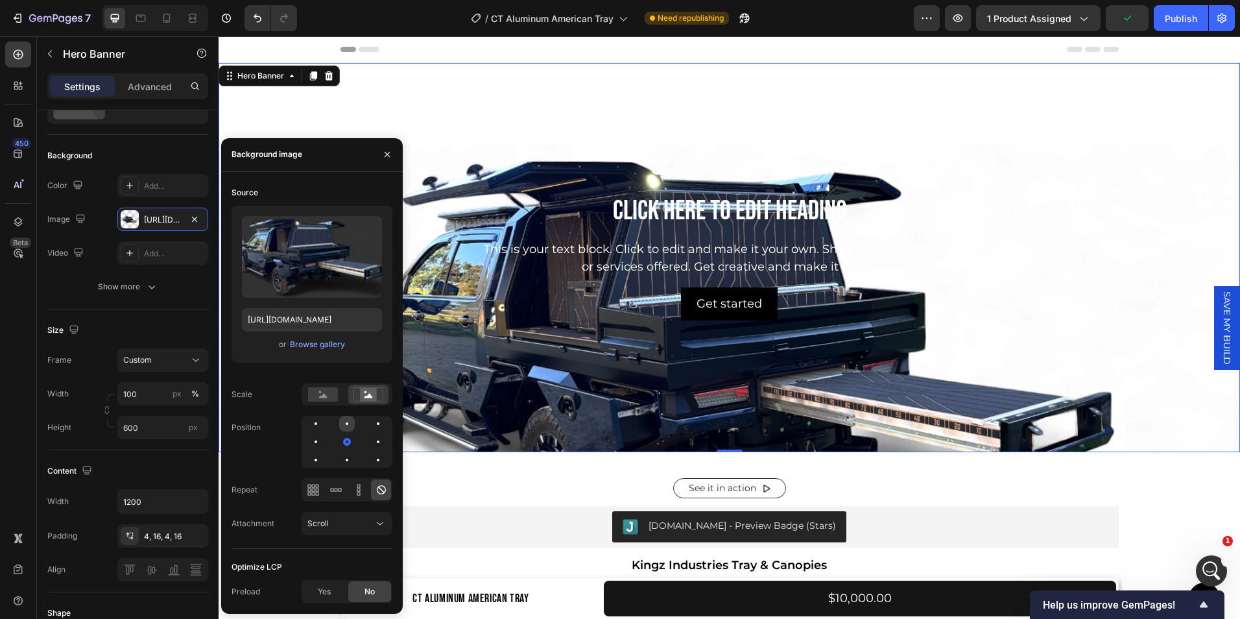
click at [346, 421] on div at bounding box center [347, 424] width 16 height 16
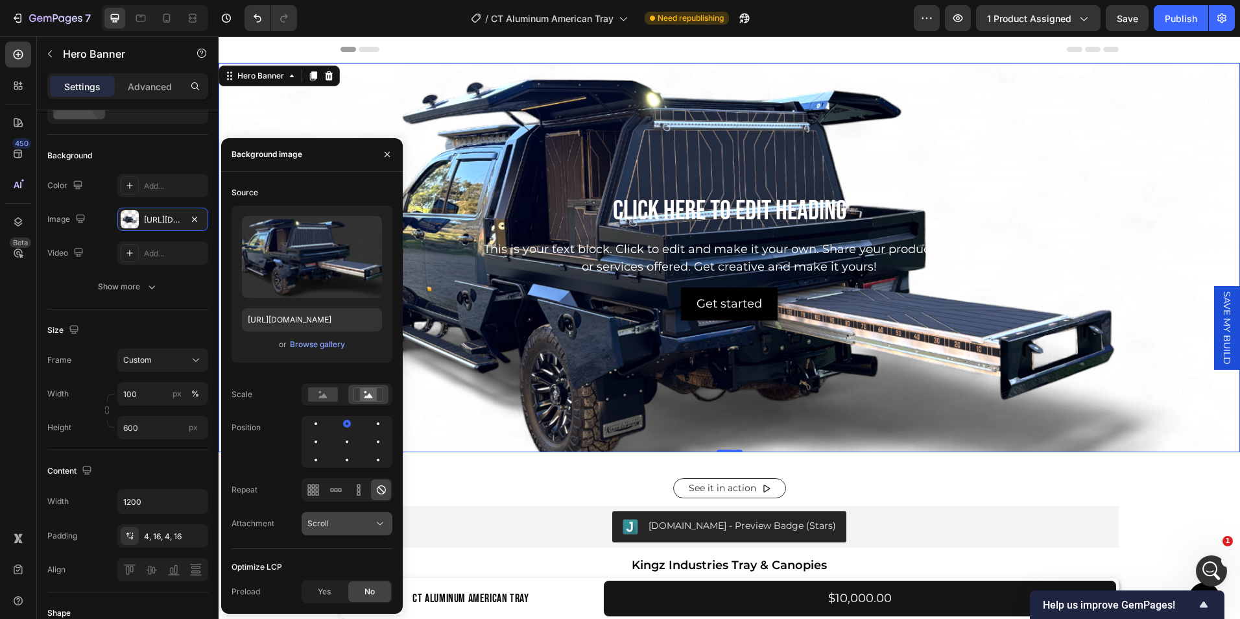
click at [383, 526] on icon at bounding box center [379, 523] width 13 height 13
click at [262, 443] on div "Position" at bounding box center [311, 442] width 161 height 52
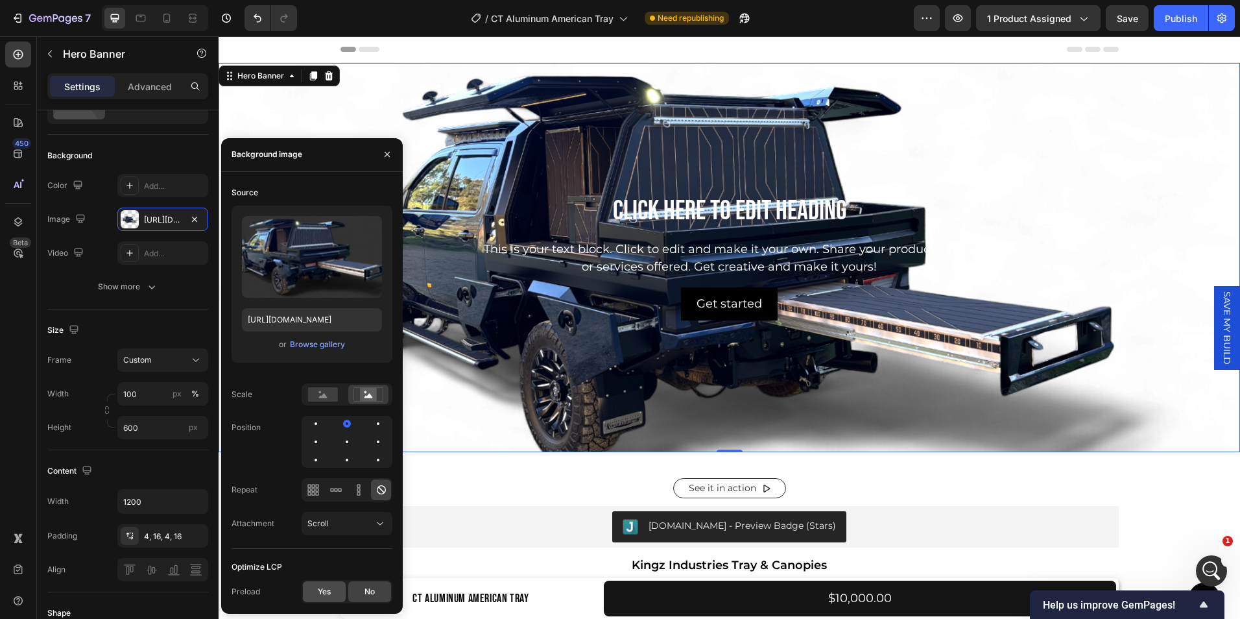
click at [324, 591] on span "Yes" at bounding box center [324, 592] width 13 height 12
click at [360, 591] on div "No" at bounding box center [369, 591] width 43 height 21
click at [176, 301] on div "Background The changes might be hidden by the video. Color Add... Image [URL][D…" at bounding box center [127, 222] width 161 height 174
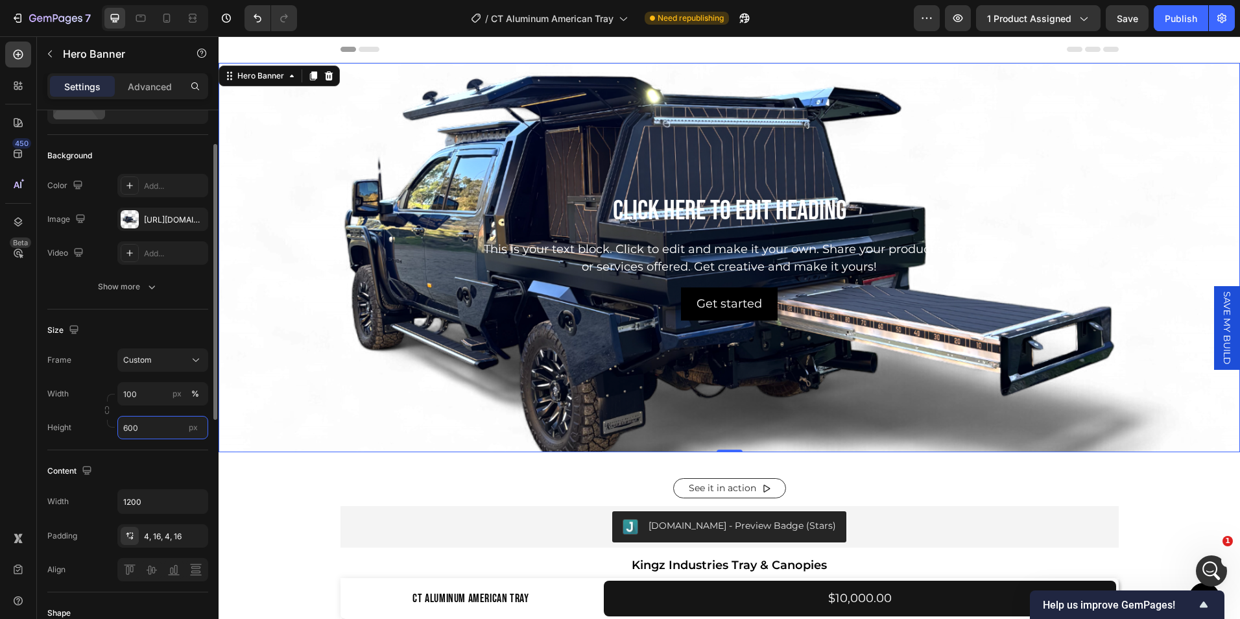
click at [141, 427] on input "600" at bounding box center [162, 427] width 91 height 23
click at [132, 321] on div "Size" at bounding box center [127, 330] width 161 height 21
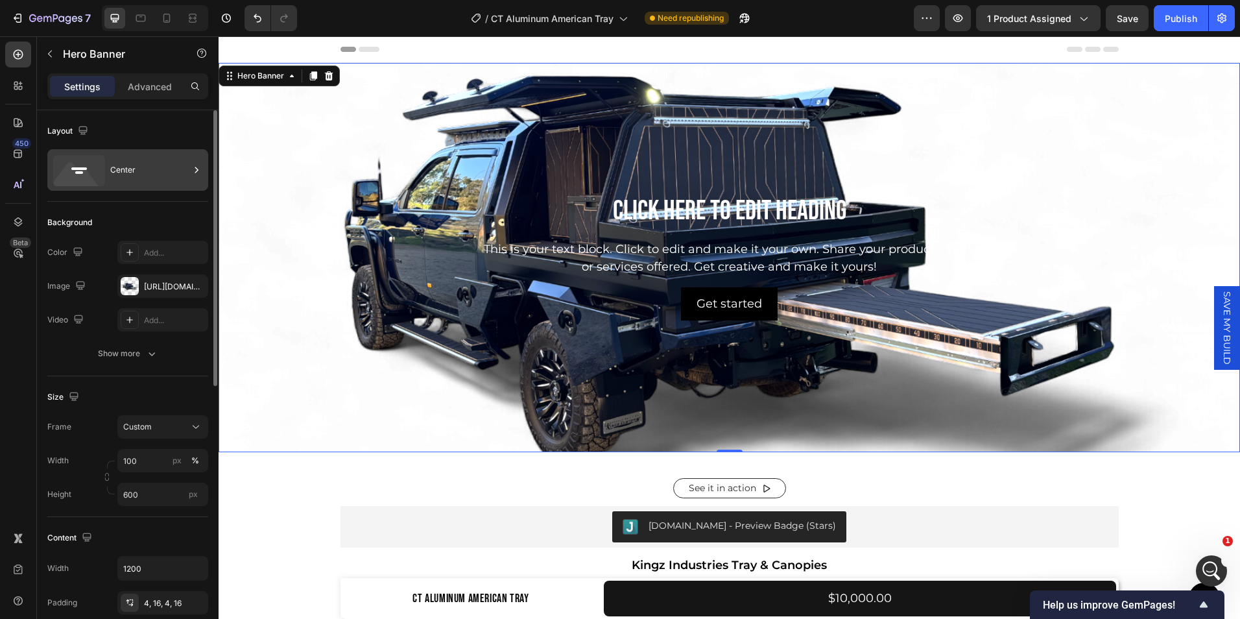
click at [137, 172] on div "Center" at bounding box center [149, 170] width 79 height 30
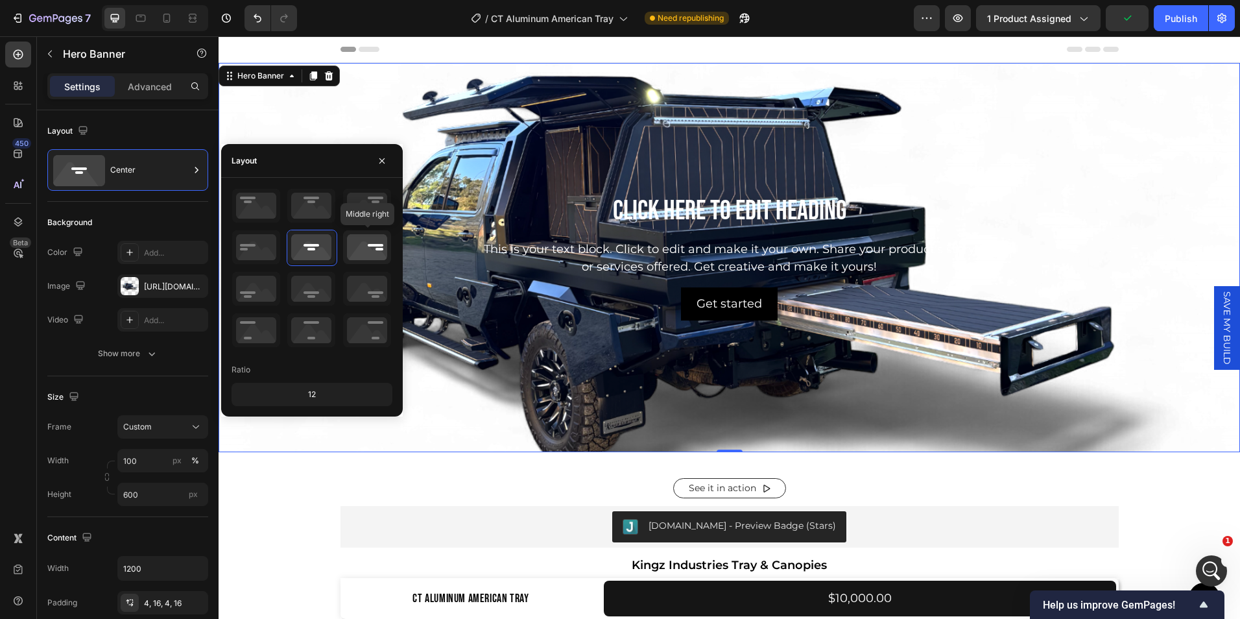
click at [364, 250] on icon at bounding box center [367, 247] width 48 height 34
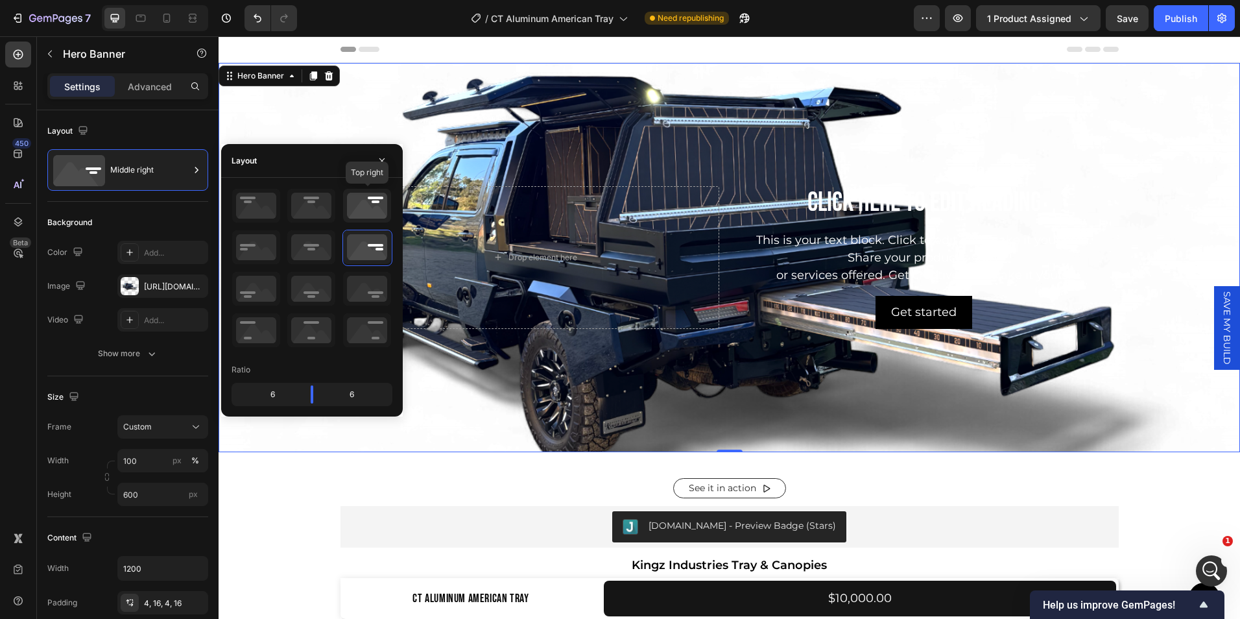
click at [370, 213] on icon at bounding box center [367, 206] width 48 height 34
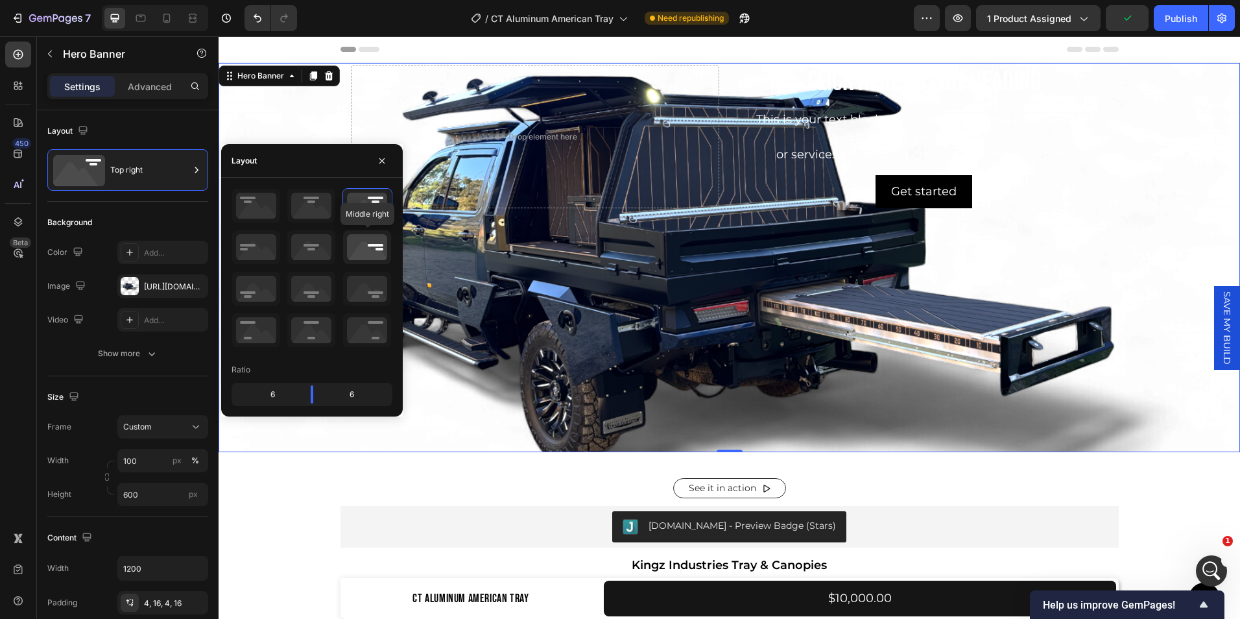
click at [362, 246] on icon at bounding box center [367, 247] width 48 height 34
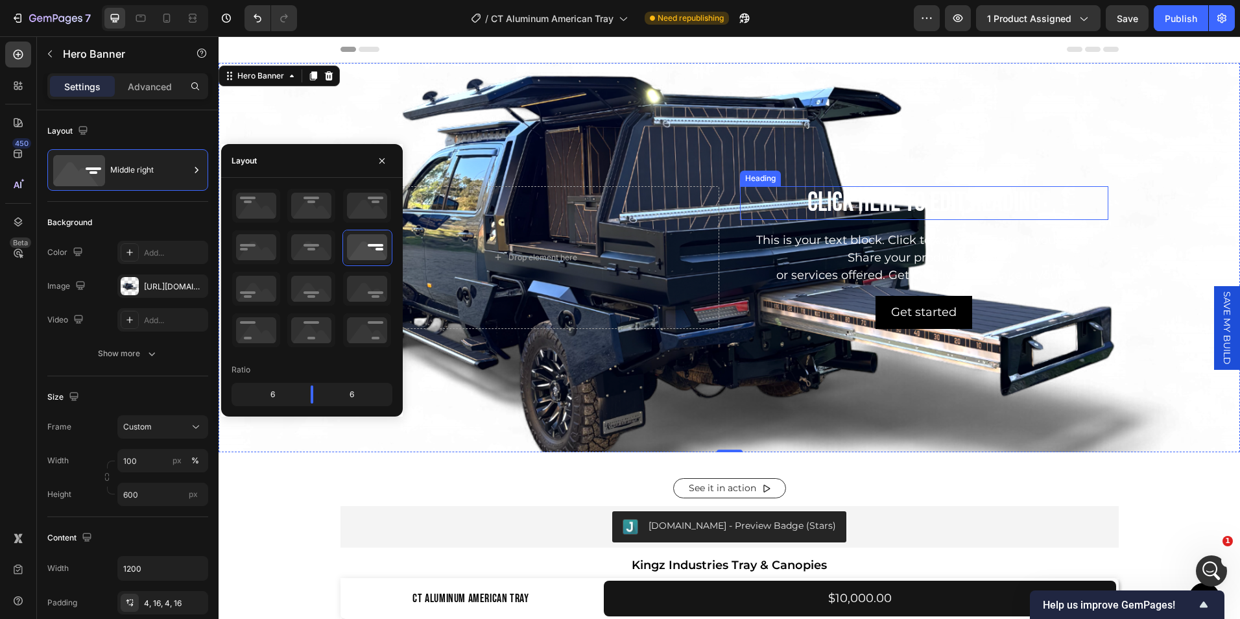
click at [887, 197] on h2 "Click here to edit heading" at bounding box center [924, 203] width 368 height 34
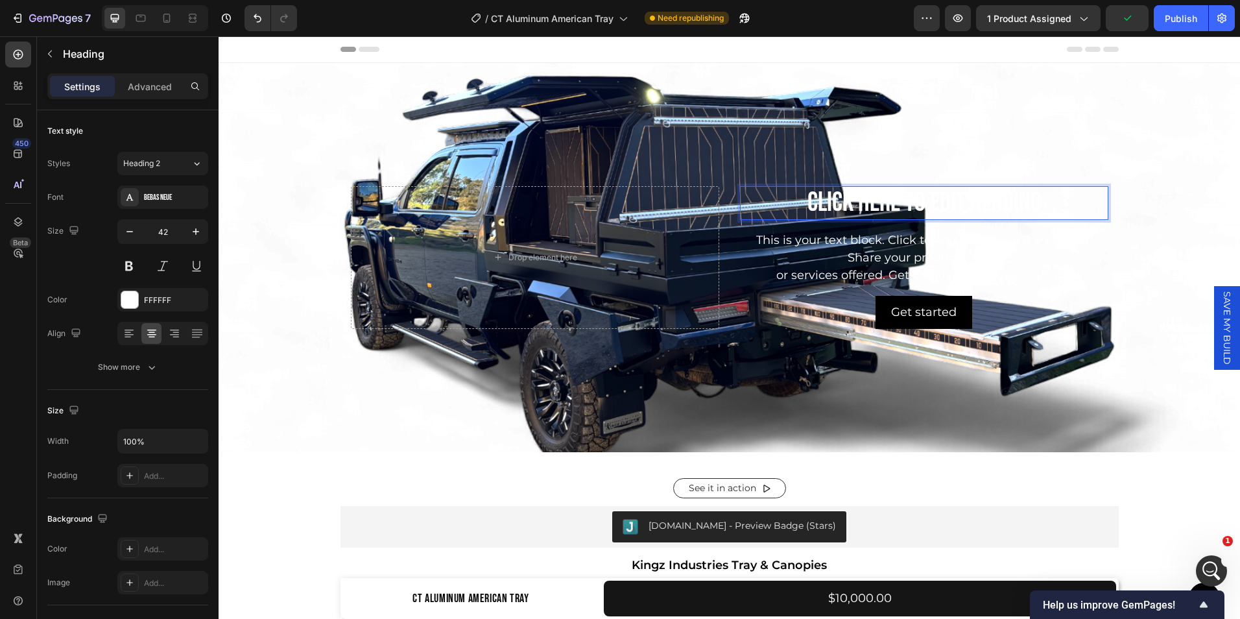
click at [984, 194] on h2 "Click here to edit heading" at bounding box center [924, 203] width 368 height 34
click at [802, 196] on p "Click here to edit heading" at bounding box center [924, 202] width 366 height 31
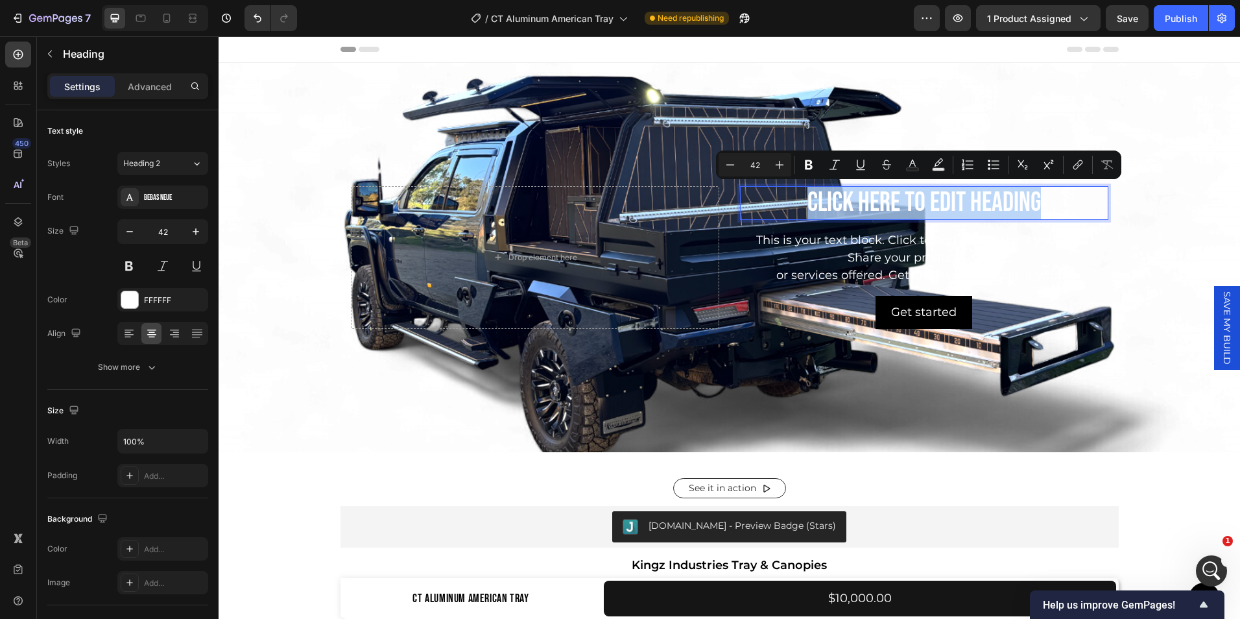
drag, startPoint x: 805, startPoint y: 200, endPoint x: 1096, endPoint y: 219, distance: 292.4
click at [1096, 219] on p "Click here to edit heading" at bounding box center [924, 202] width 366 height 31
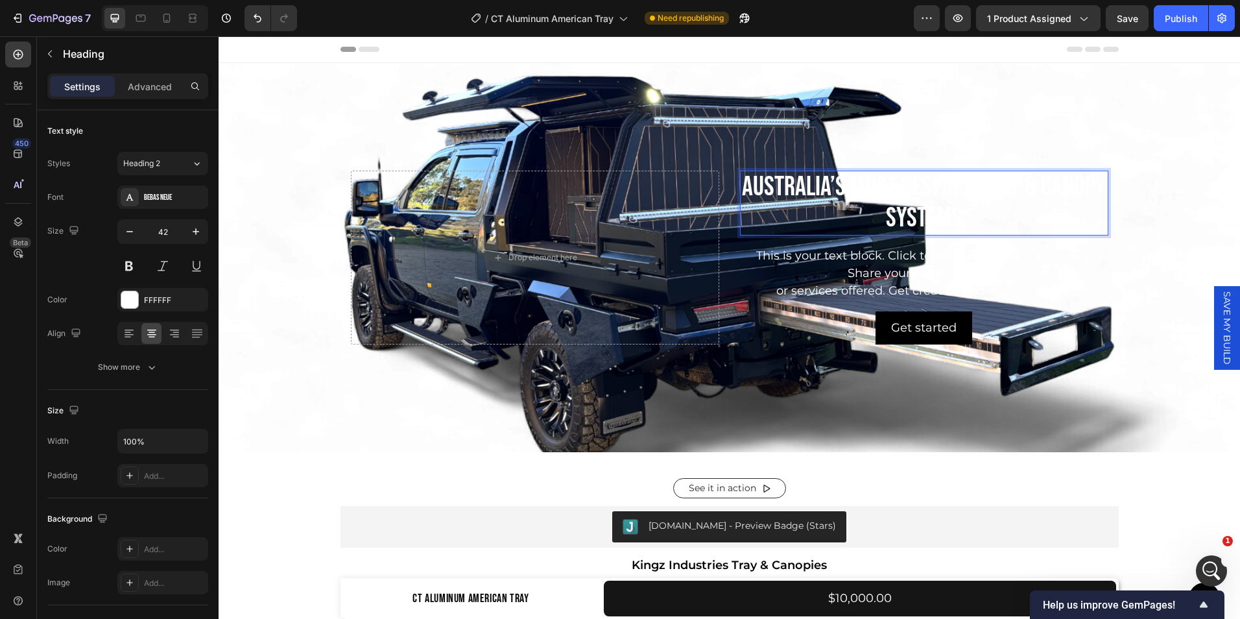
click at [823, 182] on p "Australia’s Most Bespoke Tray & Canopy Systems" at bounding box center [924, 203] width 366 height 63
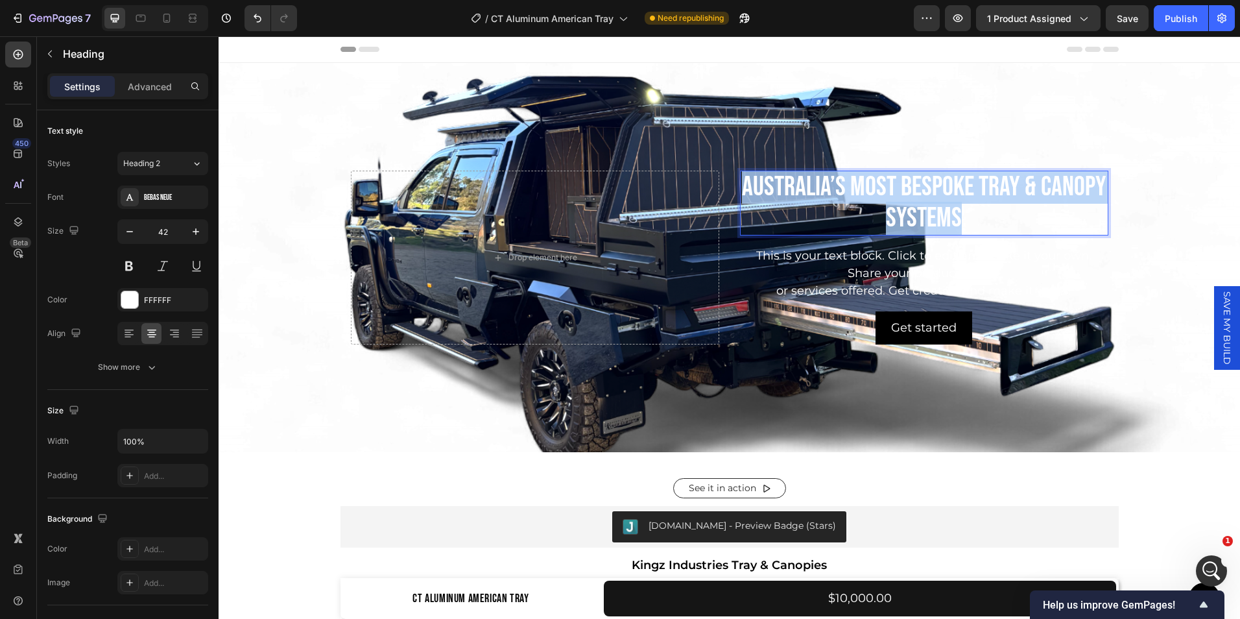
drag, startPoint x: 1072, startPoint y: 219, endPoint x: 741, endPoint y: 182, distance: 332.8
click at [741, 182] on p "Australia’s Most Bespoke Tray & Canopy Systems" at bounding box center [924, 203] width 366 height 63
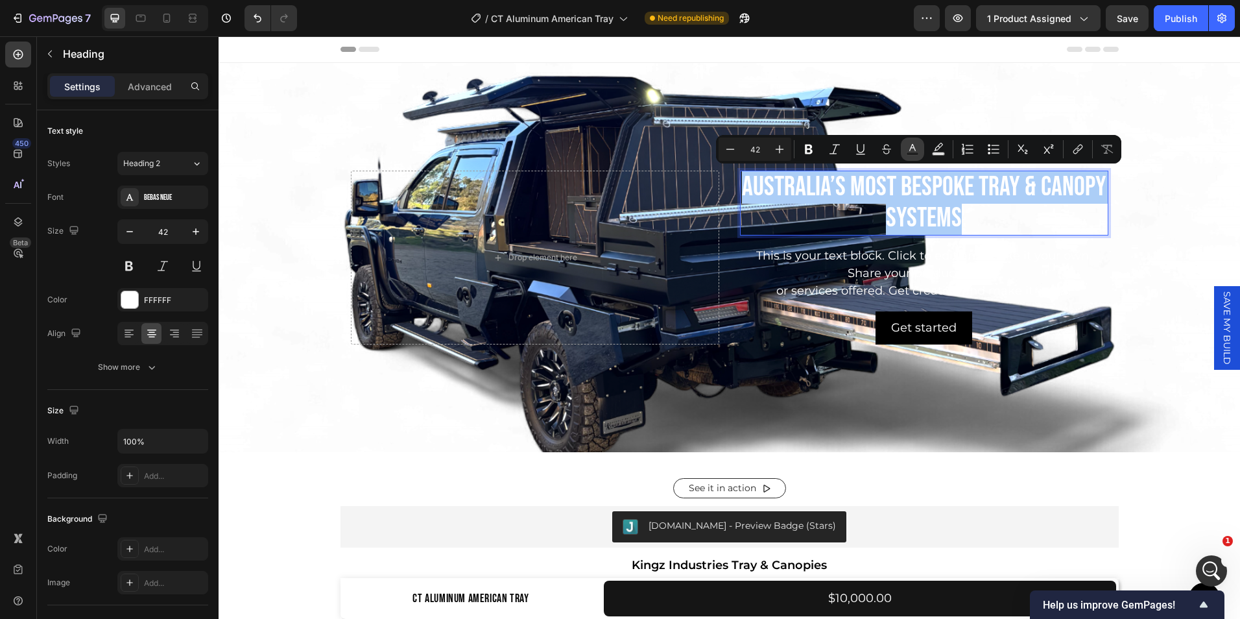
click at [918, 143] on icon "Editor contextual toolbar" at bounding box center [912, 149] width 13 height 13
type input "FFFFFF"
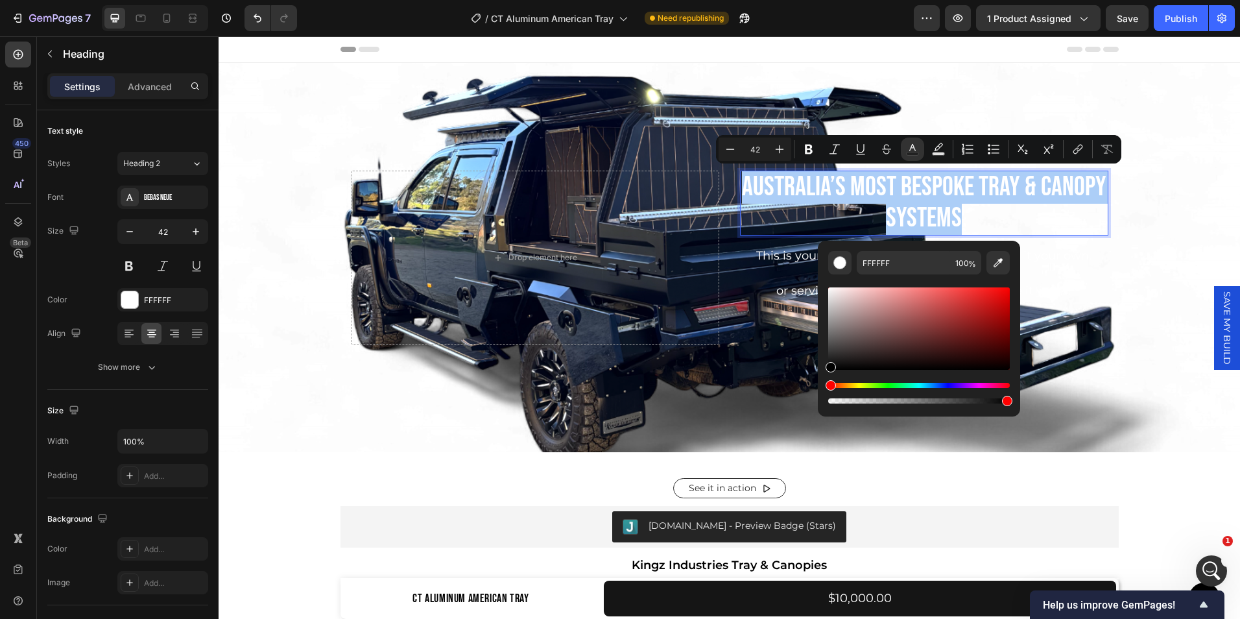
drag, startPoint x: 829, startPoint y: 289, endPoint x: 824, endPoint y: 381, distance: 92.2
click at [824, 381] on div "FFFFFF 100 %" at bounding box center [919, 323] width 202 height 165
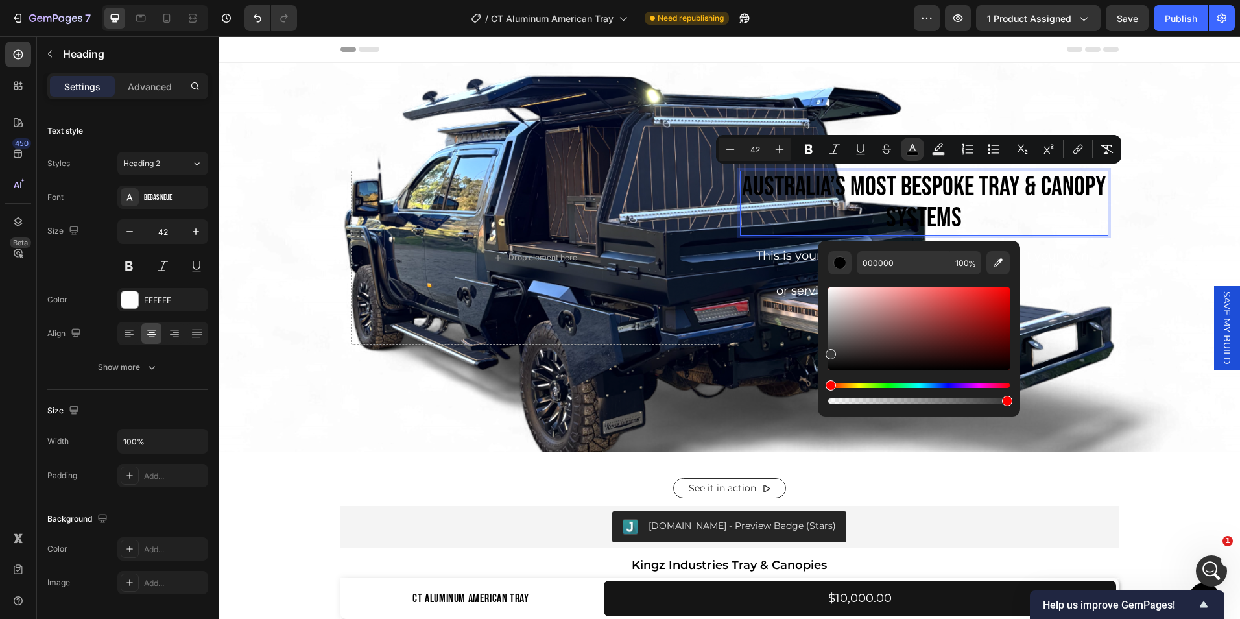
drag, startPoint x: 829, startPoint y: 361, endPoint x: 826, endPoint y: 351, distance: 10.1
click at [826, 351] on div "Editor contextual toolbar" at bounding box center [830, 354] width 10 height 10
type input "3A3A3A"
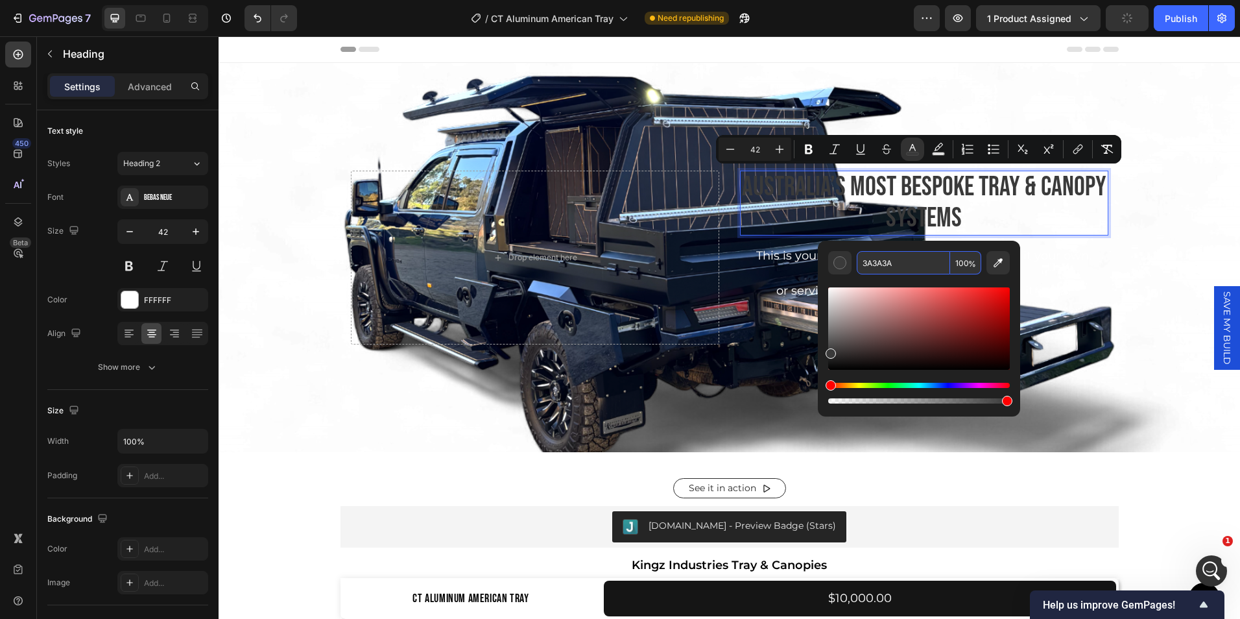
click at [905, 259] on input "3A3A3A" at bounding box center [903, 262] width 93 height 23
type input "121212"
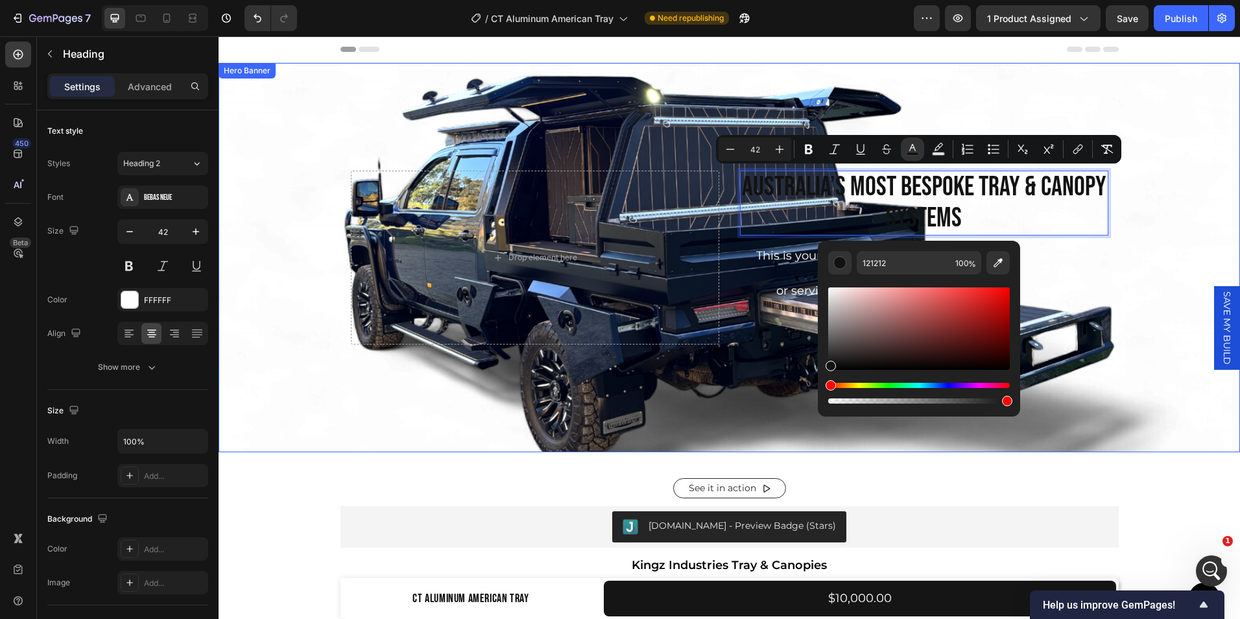
click at [1085, 365] on div "Background Image" at bounding box center [729, 351] width 1021 height 584
